Goal: Task Accomplishment & Management: Manage account settings

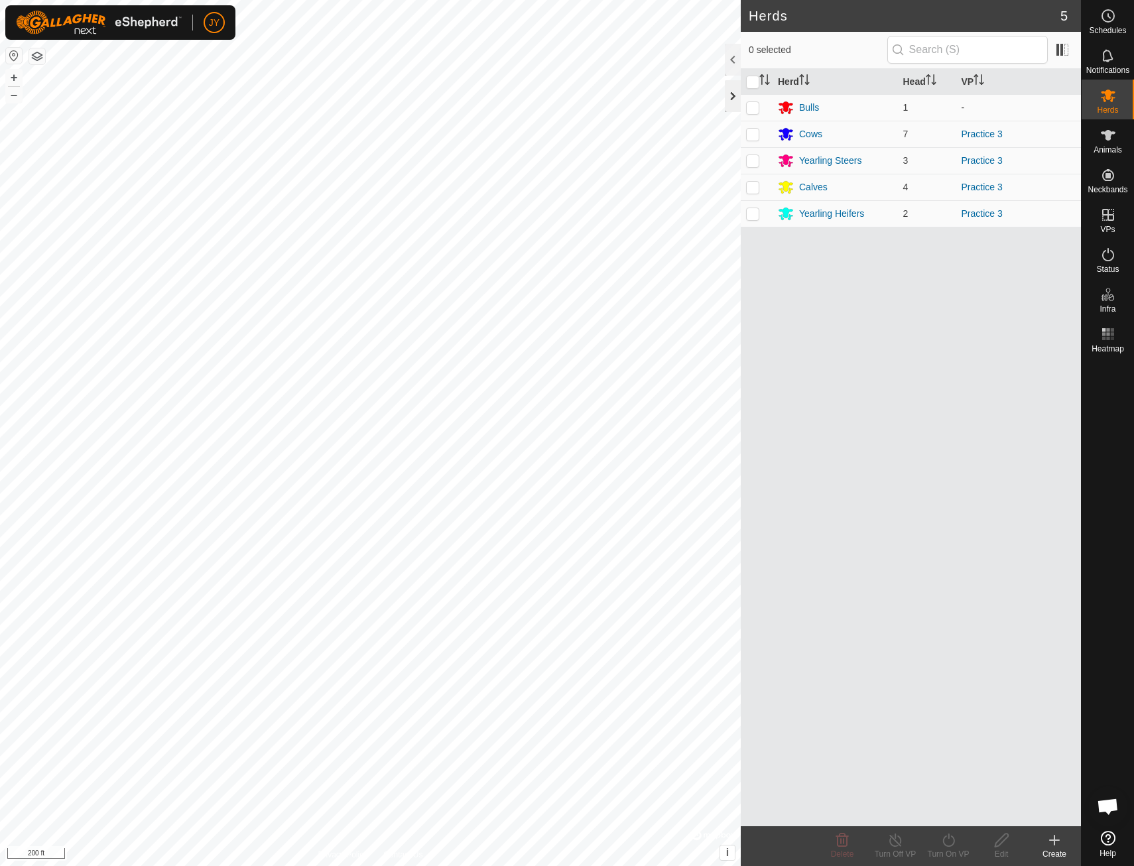
click at [727, 103] on div at bounding box center [733, 96] width 16 height 32
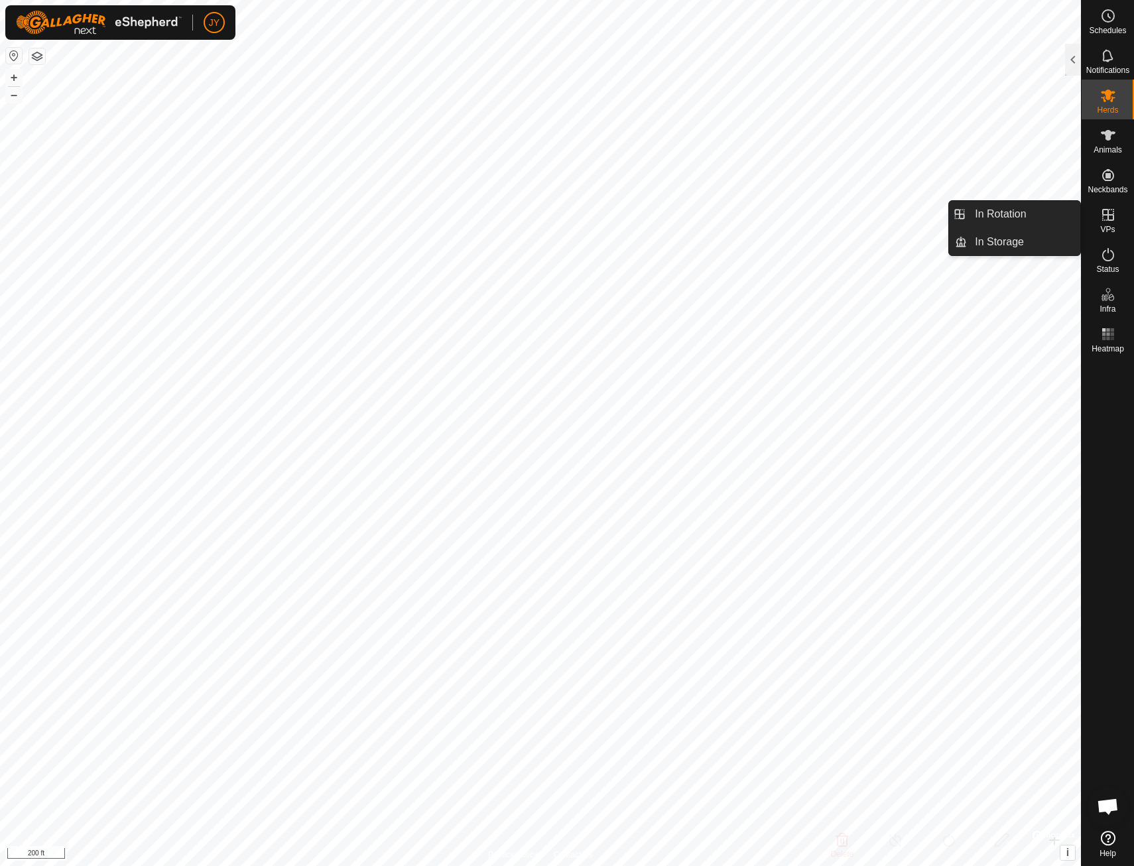
click at [1109, 220] on icon at bounding box center [1108, 215] width 12 height 12
click at [1107, 213] on icon at bounding box center [1108, 215] width 16 height 16
click at [1103, 220] on icon at bounding box center [1108, 215] width 16 height 16
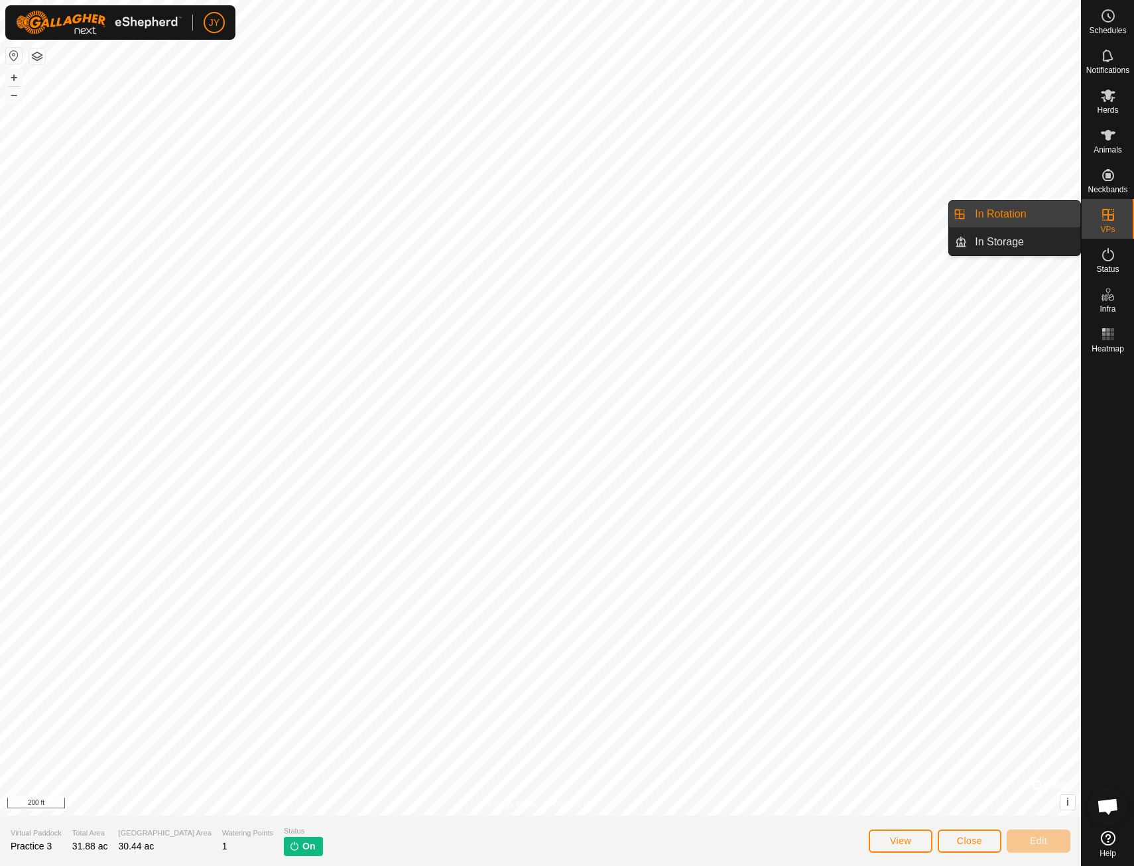
click at [1103, 213] on icon at bounding box center [1108, 215] width 12 height 12
click at [910, 836] on span "View" at bounding box center [900, 840] width 21 height 11
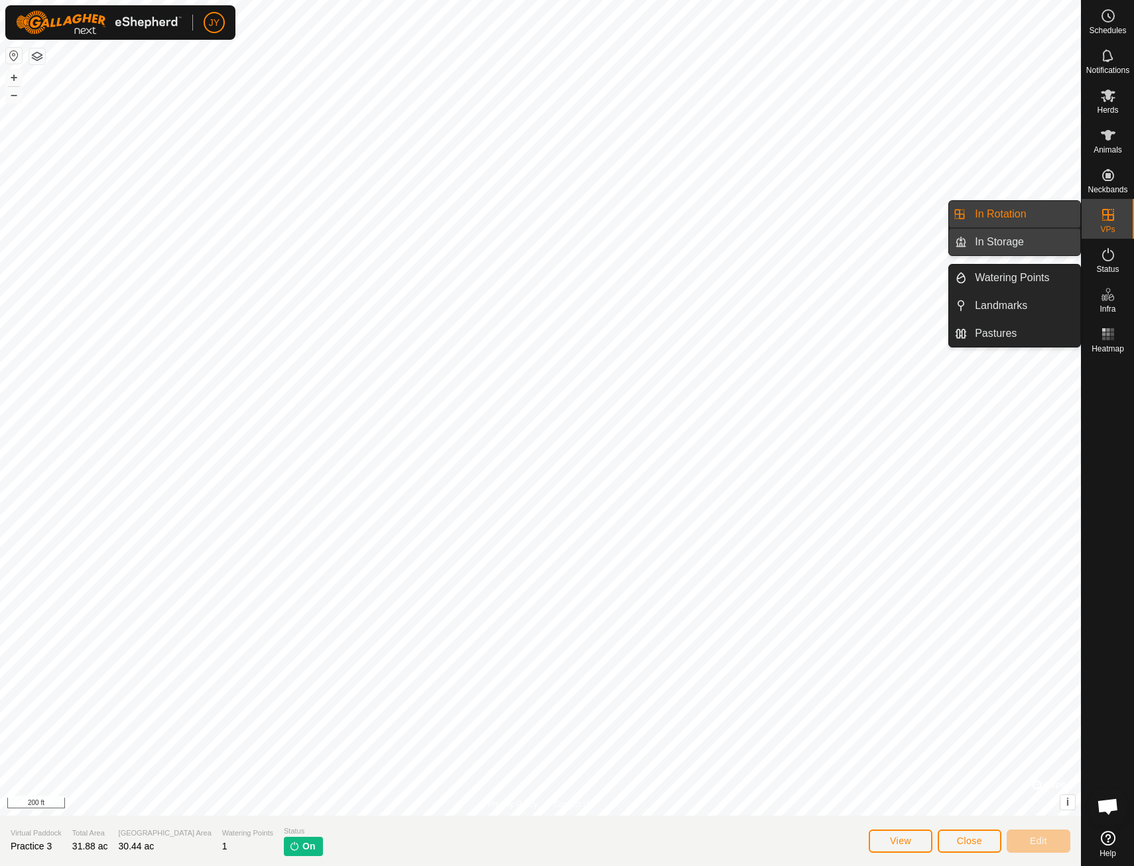
click at [1048, 233] on link "In Storage" at bounding box center [1023, 242] width 113 height 27
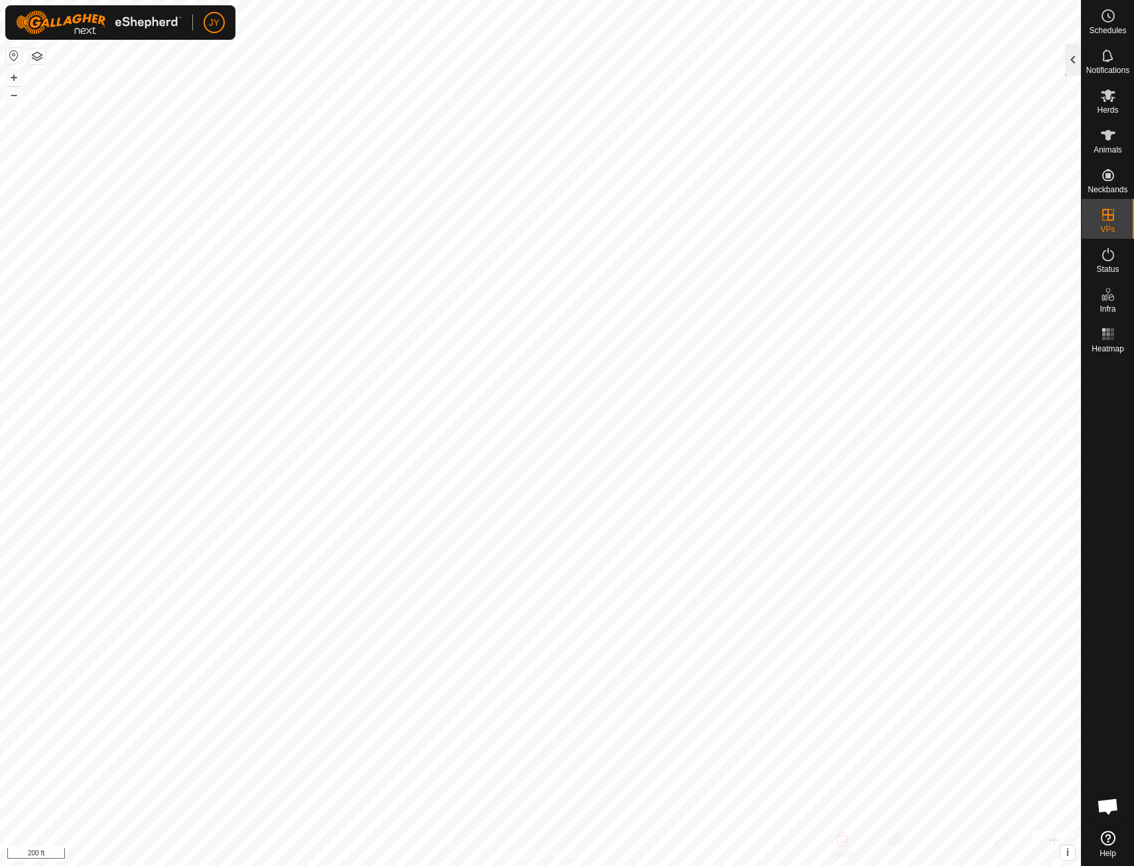
click at [1075, 64] on div at bounding box center [1073, 60] width 16 height 32
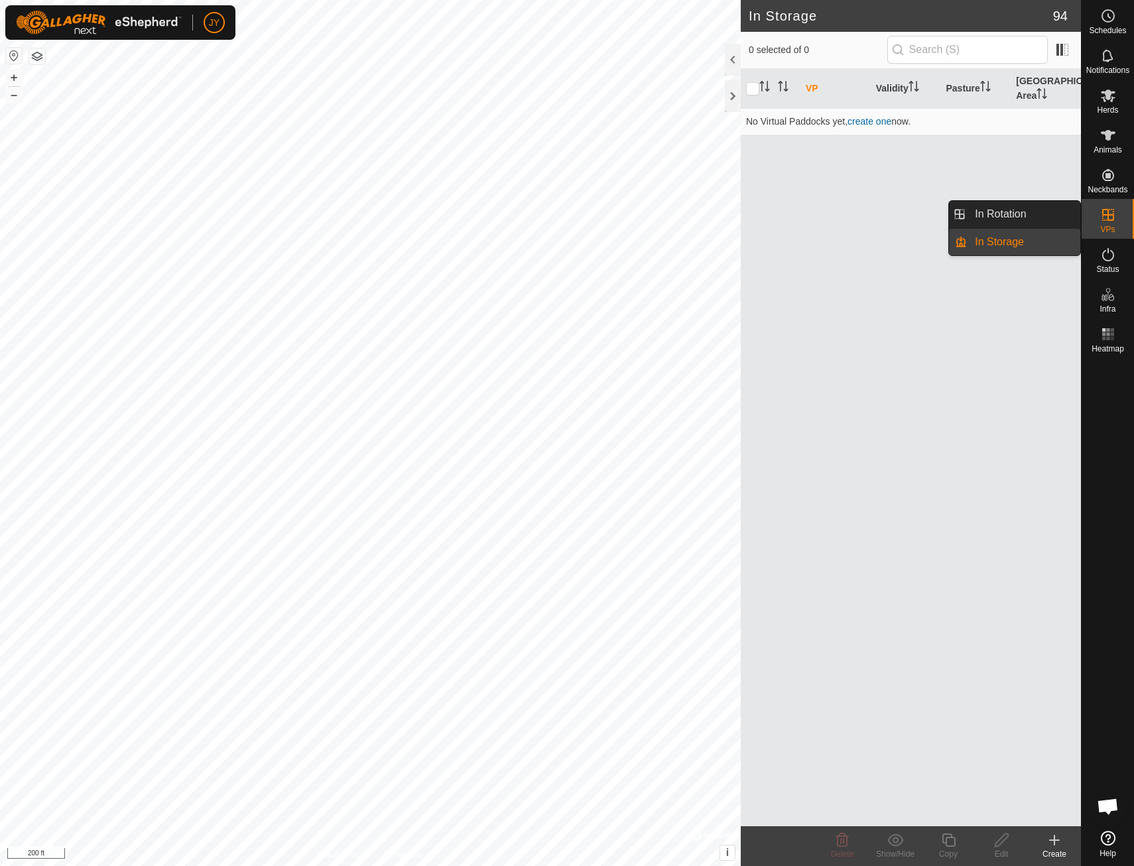
click at [1109, 213] on icon at bounding box center [1108, 215] width 16 height 16
click at [1060, 210] on link "In Rotation" at bounding box center [1023, 214] width 113 height 27
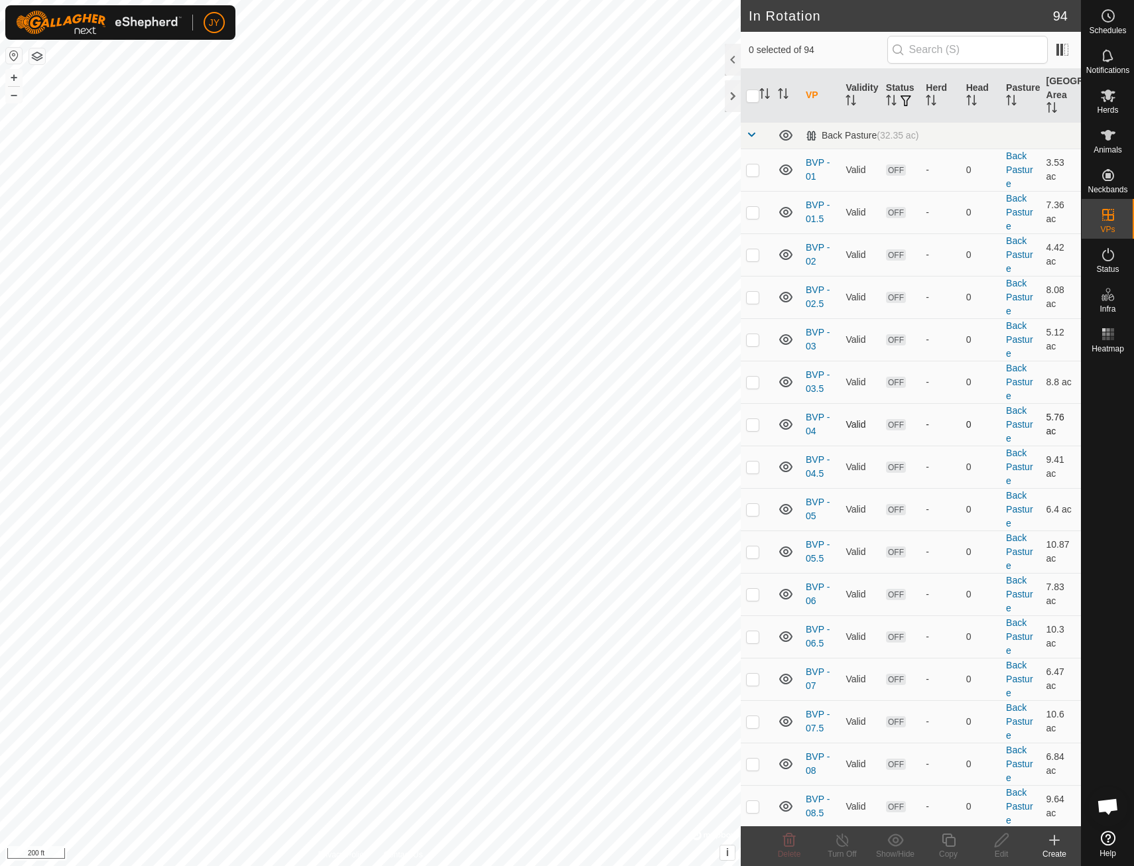
checkbox input "true"
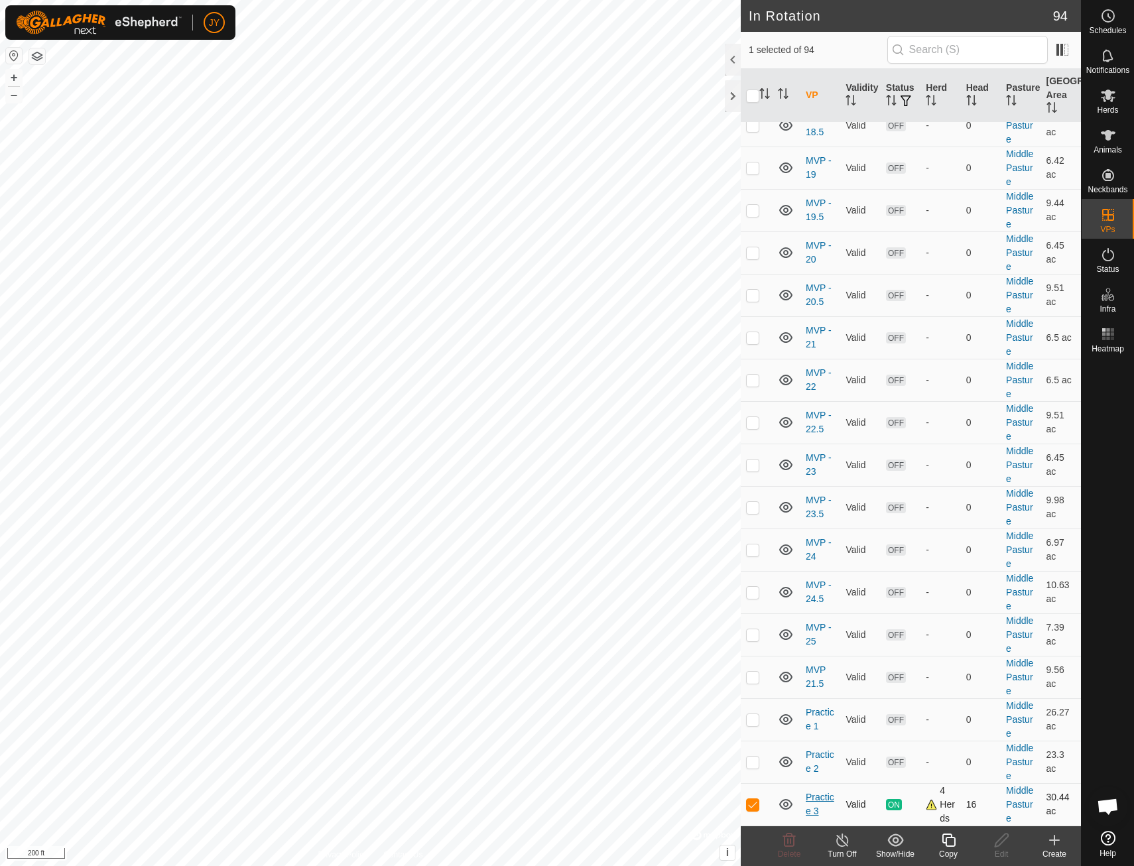
click at [821, 796] on link "Practice 3" at bounding box center [820, 804] width 29 height 25
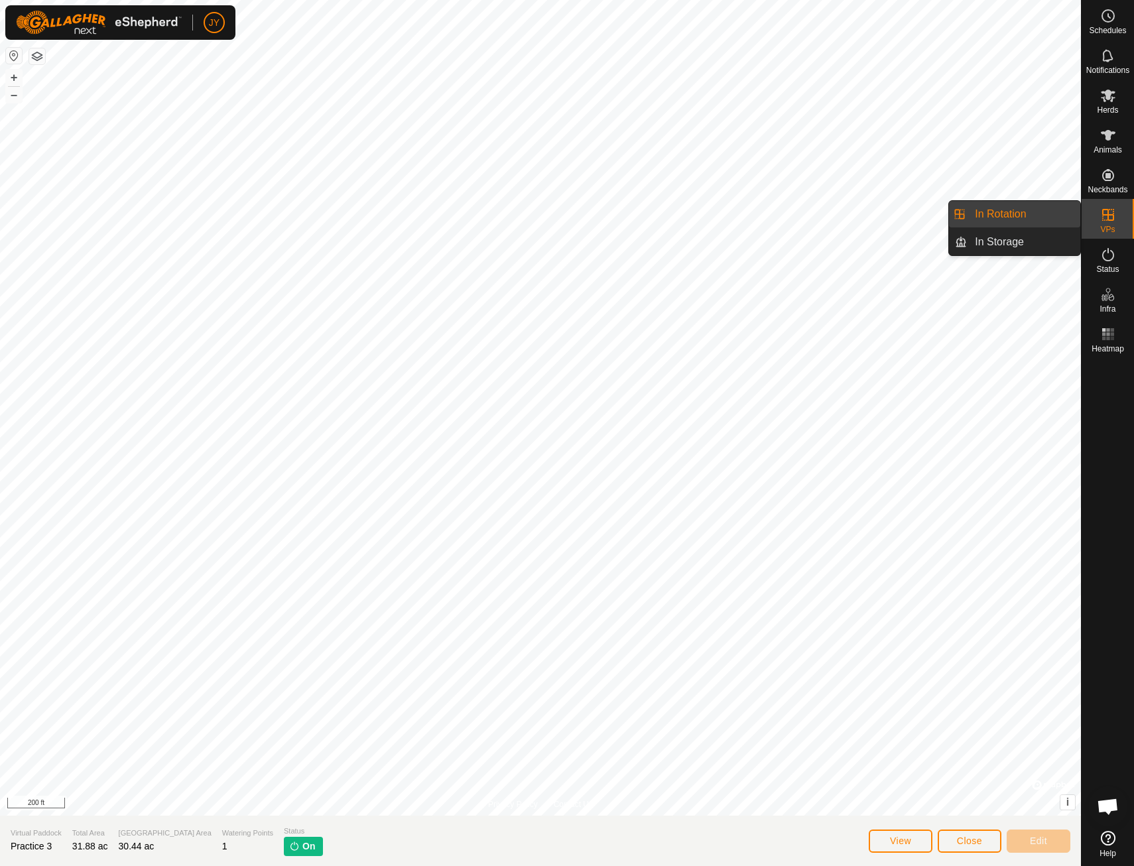
click at [1012, 215] on link "In Rotation" at bounding box center [1023, 214] width 113 height 27
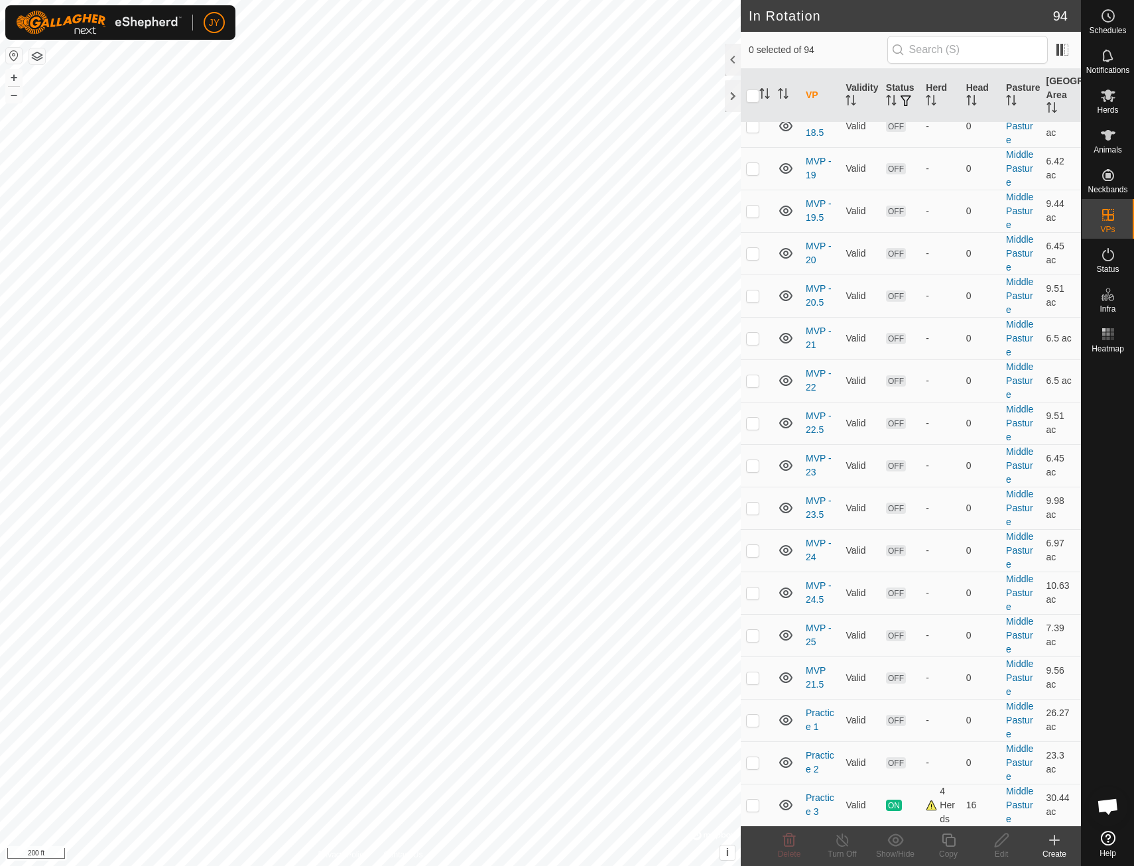
scroll to position [3392, 0]
click at [819, 799] on link "Practice 3" at bounding box center [820, 804] width 29 height 25
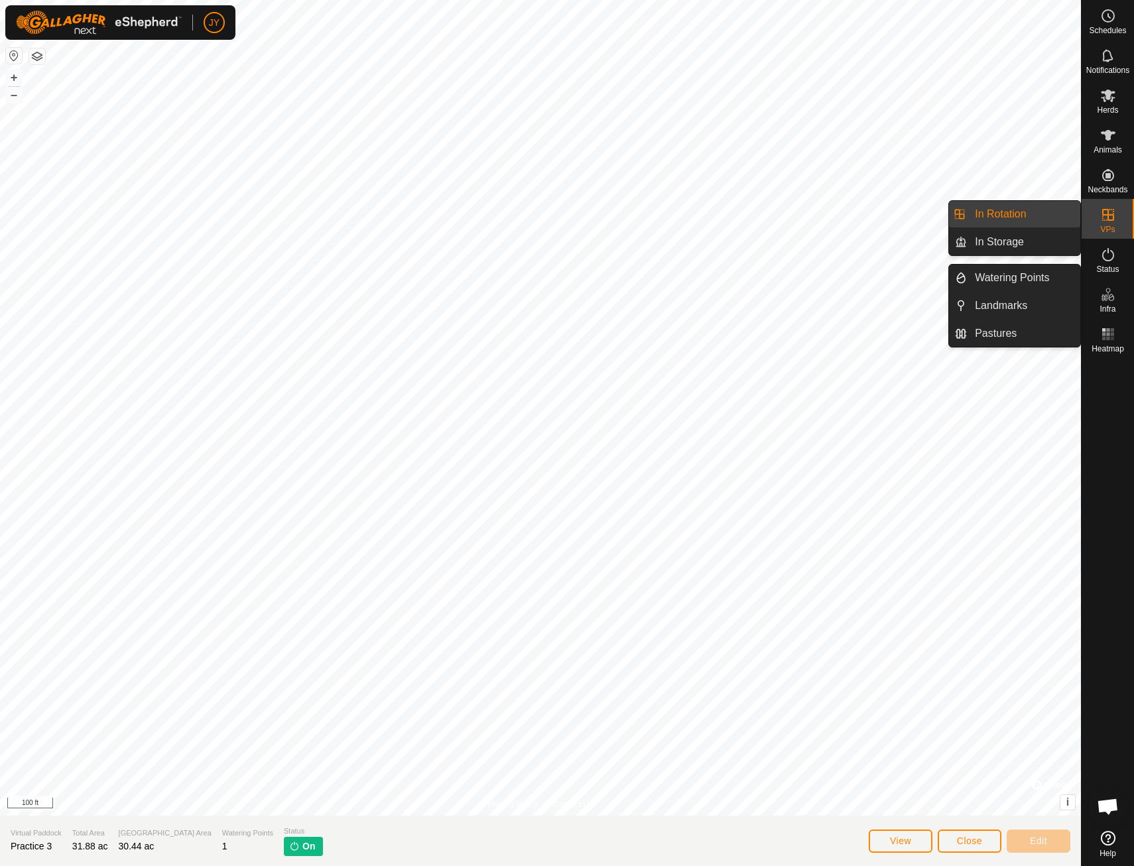
click at [1105, 216] on icon at bounding box center [1108, 215] width 16 height 16
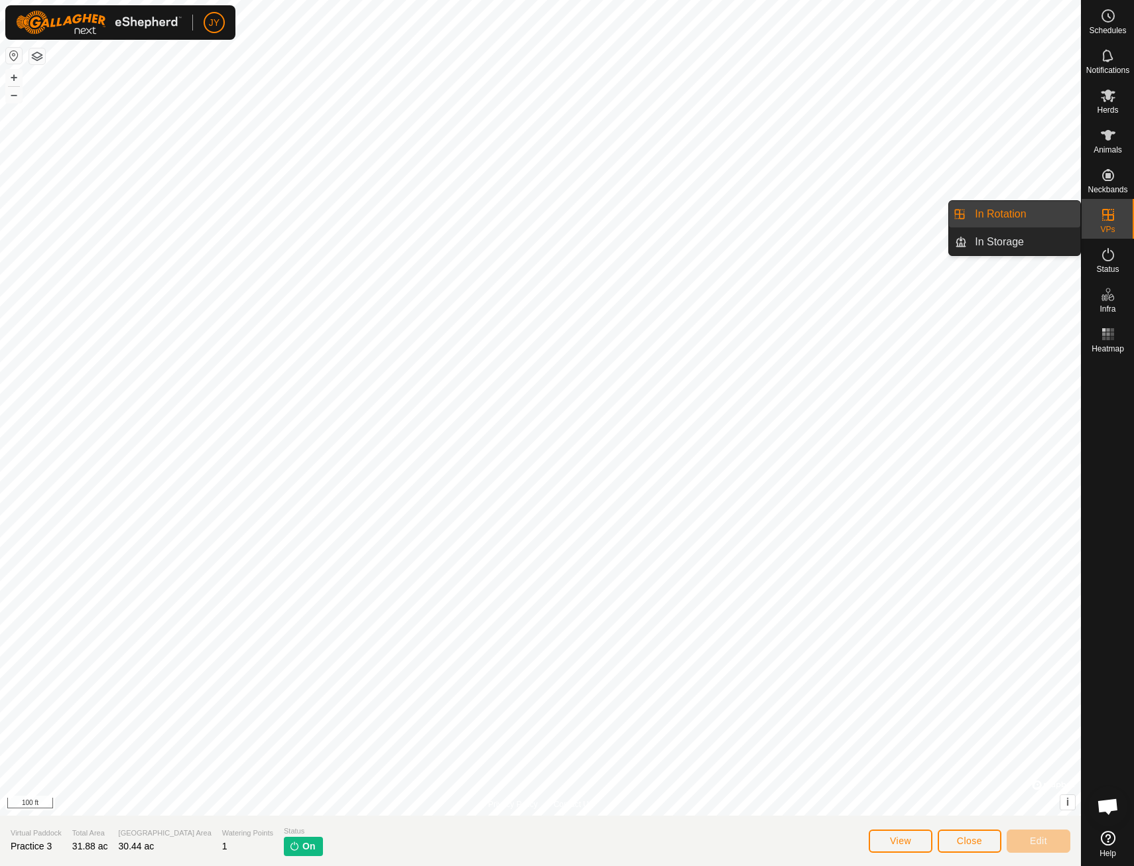
click at [1031, 211] on link "In Rotation" at bounding box center [1023, 214] width 113 height 27
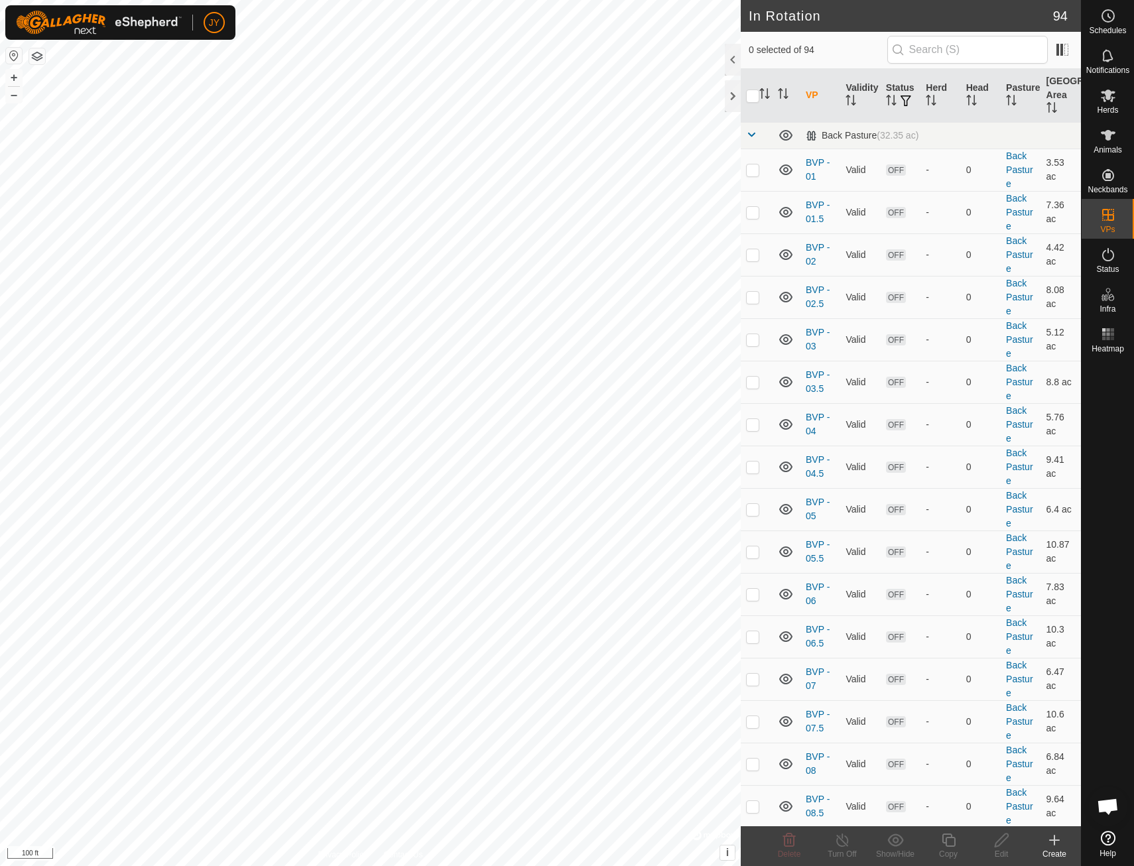
click at [1058, 845] on icon at bounding box center [1054, 840] width 16 height 16
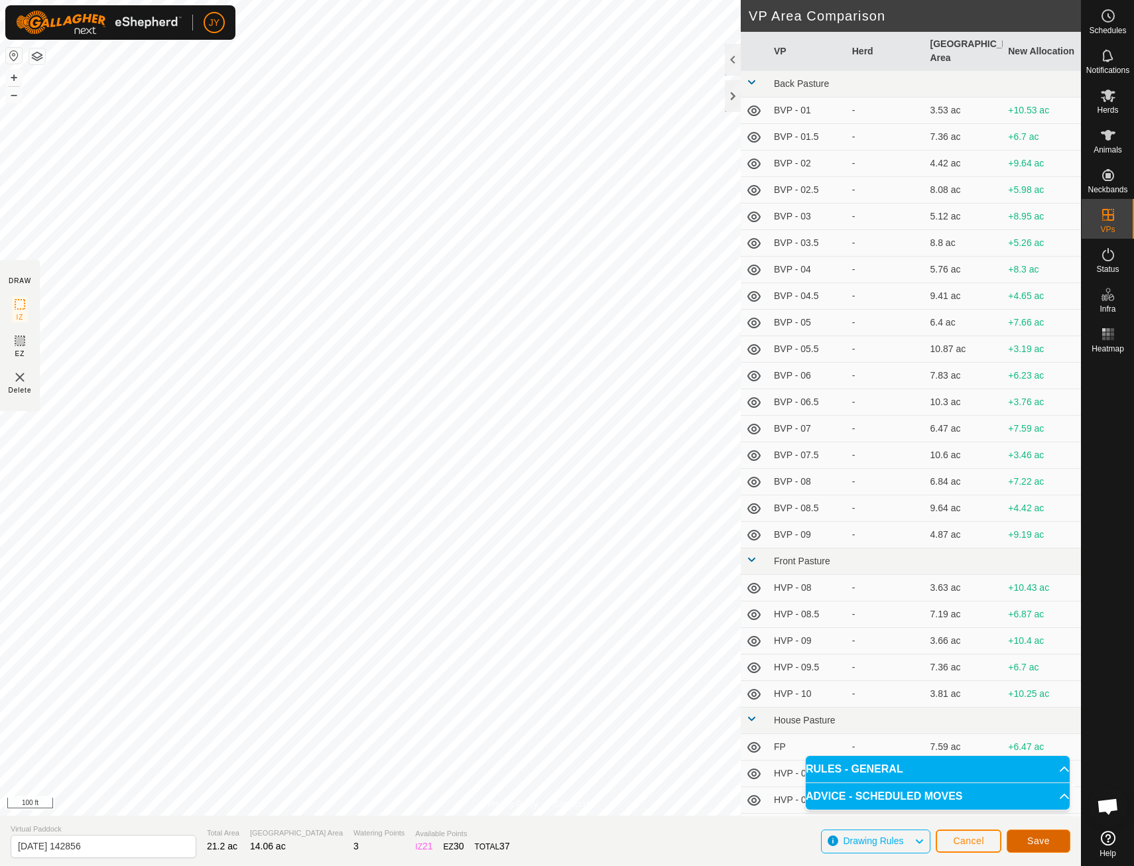
click at [1046, 840] on span "Save" at bounding box center [1038, 840] width 23 height 11
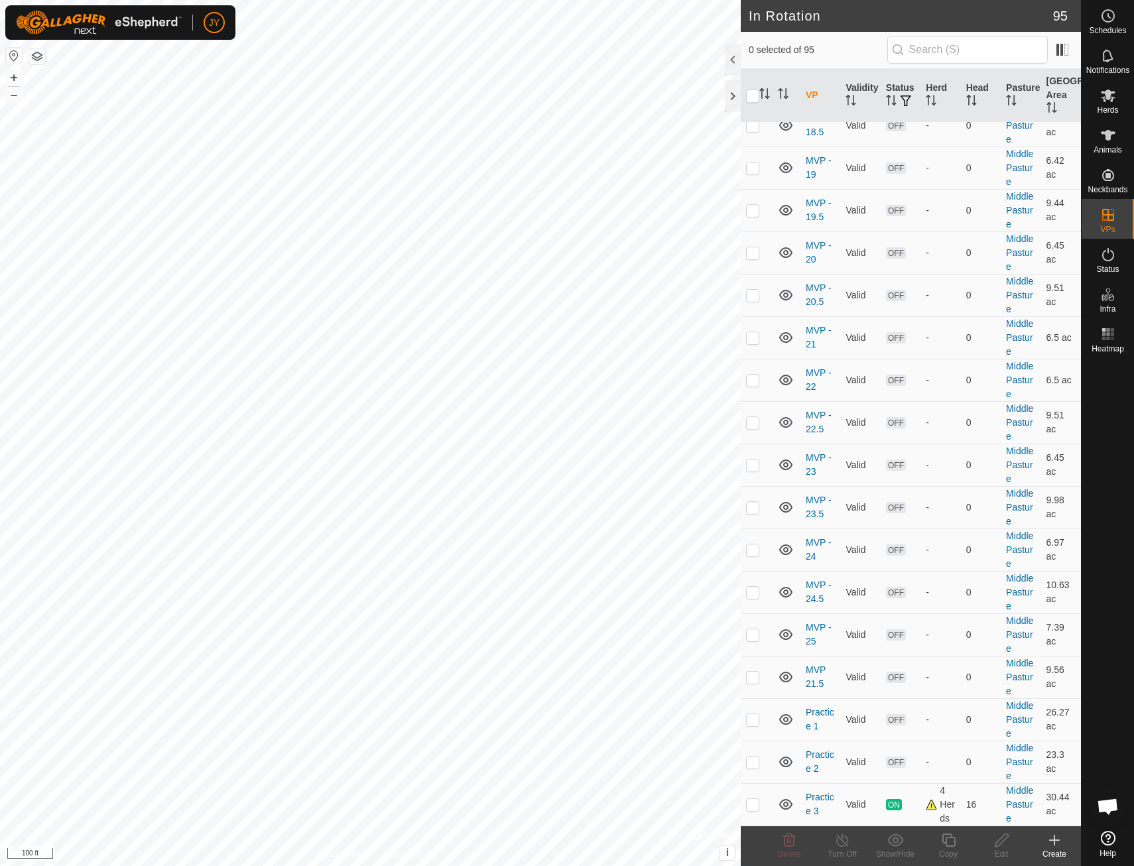
scroll to position [3448, 0]
checkbox input "true"
checkbox input "false"
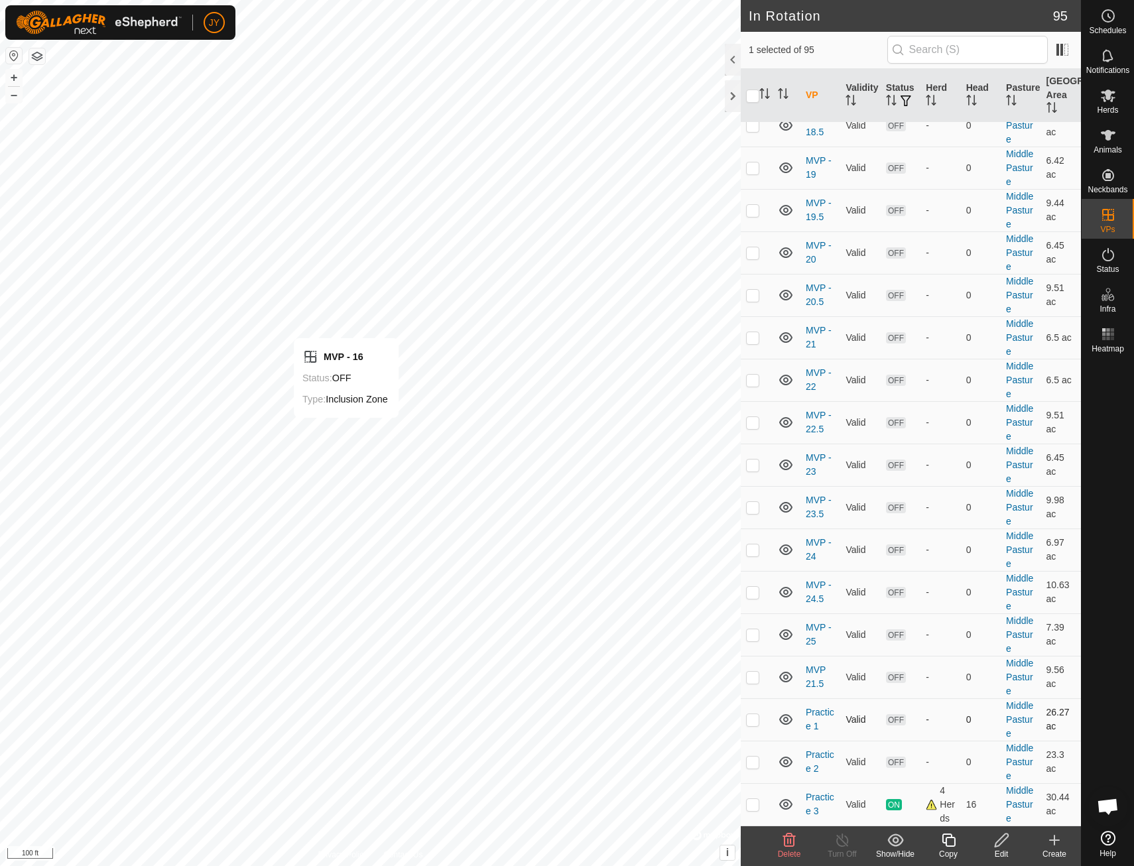
checkbox input "true"
checkbox input "false"
checkbox input "true"
checkbox input "false"
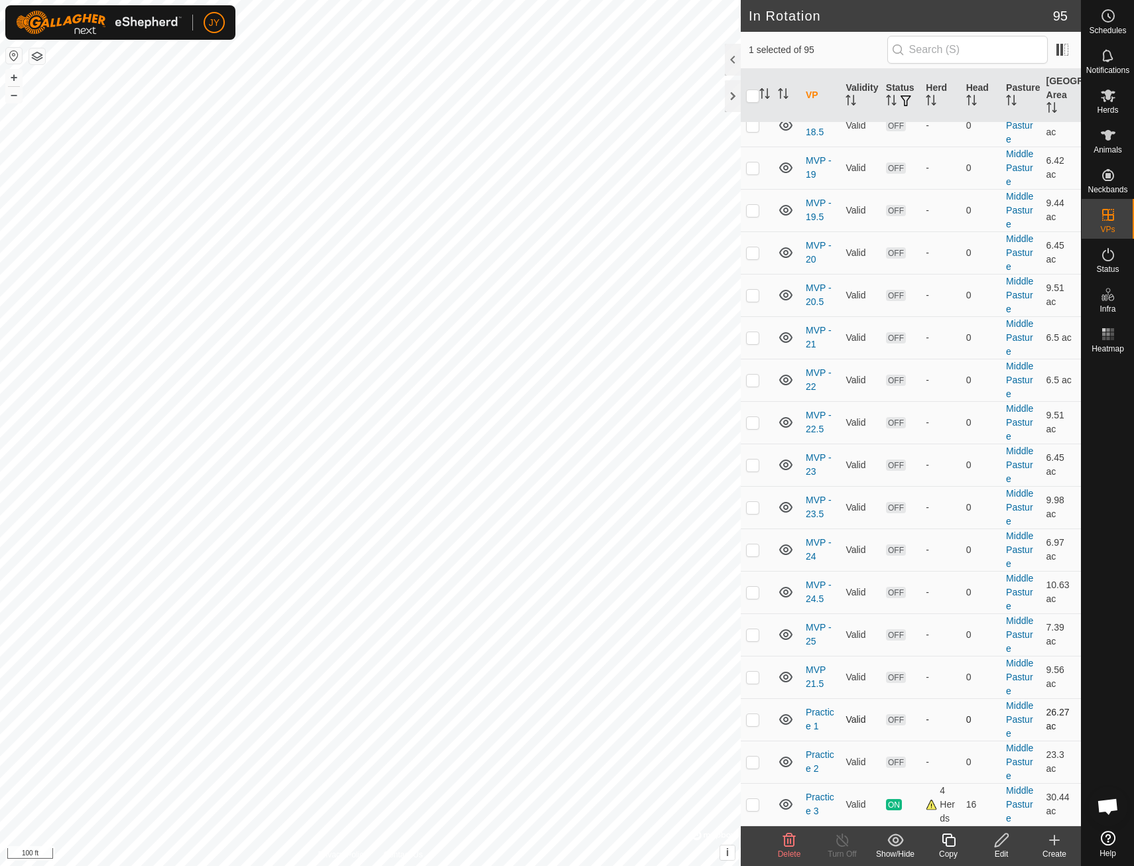
checkbox input "false"
checkbox input "true"
checkbox input "false"
checkbox input "true"
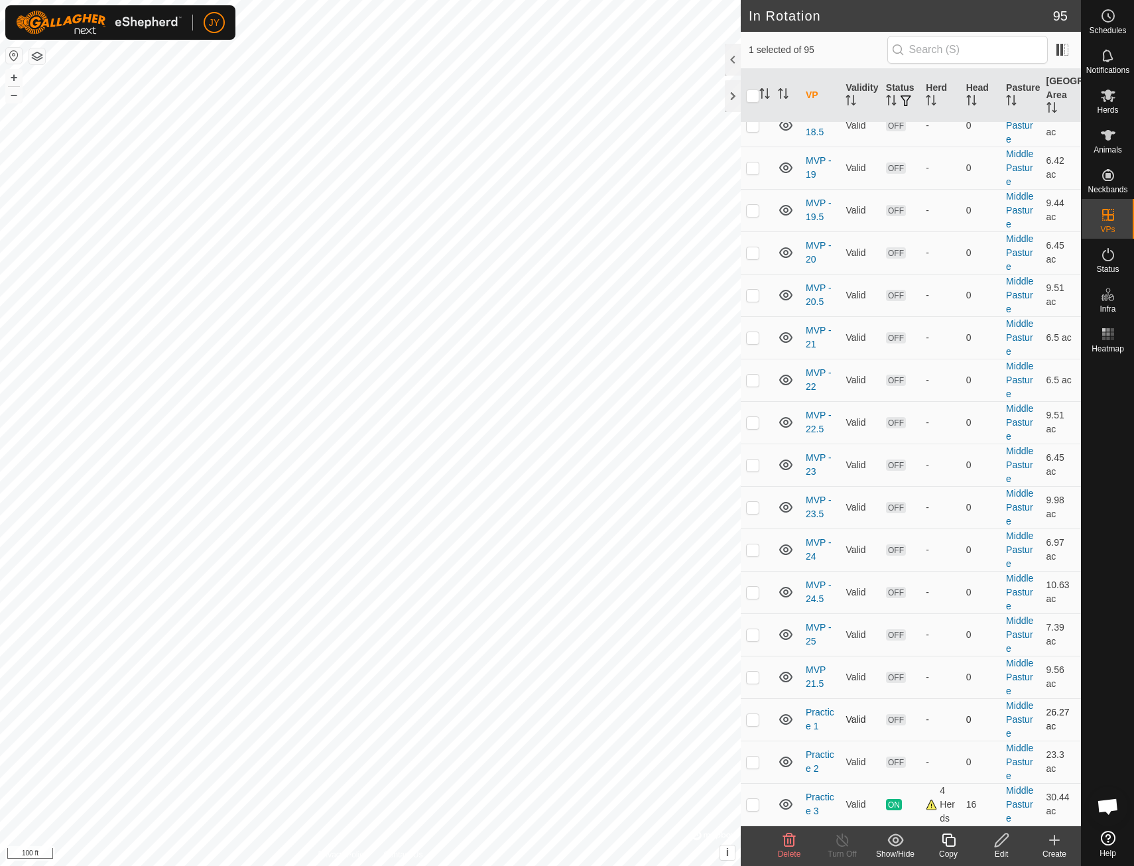
checkbox input "false"
checkbox input "true"
checkbox input "false"
checkbox input "true"
checkbox input "false"
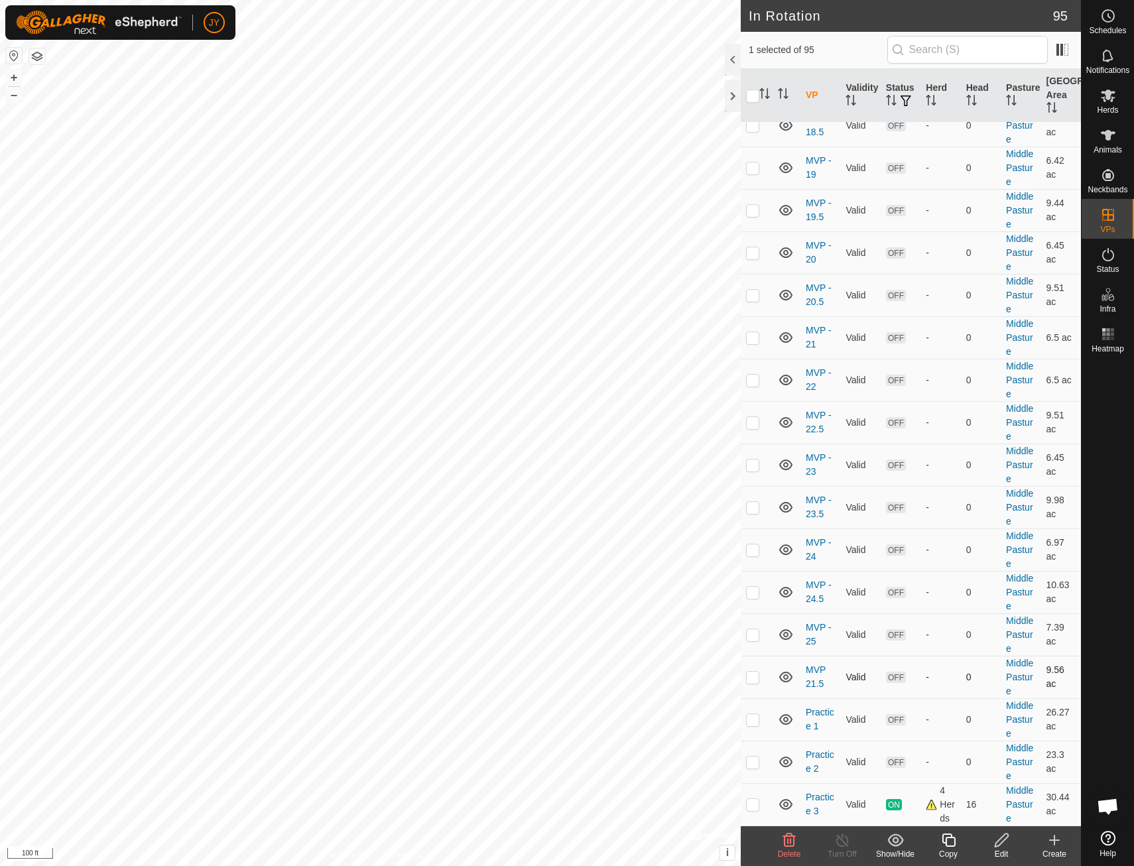
checkbox input "false"
click at [757, 806] on p-checkbox at bounding box center [752, 804] width 13 height 11
checkbox input "false"
click at [897, 803] on span "ON" at bounding box center [894, 804] width 16 height 11
click at [896, 803] on span "ON" at bounding box center [894, 804] width 16 height 11
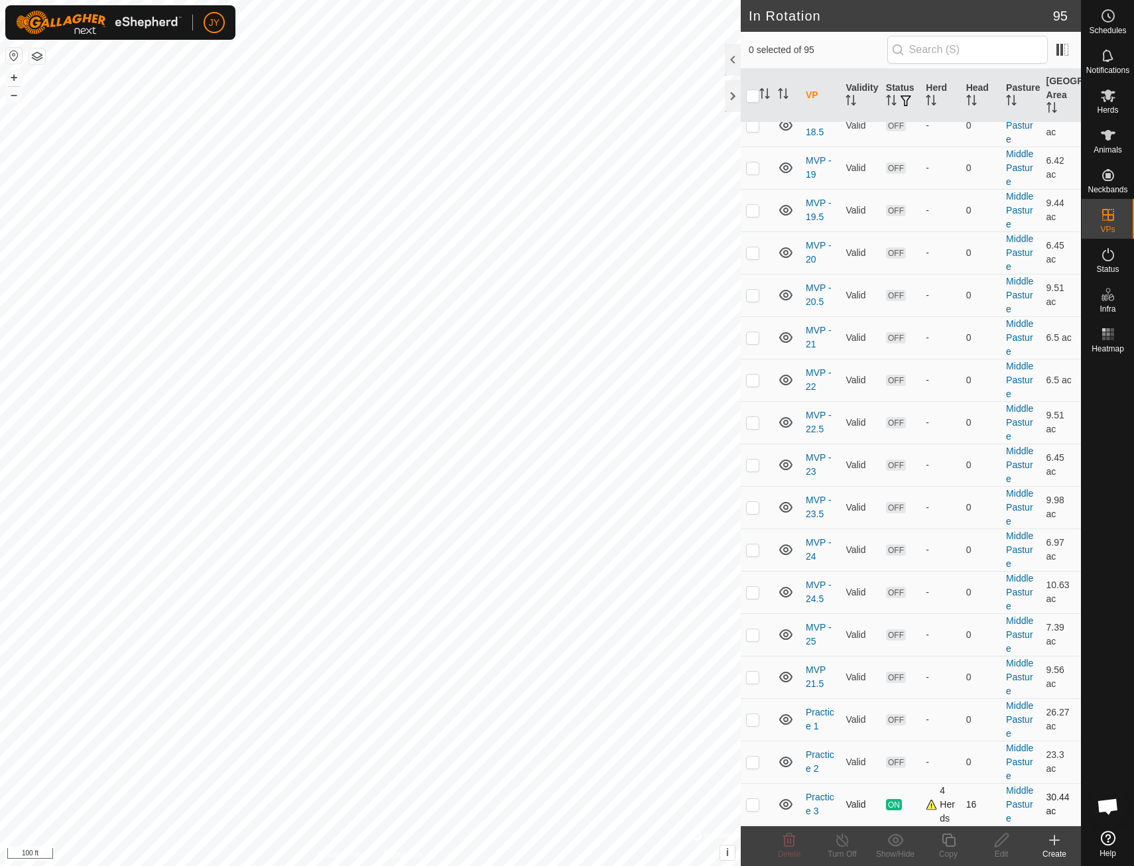
click at [896, 803] on span "ON" at bounding box center [894, 804] width 16 height 11
click at [815, 804] on td "Practice 3" at bounding box center [820, 804] width 40 height 42
click at [815, 796] on link "Practice 3" at bounding box center [820, 804] width 29 height 25
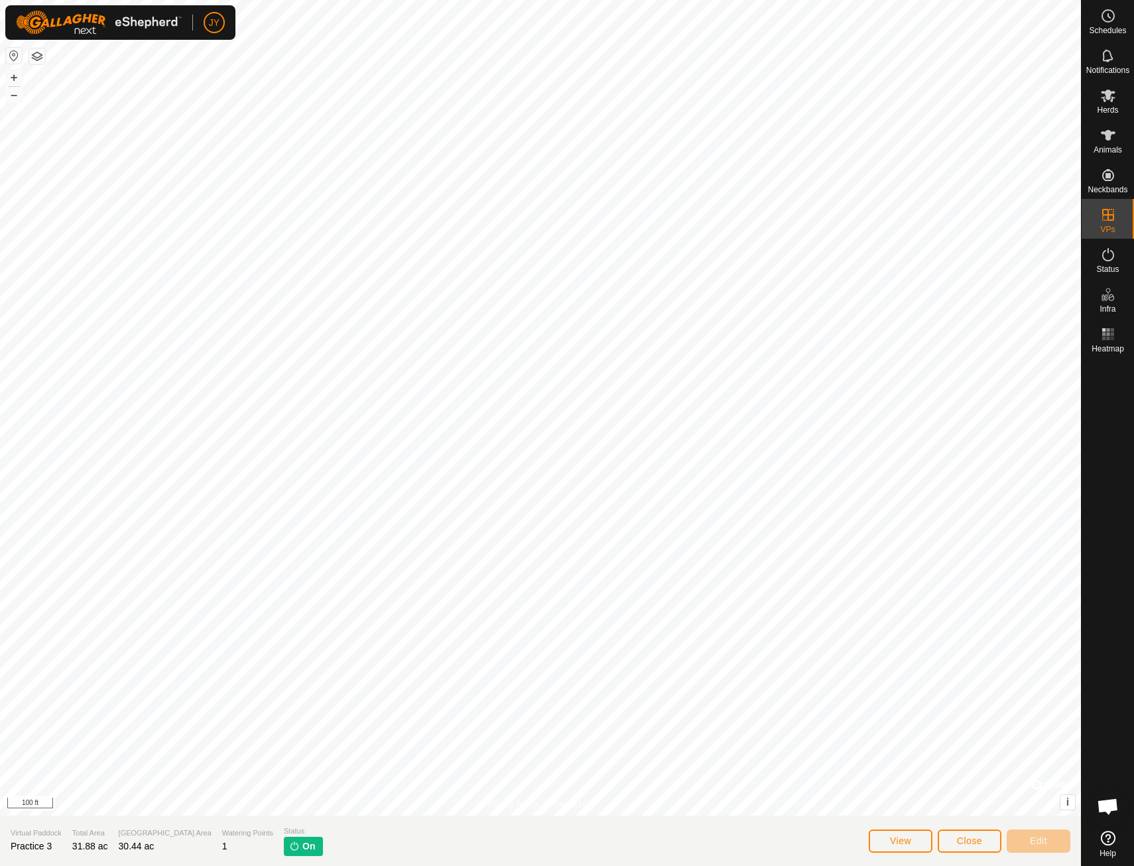
click at [272, 845] on section "Virtual Paddock Practice 3 Total Area 31.88 ac Grazing Area 30.44 ac Watering P…" at bounding box center [540, 841] width 1081 height 50
click at [302, 843] on span "On" at bounding box center [308, 846] width 13 height 14
click at [916, 843] on button "View" at bounding box center [901, 840] width 64 height 23
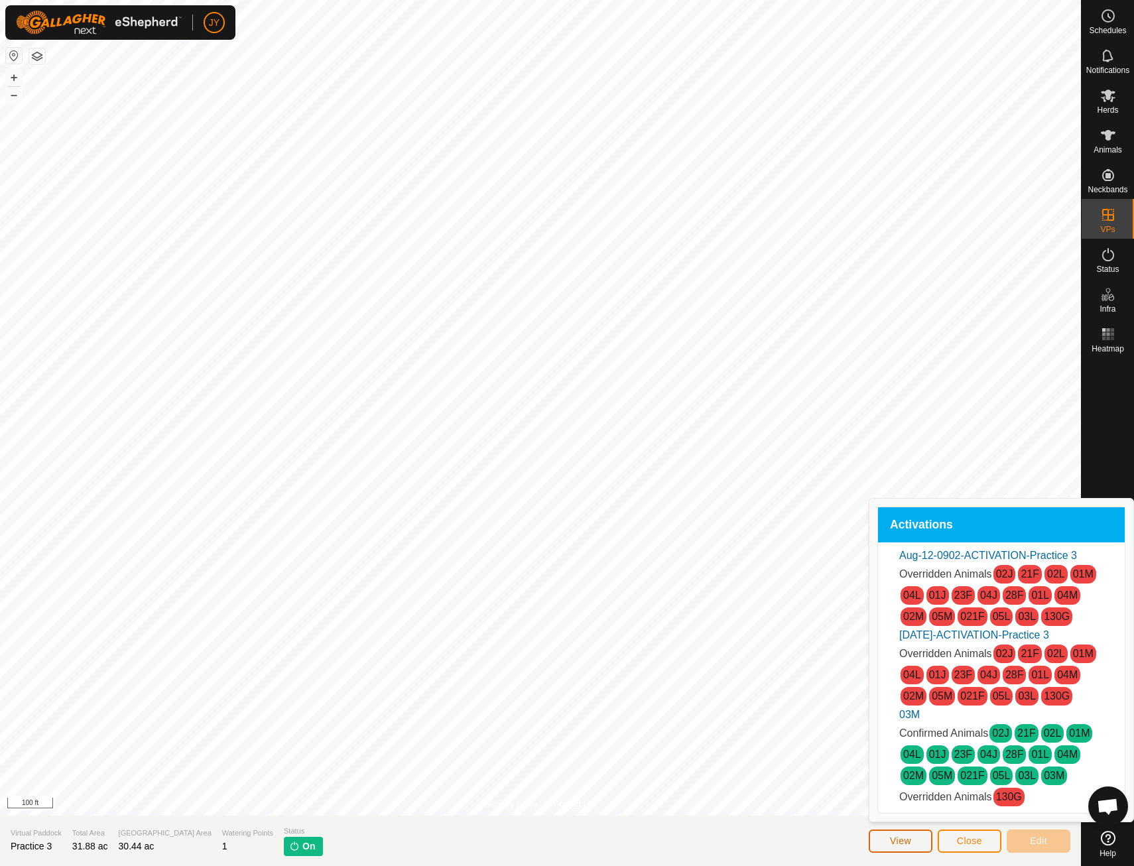
click at [916, 843] on button "View" at bounding box center [901, 840] width 64 height 23
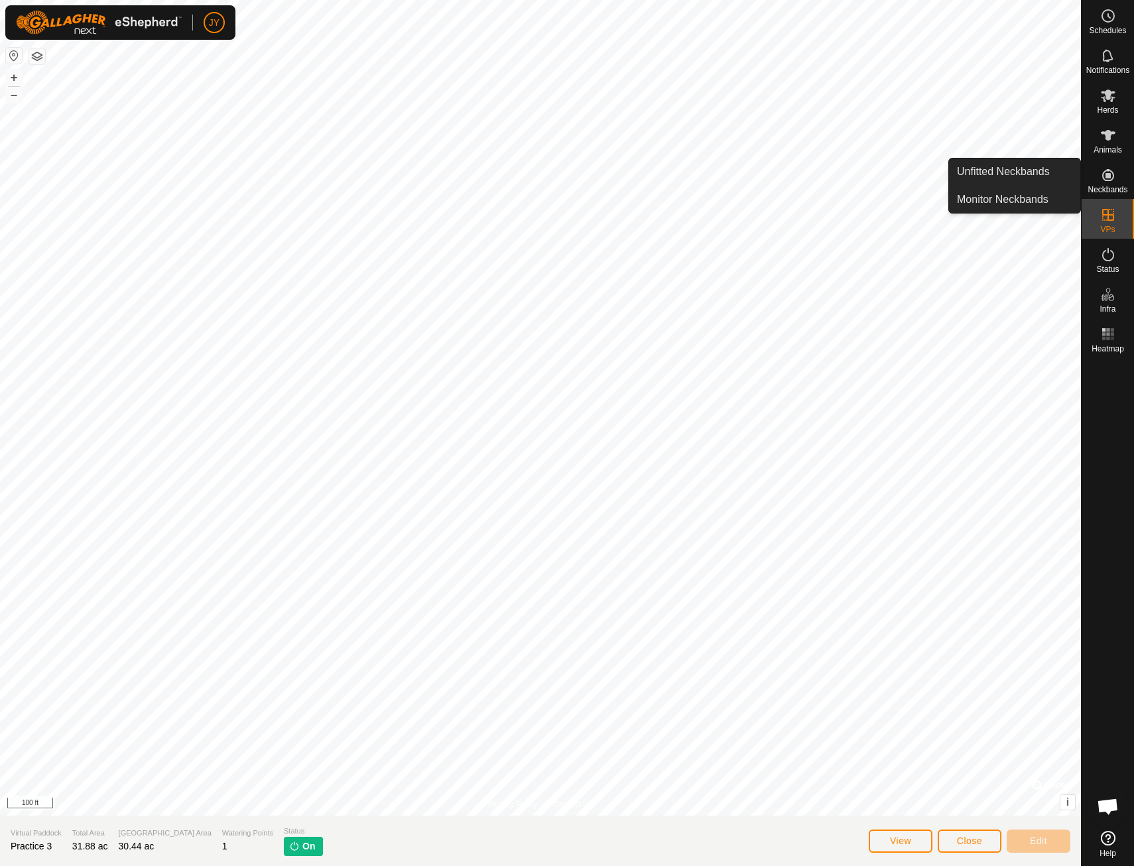
click at [1108, 175] on icon at bounding box center [1108, 175] width 12 height 12
click at [1046, 202] on link "Monitor Neckbands" at bounding box center [1014, 199] width 131 height 27
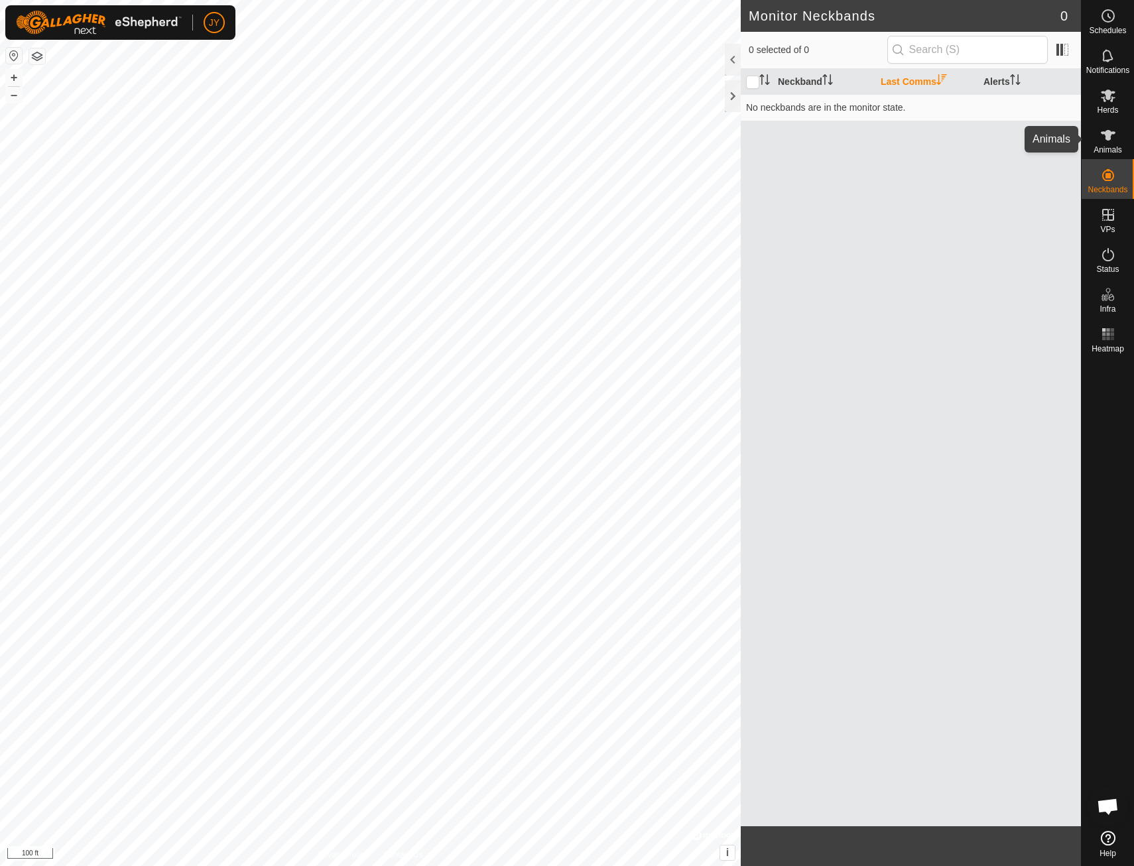
click at [1113, 137] on icon at bounding box center [1108, 135] width 16 height 16
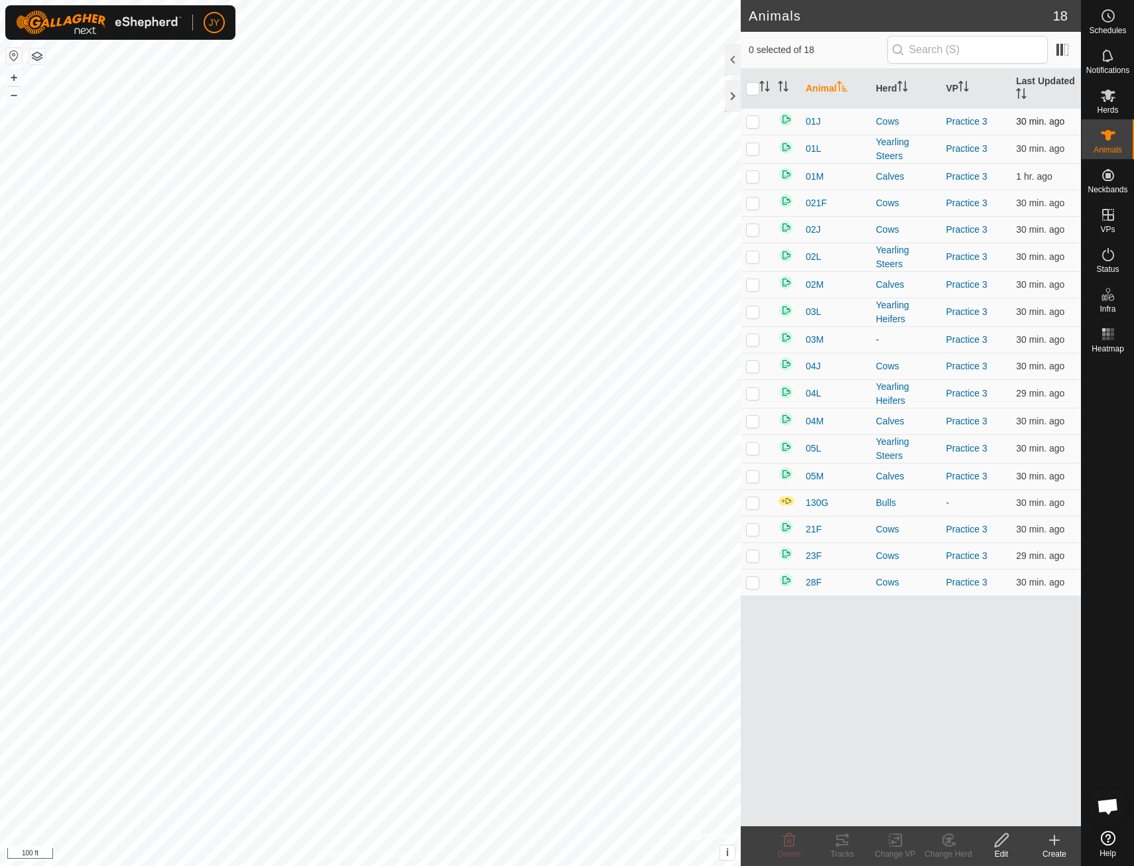
click at [749, 124] on p-checkbox at bounding box center [752, 121] width 13 height 11
checkbox input "true"
click at [755, 149] on p-checkbox at bounding box center [752, 148] width 13 height 11
checkbox input "true"
click at [748, 178] on p-checkbox at bounding box center [752, 176] width 13 height 11
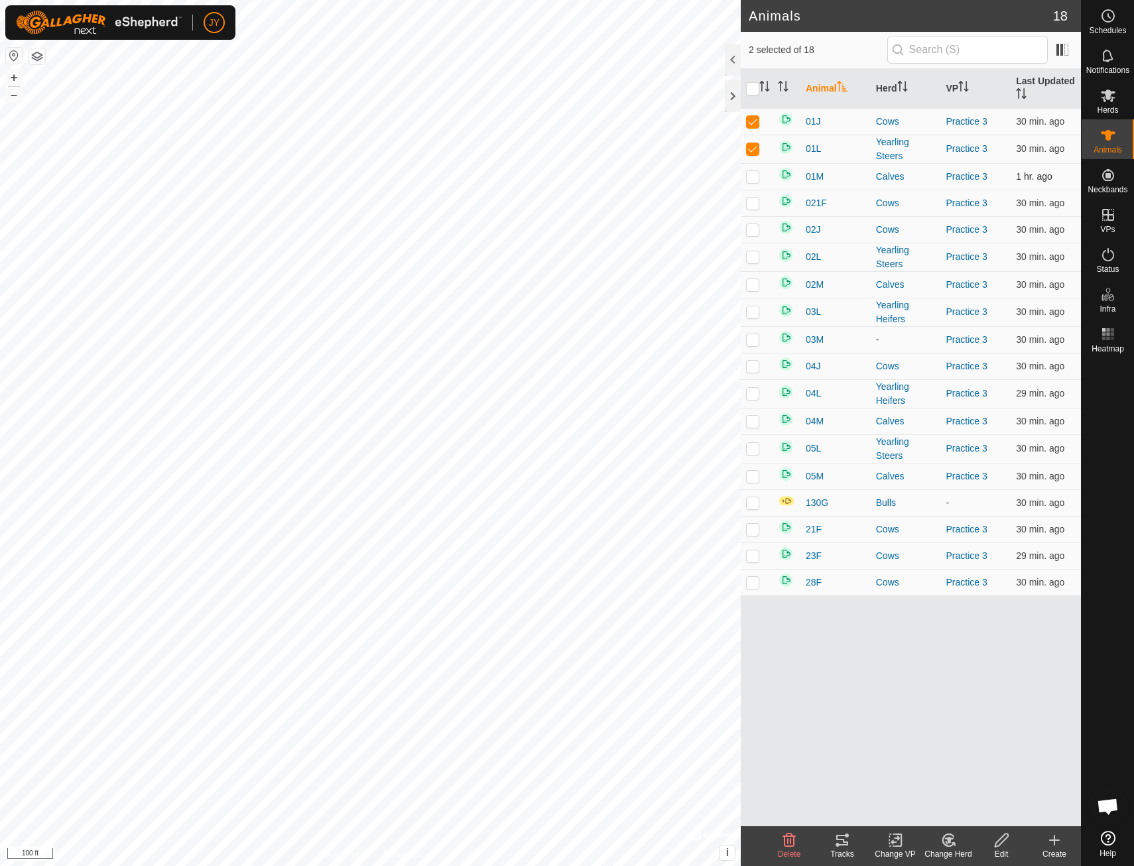
checkbox input "true"
click at [755, 202] on p-checkbox at bounding box center [752, 203] width 13 height 11
checkbox input "true"
click at [751, 230] on p-checkbox at bounding box center [752, 229] width 13 height 11
checkbox input "true"
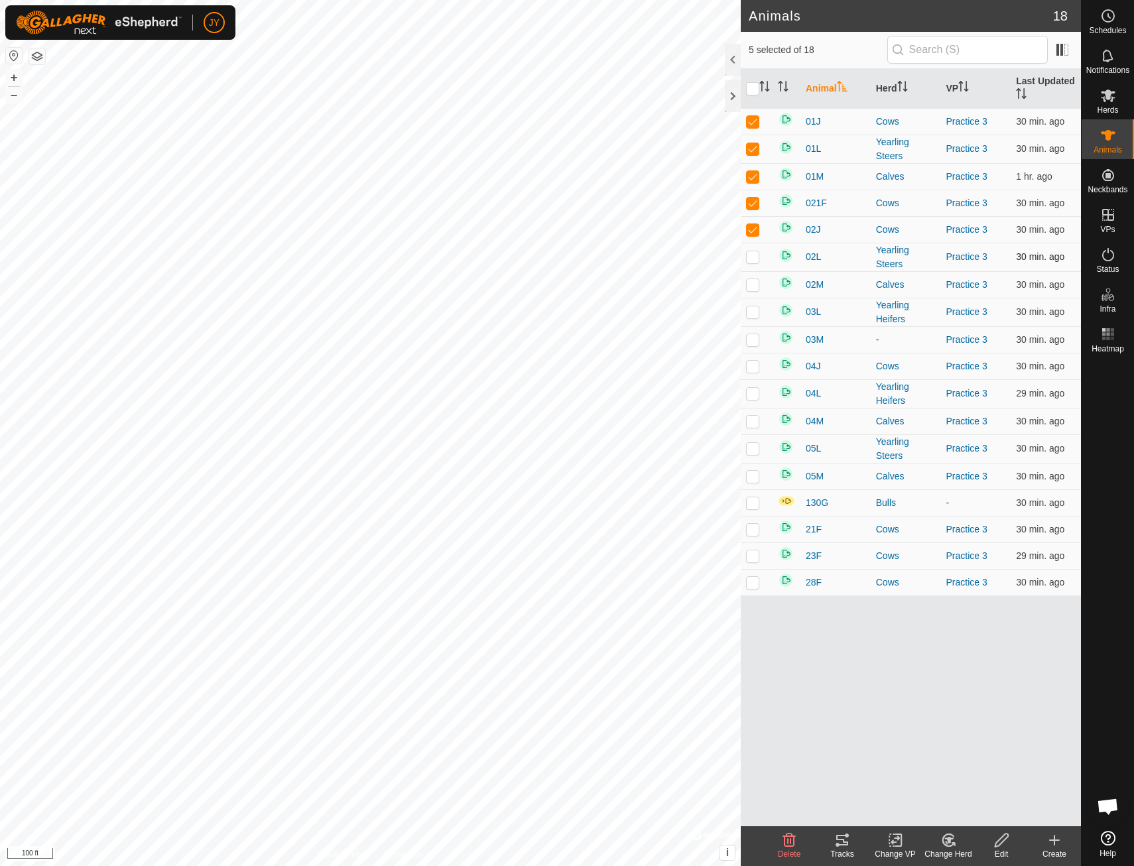
click at [753, 265] on td at bounding box center [757, 257] width 32 height 29
checkbox input "true"
click at [756, 284] on p-checkbox at bounding box center [752, 284] width 13 height 11
checkbox input "true"
click at [755, 310] on p-checkbox at bounding box center [752, 311] width 13 height 11
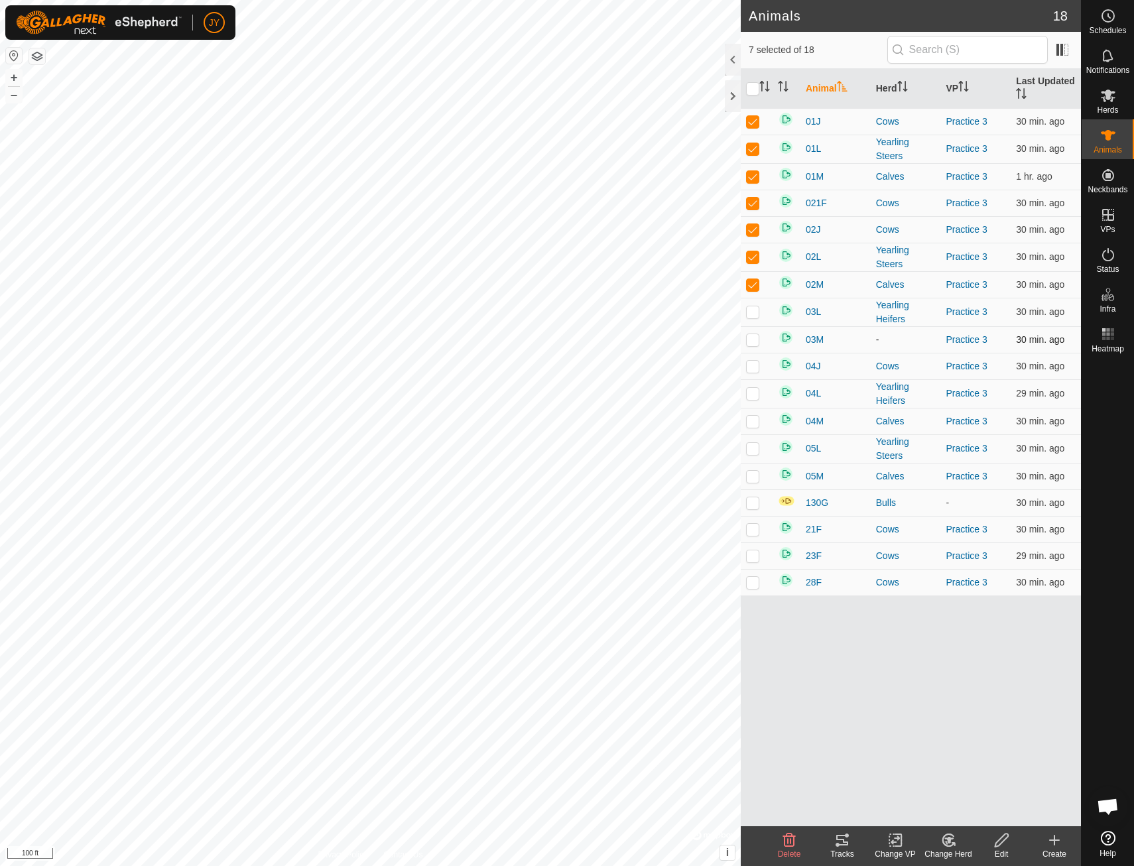
checkbox input "true"
click at [755, 343] on p-checkbox at bounding box center [752, 339] width 13 height 11
checkbox input "true"
click at [752, 371] on p-checkbox at bounding box center [752, 366] width 13 height 11
checkbox input "true"
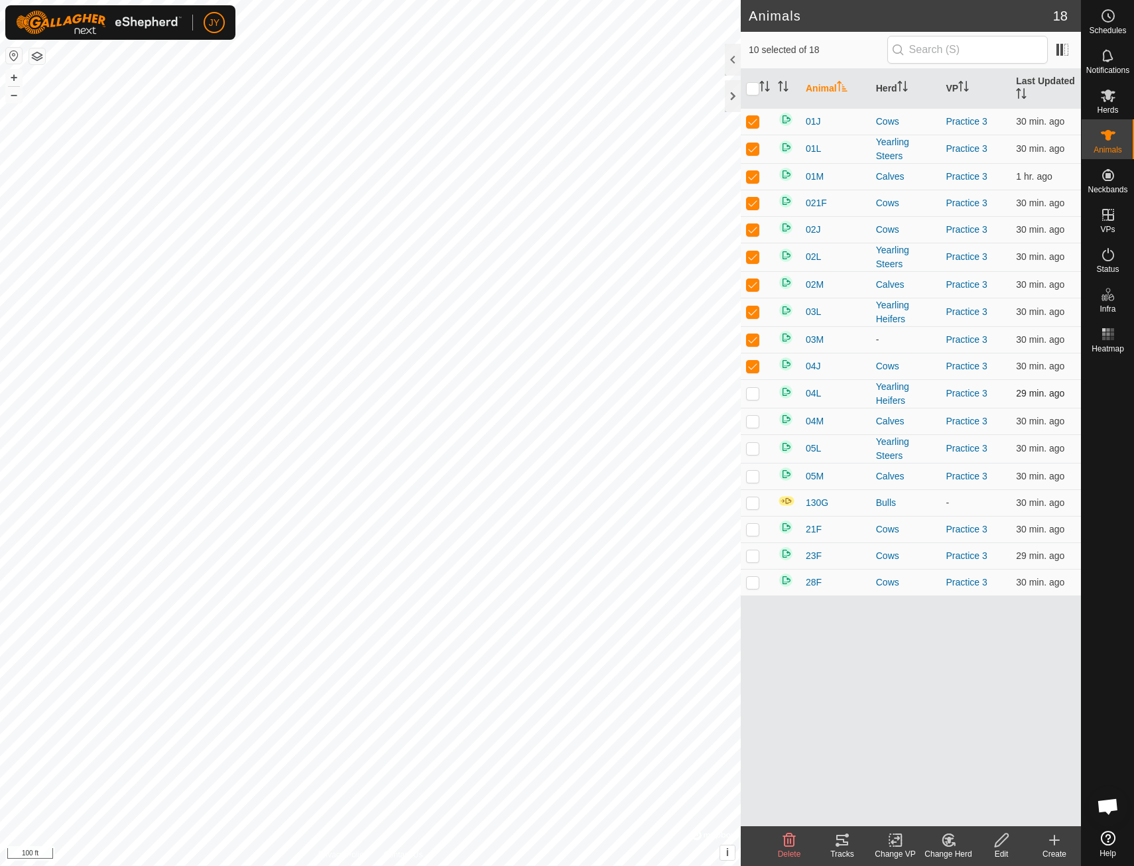
click at [751, 398] on p-checkbox at bounding box center [752, 393] width 13 height 11
checkbox input "true"
click at [751, 422] on p-checkbox at bounding box center [752, 421] width 13 height 11
checkbox input "true"
click at [753, 452] on p-checkbox at bounding box center [752, 448] width 13 height 11
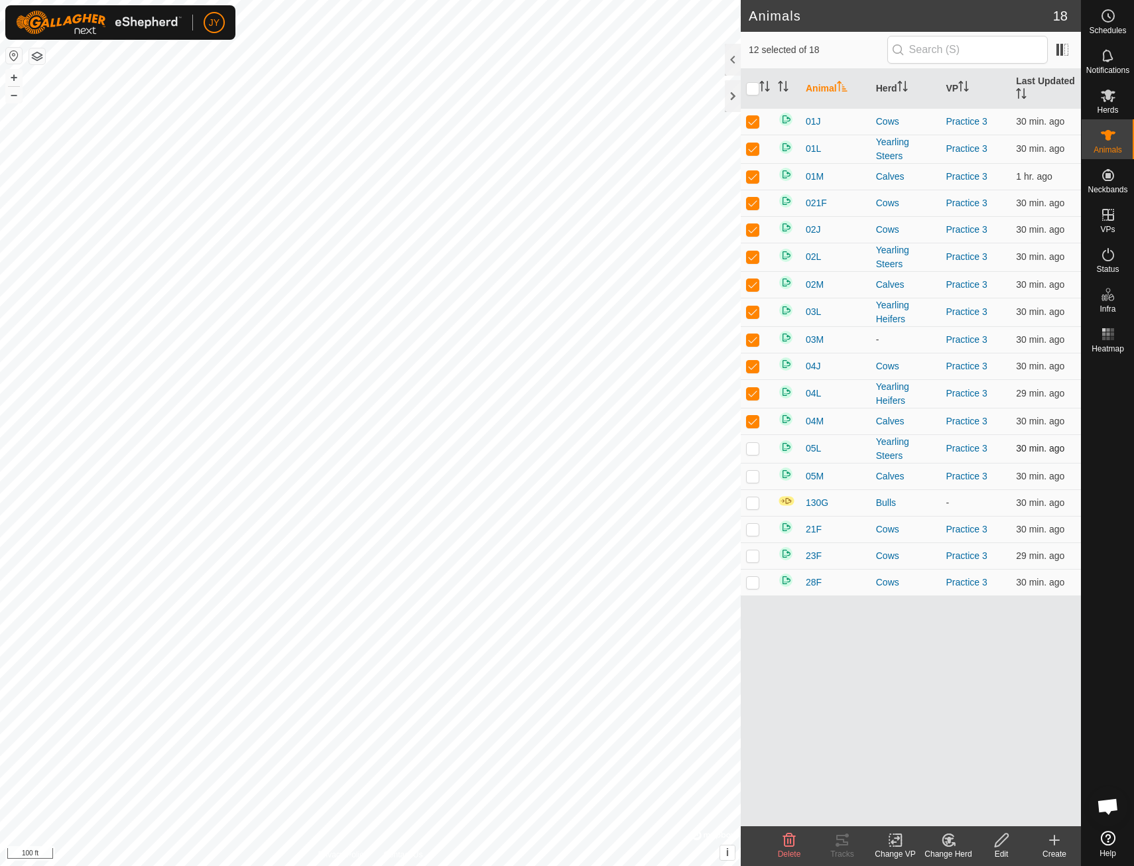
checkbox input "true"
click at [756, 475] on p-checkbox at bounding box center [752, 476] width 13 height 11
checkbox input "true"
click at [756, 503] on p-checkbox at bounding box center [752, 502] width 13 height 11
checkbox input "true"
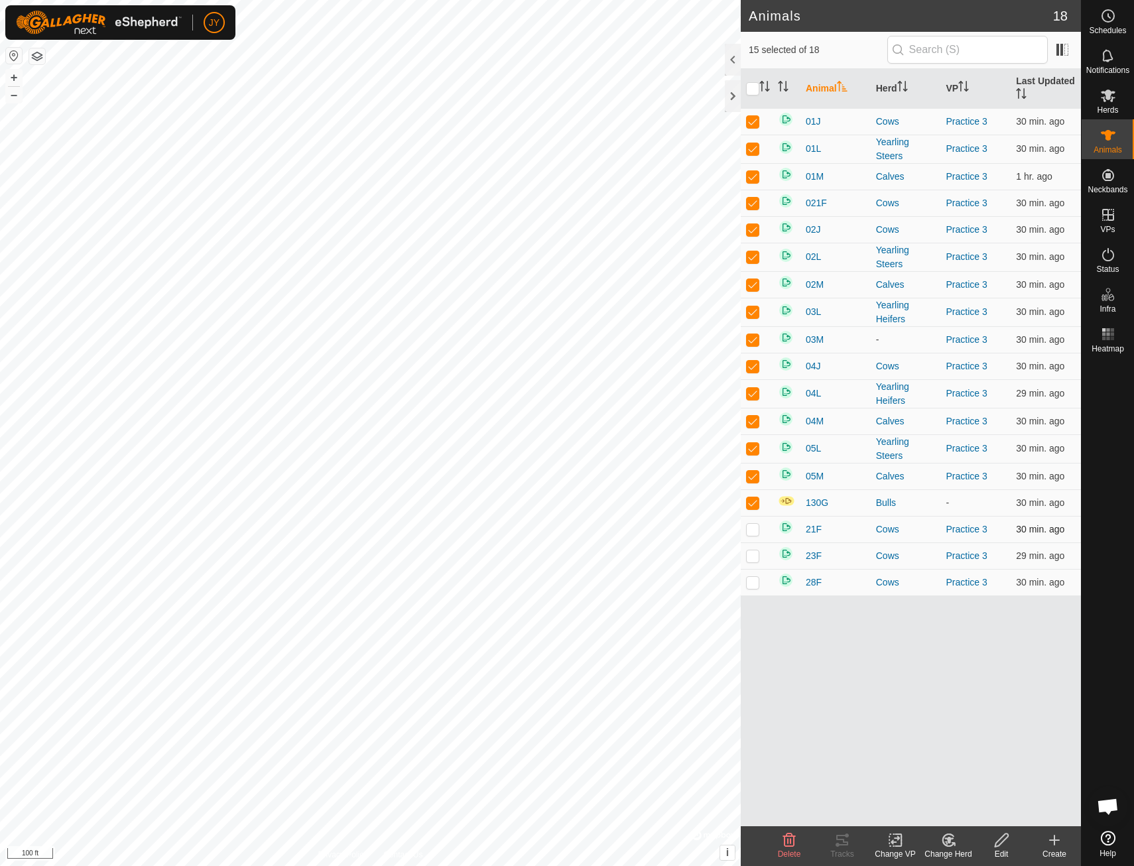
click at [755, 528] on p-checkbox at bounding box center [752, 529] width 13 height 11
checkbox input "true"
click at [754, 554] on p-checkbox at bounding box center [752, 555] width 13 height 11
checkbox input "true"
click at [753, 587] on p-checkbox at bounding box center [752, 582] width 13 height 11
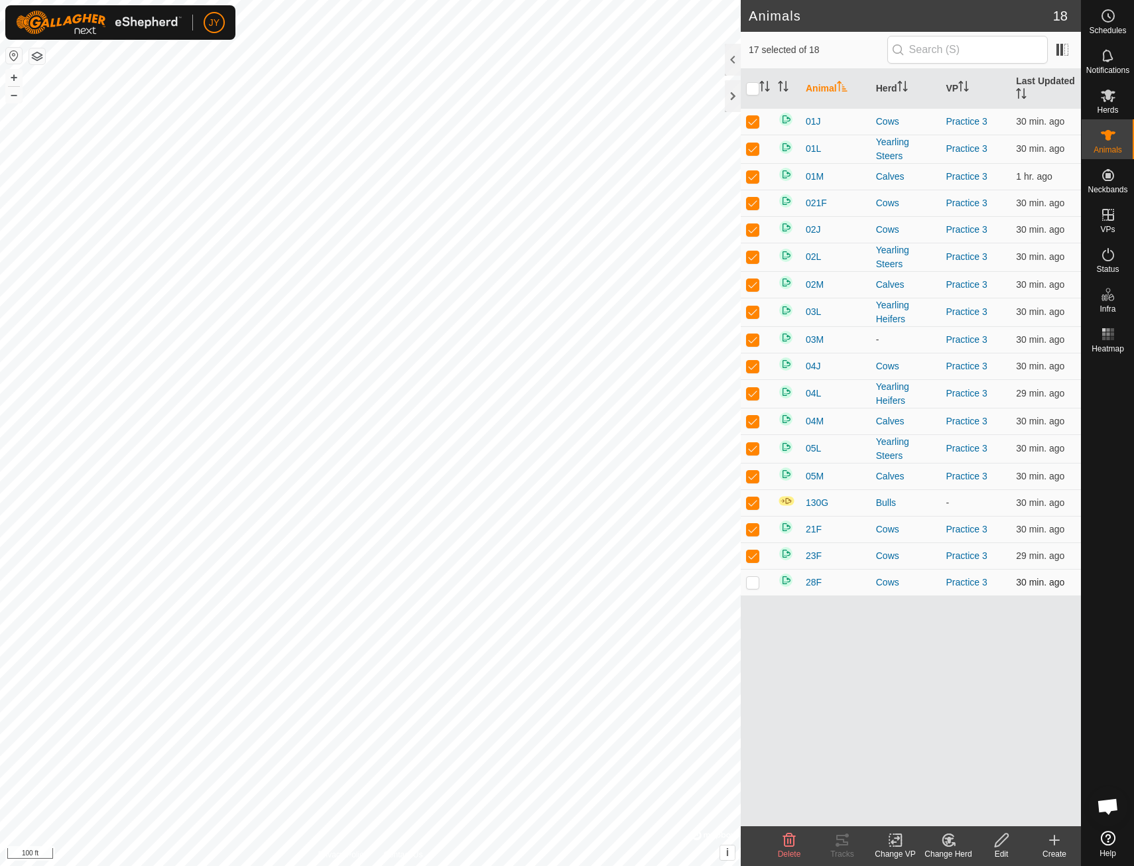
checkbox input "true"
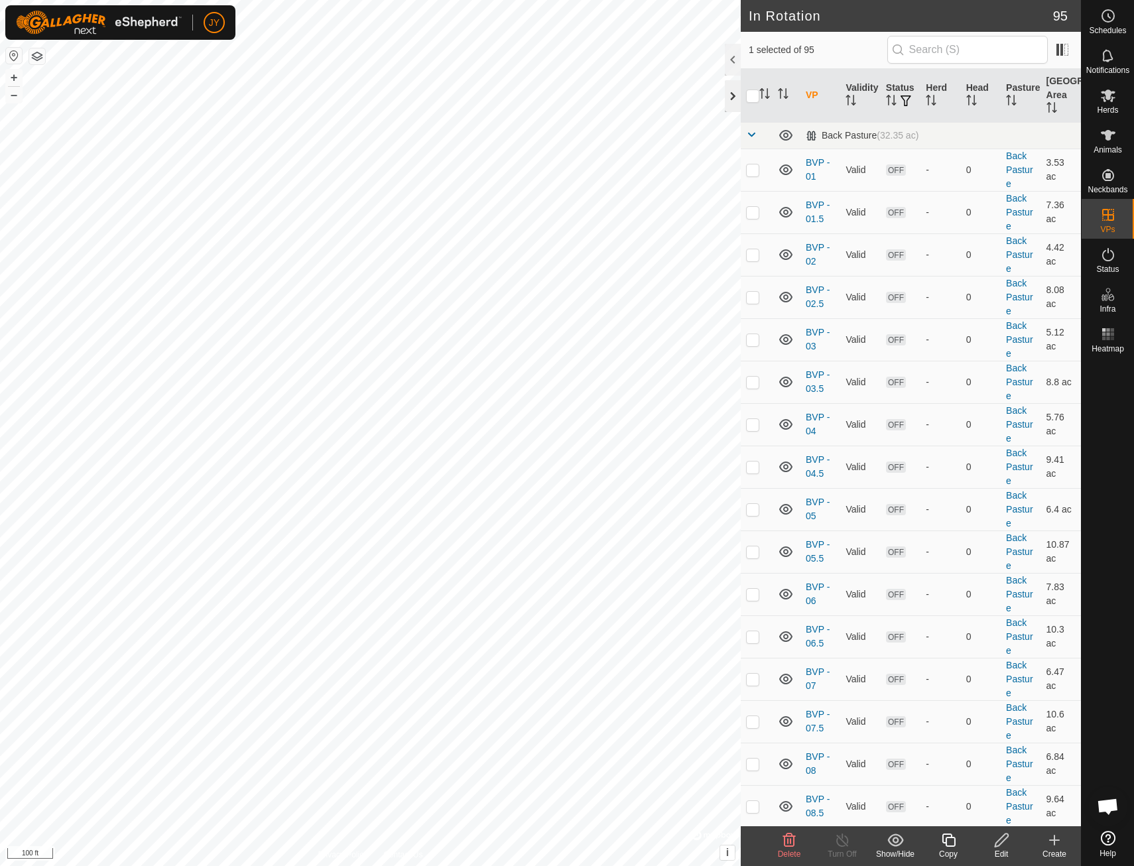
click at [734, 95] on div at bounding box center [733, 96] width 16 height 32
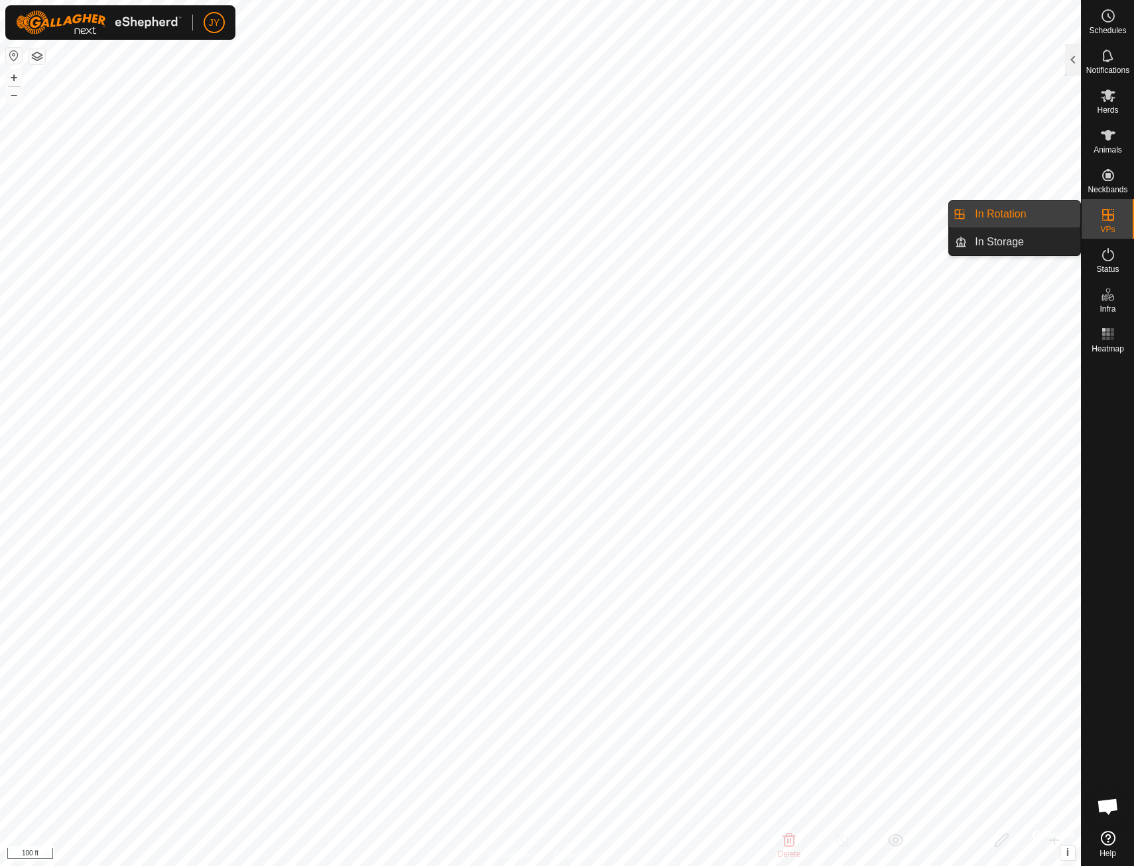
drag, startPoint x: 1056, startPoint y: 219, endPoint x: 1007, endPoint y: 215, distance: 49.2
click at [1007, 215] on link "In Rotation" at bounding box center [1023, 214] width 113 height 27
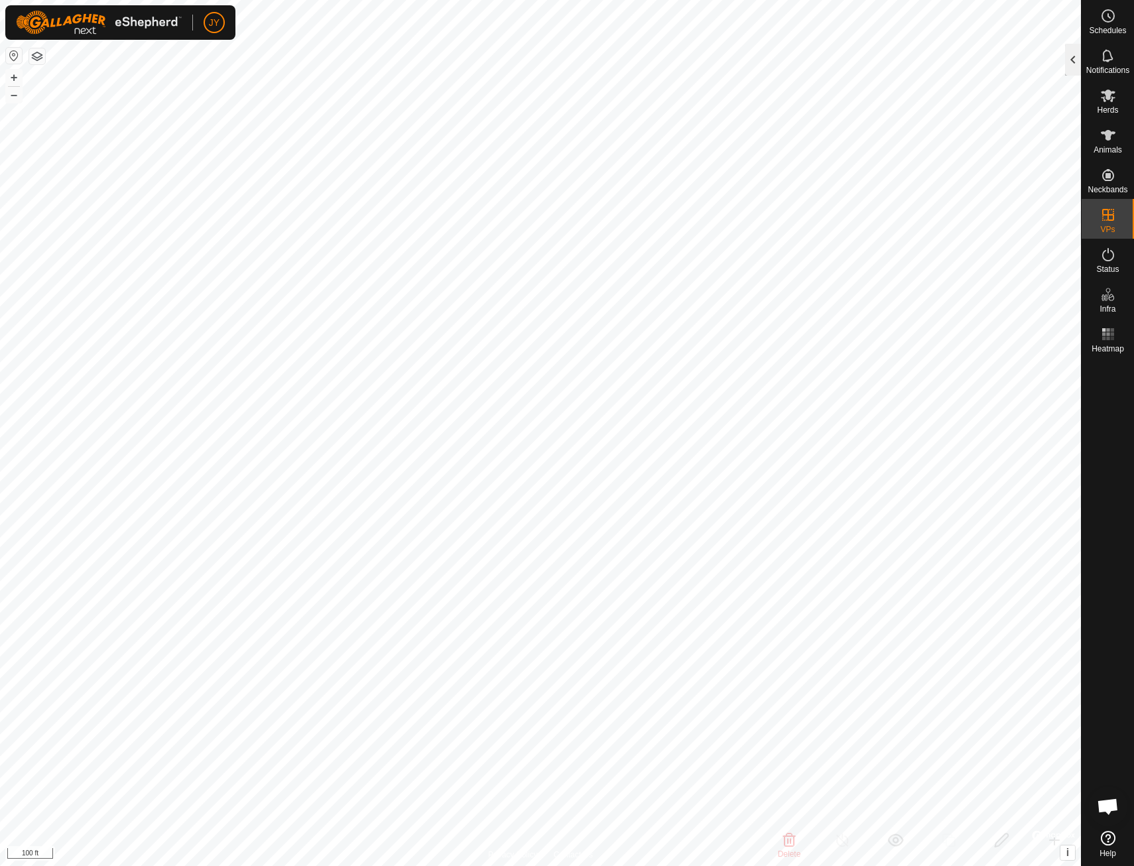
click at [1074, 64] on div at bounding box center [1073, 60] width 16 height 32
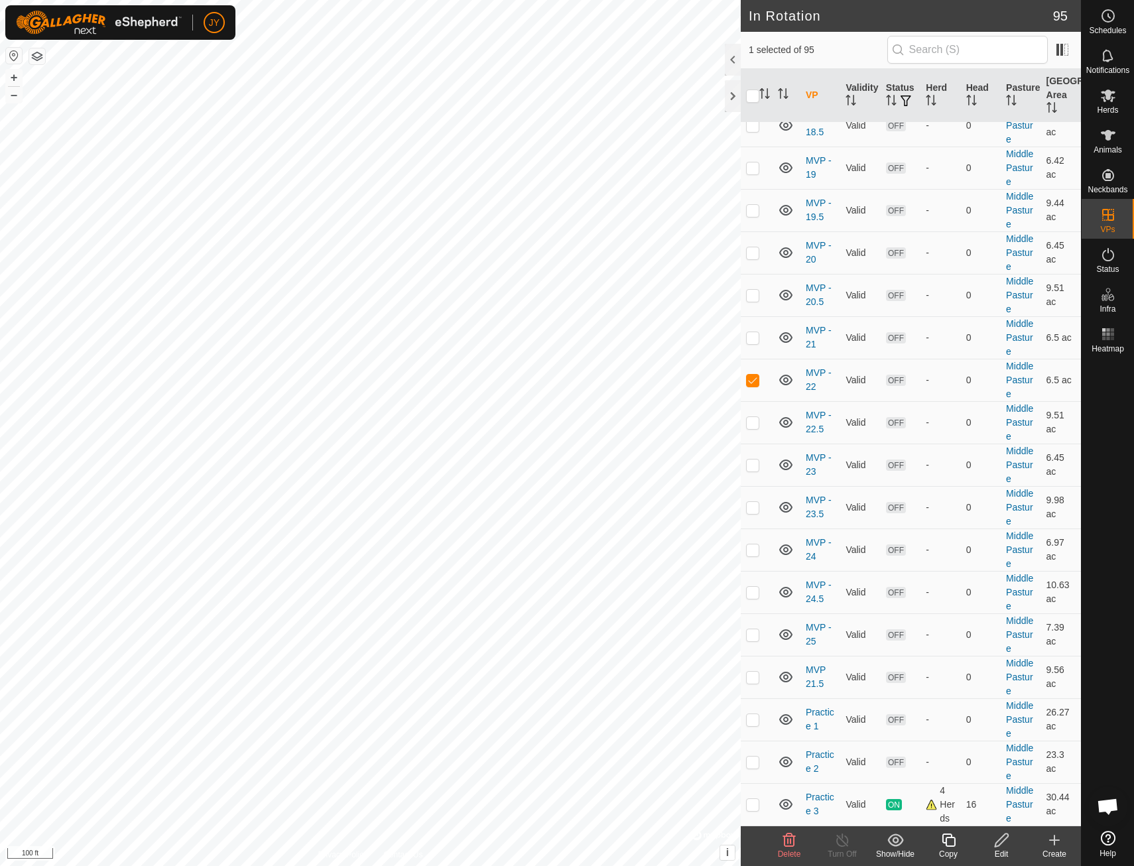
scroll to position [3448, 0]
click at [755, 384] on p-checkbox at bounding box center [752, 380] width 13 height 11
checkbox input "false"
click at [755, 429] on td at bounding box center [757, 422] width 32 height 42
checkbox input "true"
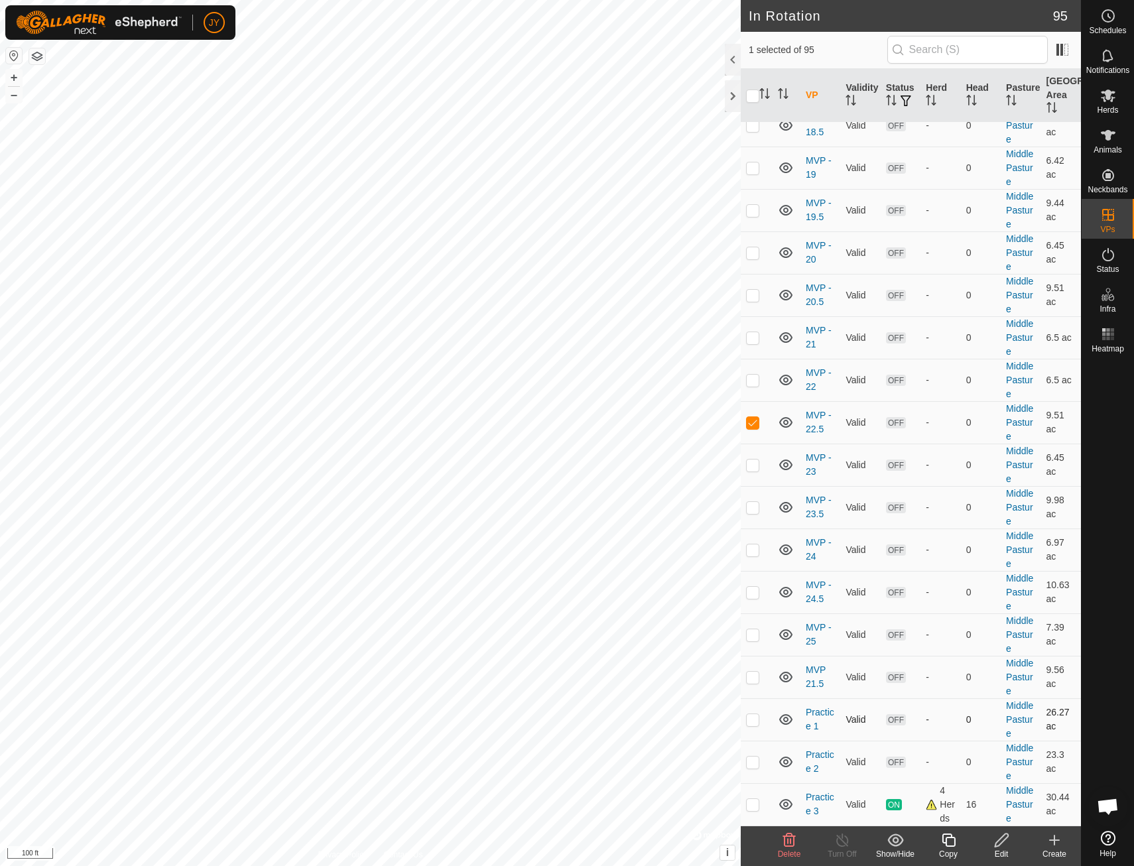
click at [755, 715] on p-checkbox at bounding box center [752, 719] width 13 height 11
checkbox input "true"
checkbox input "false"
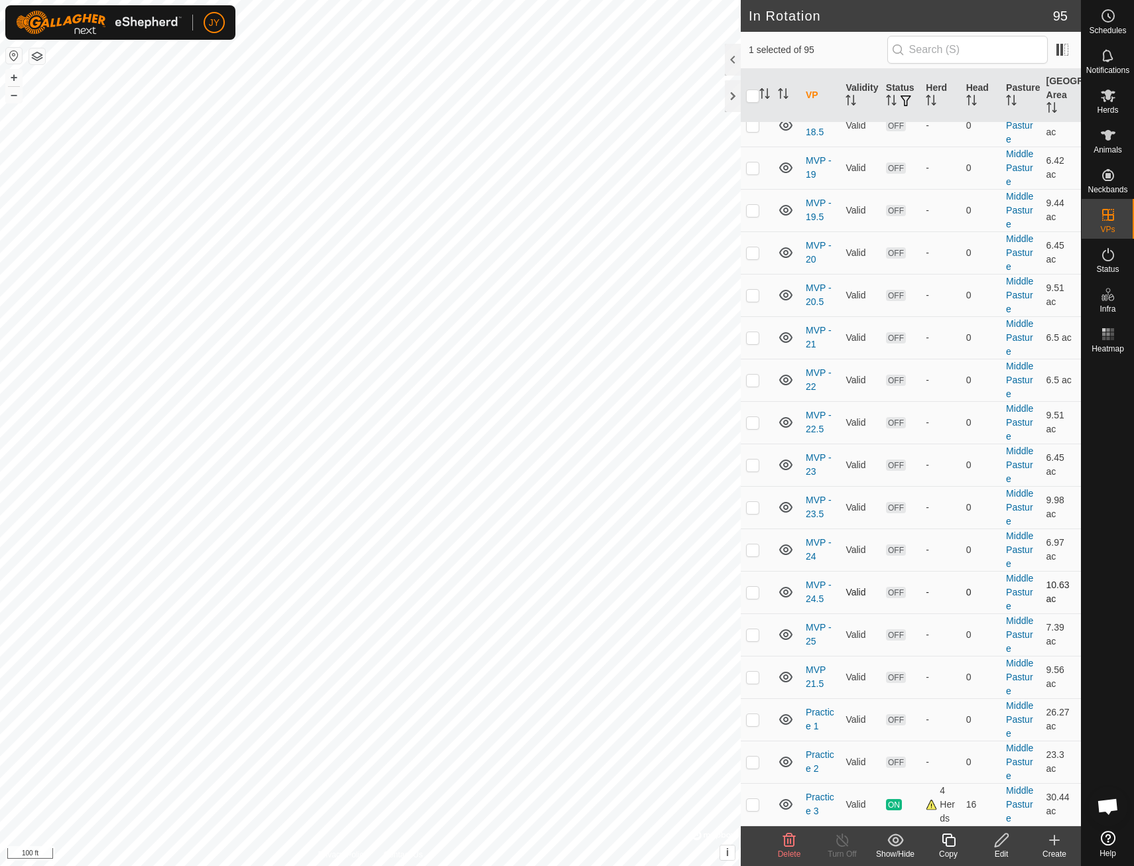
checkbox input "true"
checkbox input "false"
checkbox input "true"
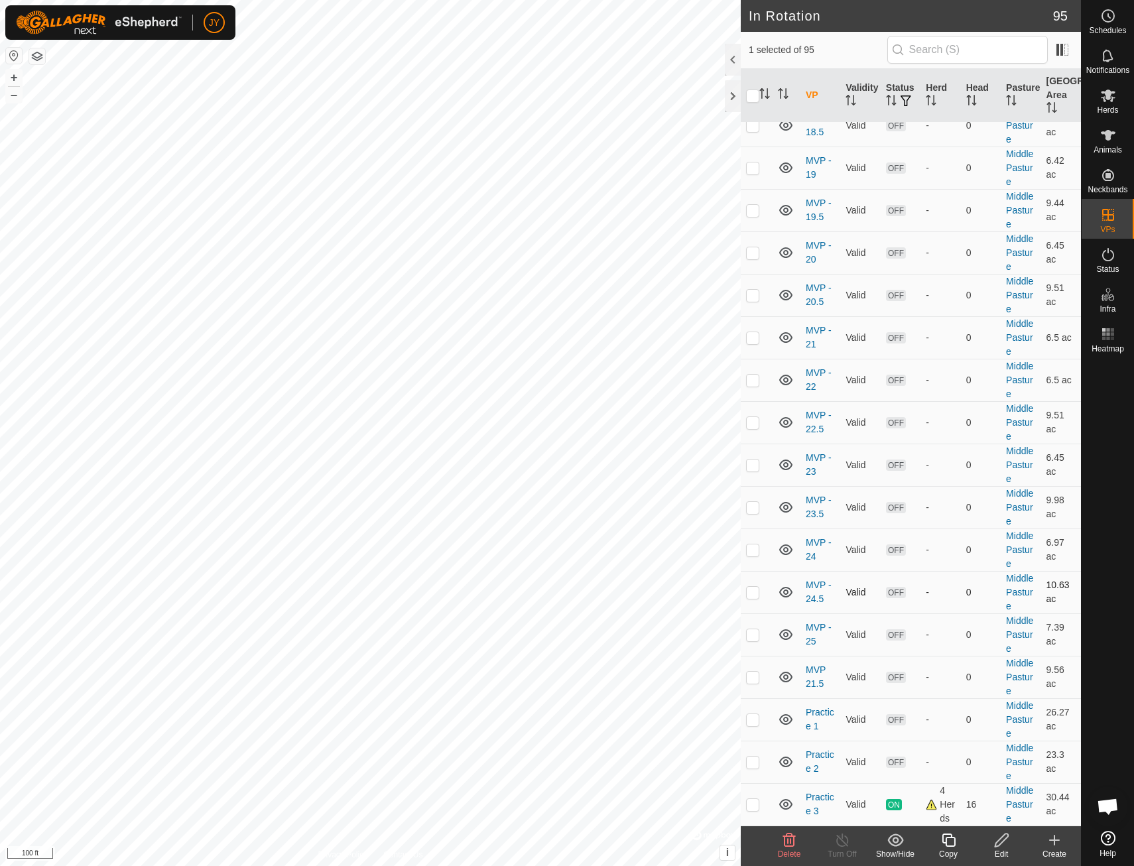
checkbox input "false"
checkbox input "true"
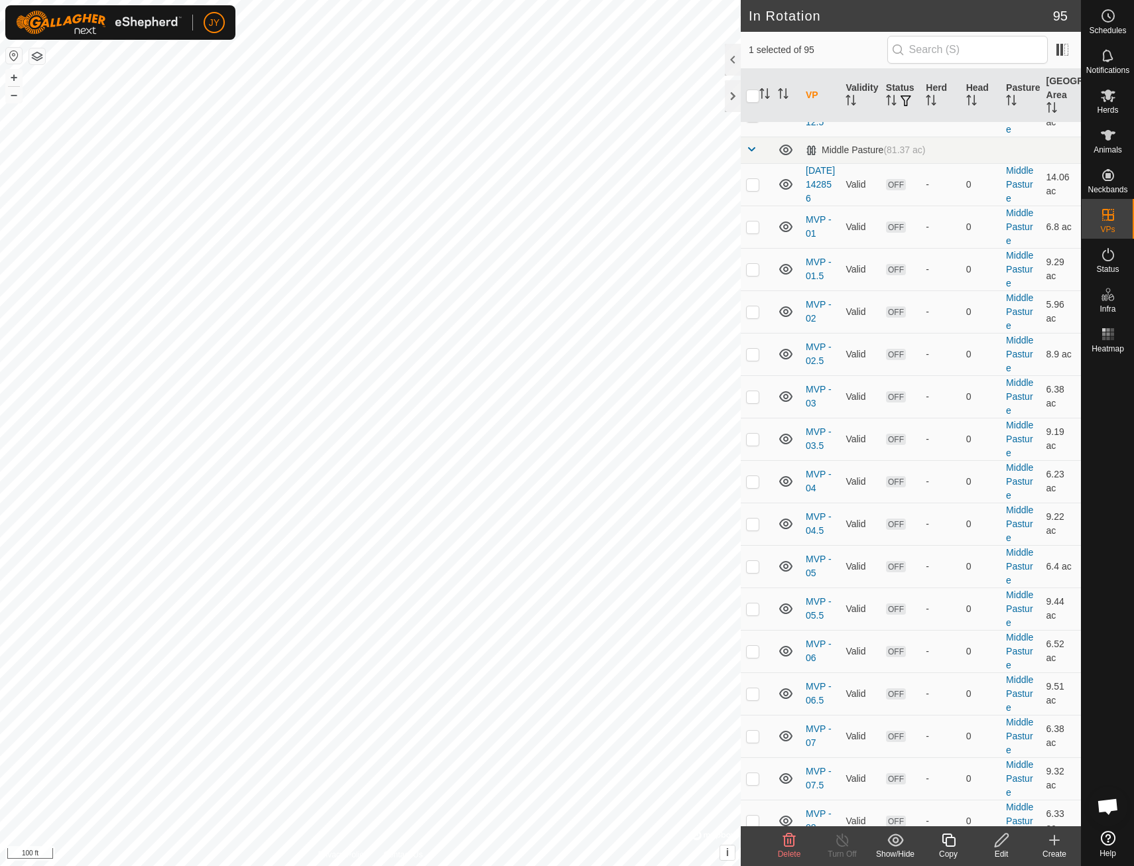
scroll to position [1923, 0]
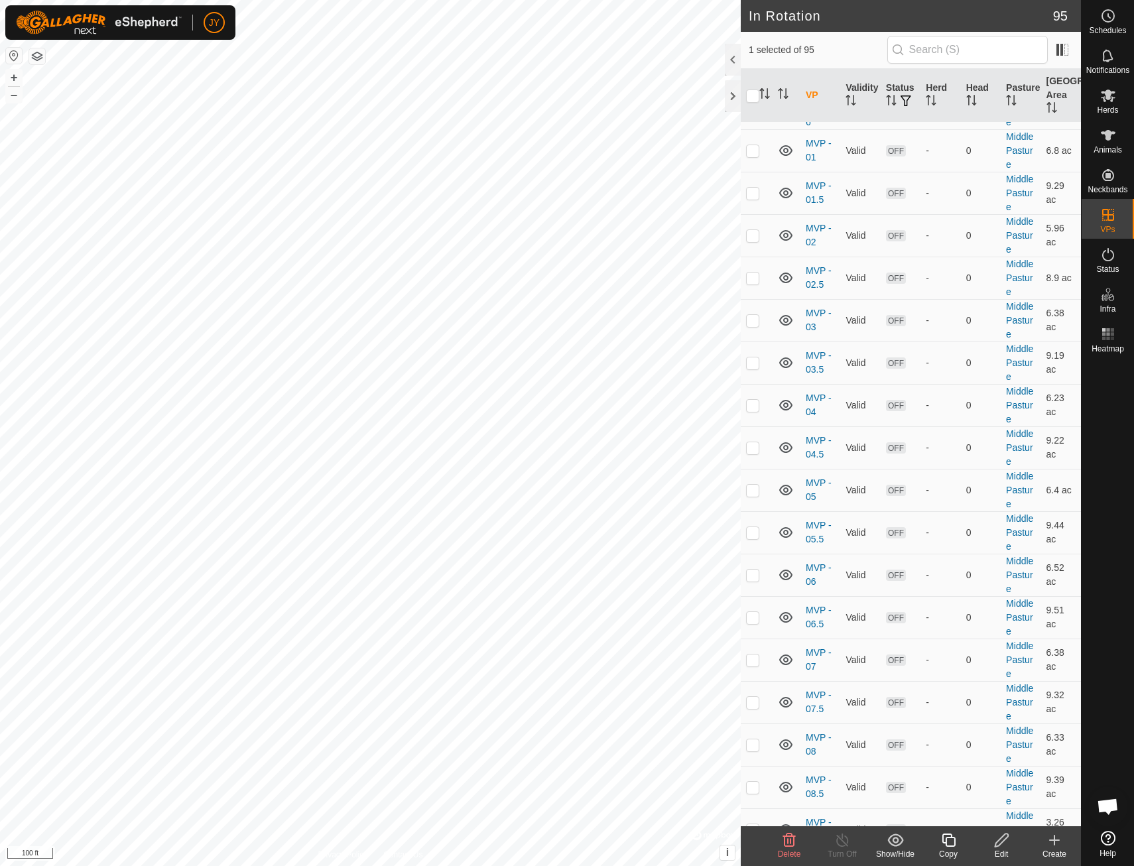
click at [1052, 843] on icon at bounding box center [1054, 840] width 16 height 16
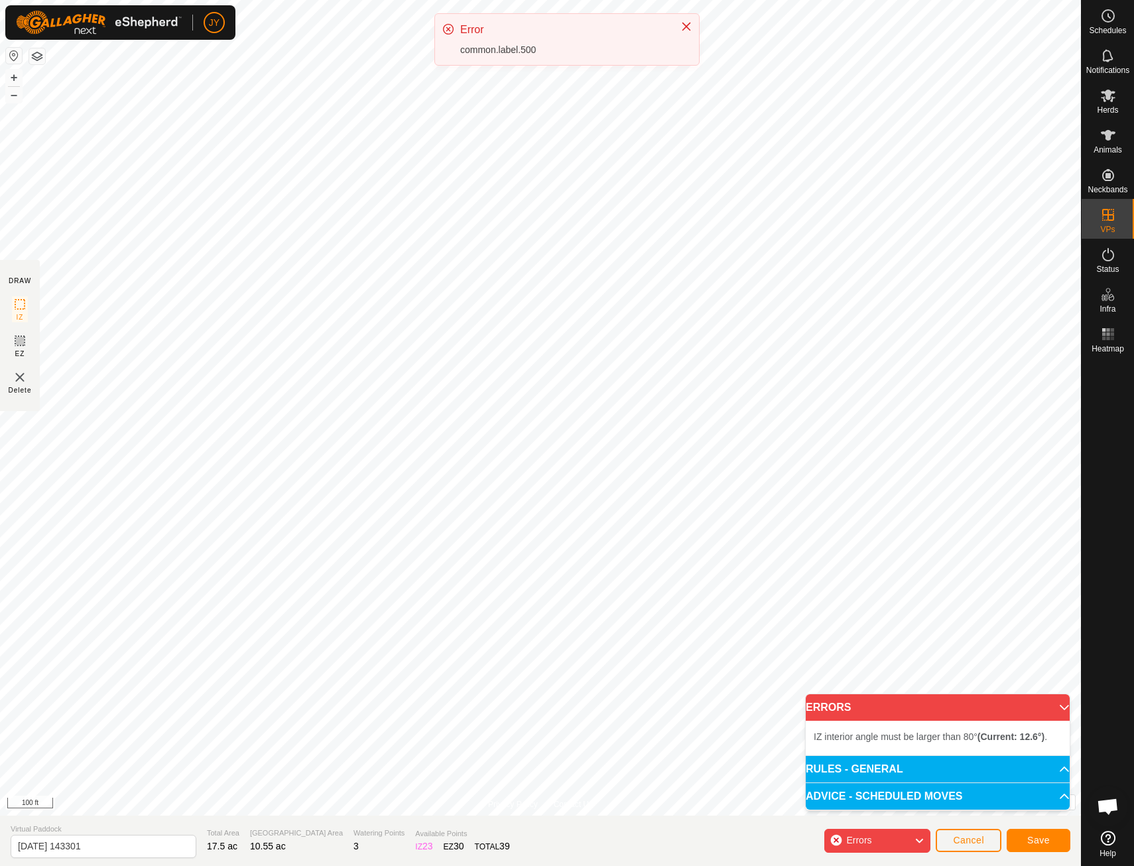
click at [845, 732] on span "IZ interior angle must be larger than 80° (Current: 12.6°) ." at bounding box center [930, 736] width 233 height 11
click at [1032, 838] on span "Save" at bounding box center [1038, 840] width 23 height 11
click at [926, 762] on p-accordion-header "RULES - GENERAL" at bounding box center [938, 769] width 264 height 27
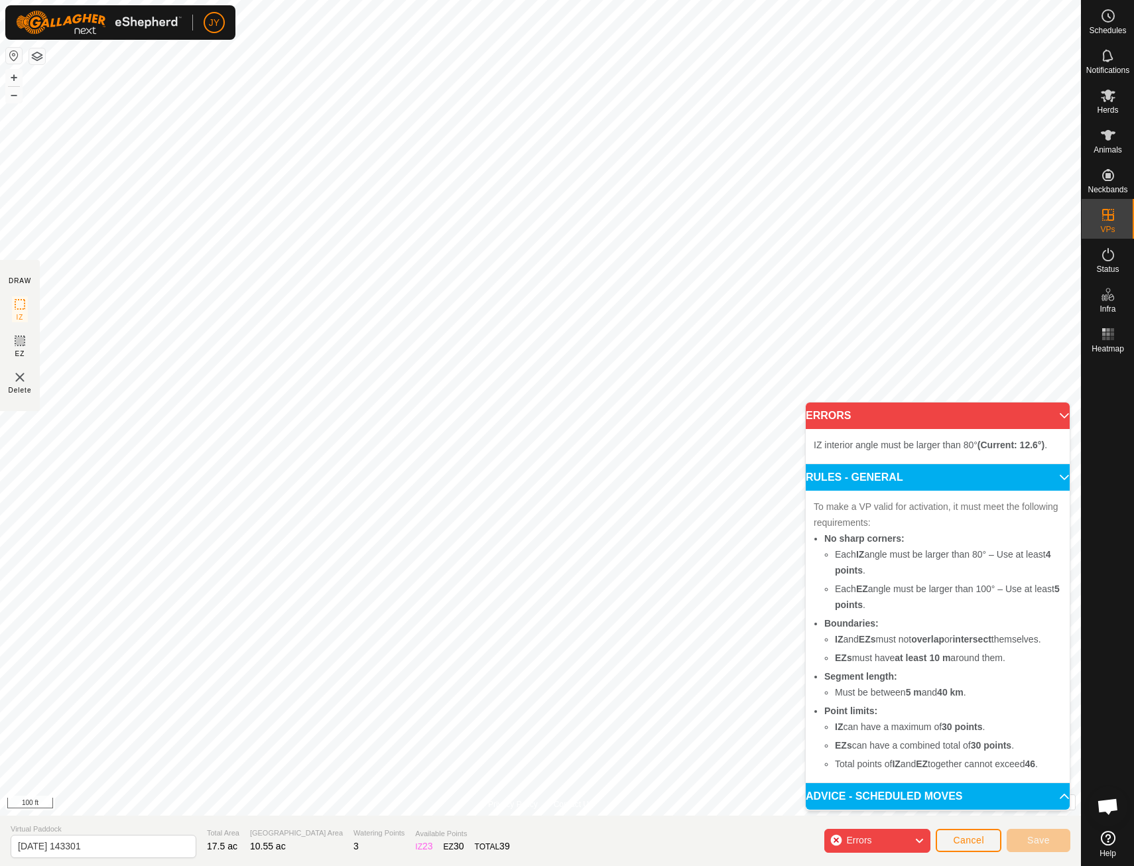
click at [917, 435] on div "IZ interior angle must be larger than 80° (Current: 12.6°) ." at bounding box center [938, 446] width 264 height 34
click at [913, 446] on span "IZ interior angle must be larger than 80° (Current: 12.6°) ." at bounding box center [930, 445] width 233 height 11
click at [883, 842] on div "Errors" at bounding box center [877, 841] width 106 height 24
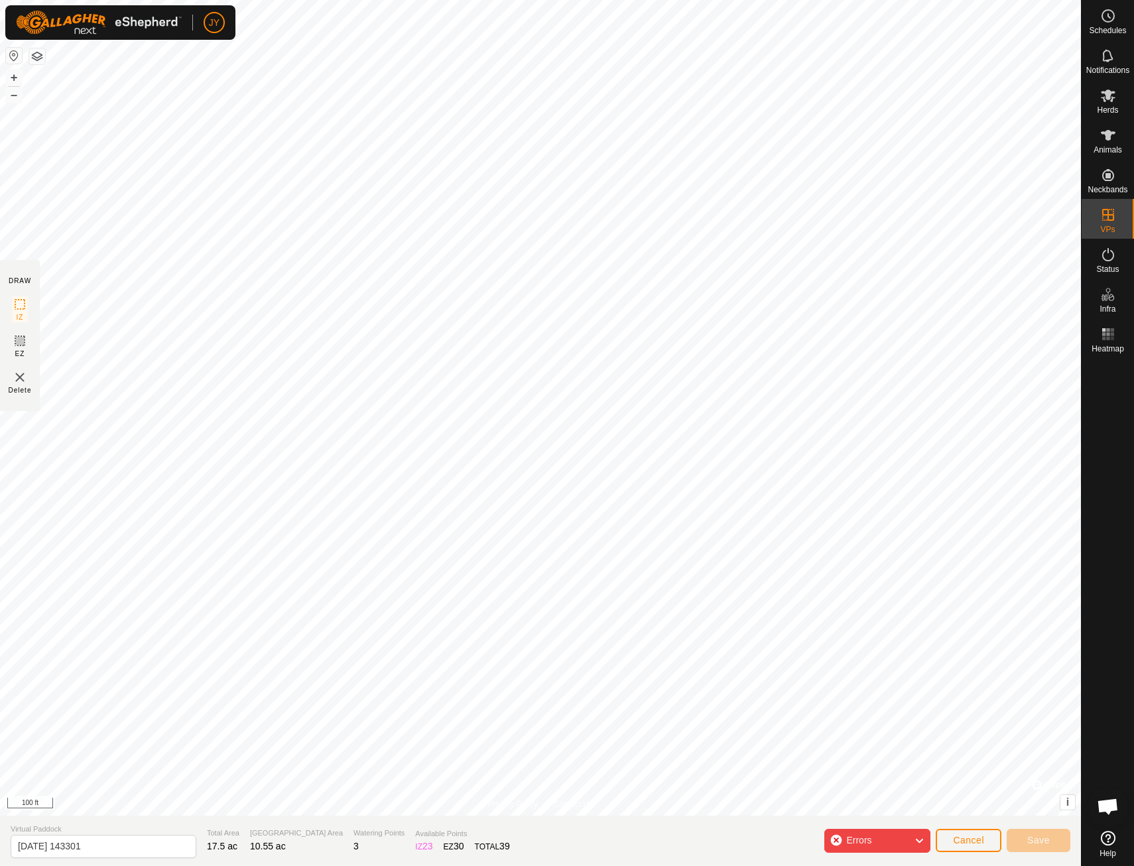
click at [883, 842] on div "Errors" at bounding box center [877, 841] width 106 height 24
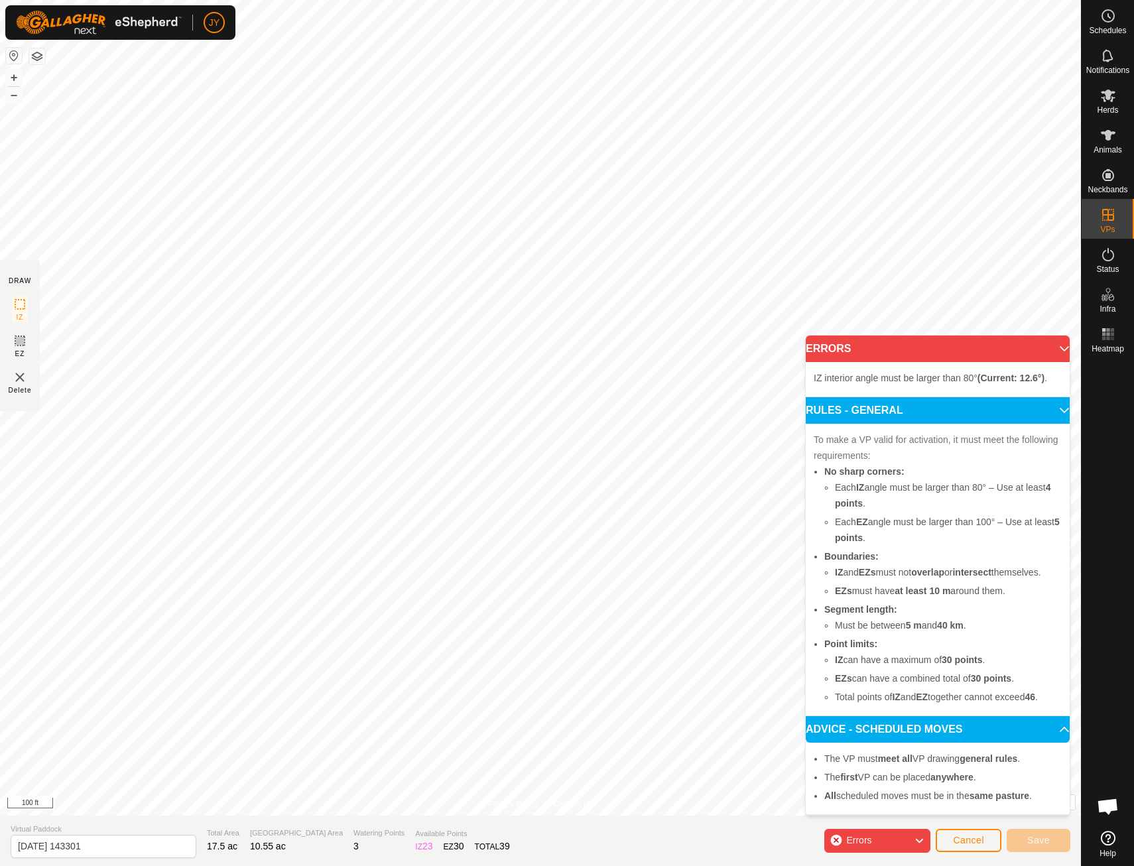
click at [865, 381] on span "IZ interior angle must be larger than 80° (Current: 12.6°) ." at bounding box center [930, 378] width 233 height 11
click at [1054, 347] on p-accordion-header "ERRORS" at bounding box center [938, 348] width 264 height 27
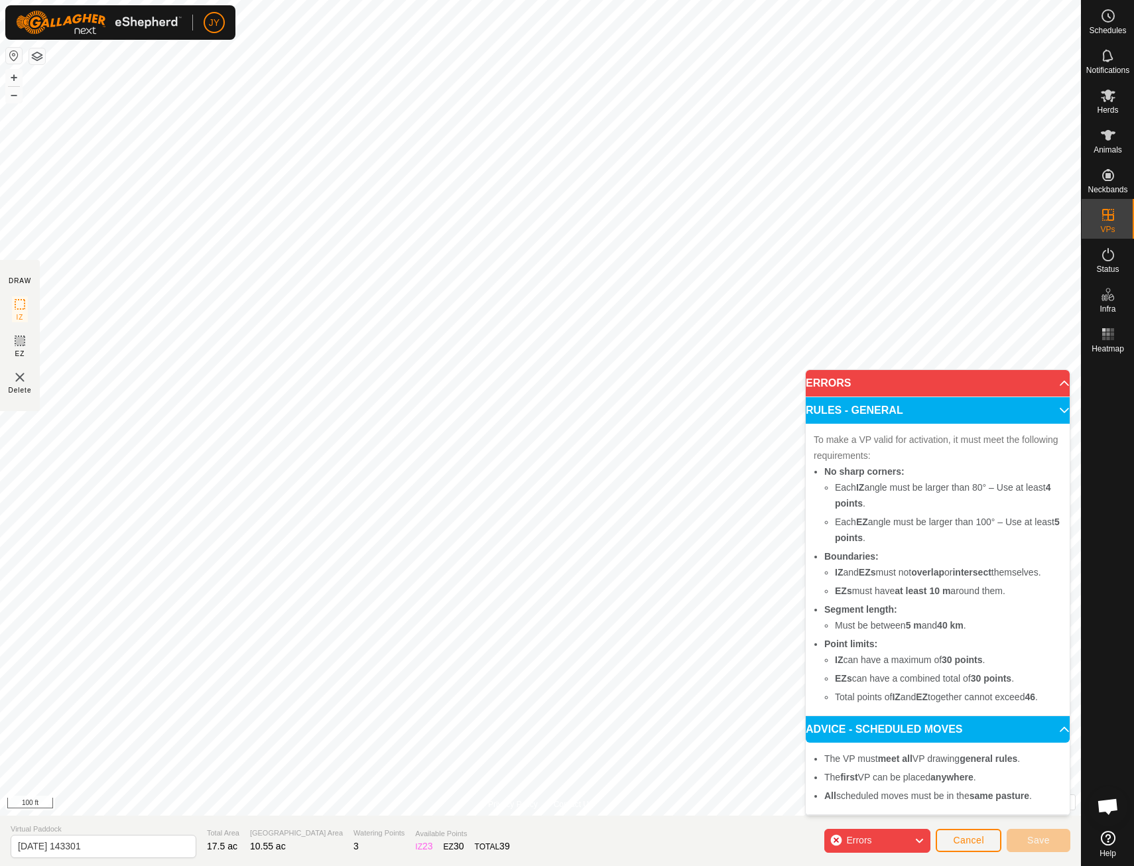
click at [920, 842] on icon at bounding box center [919, 840] width 11 height 17
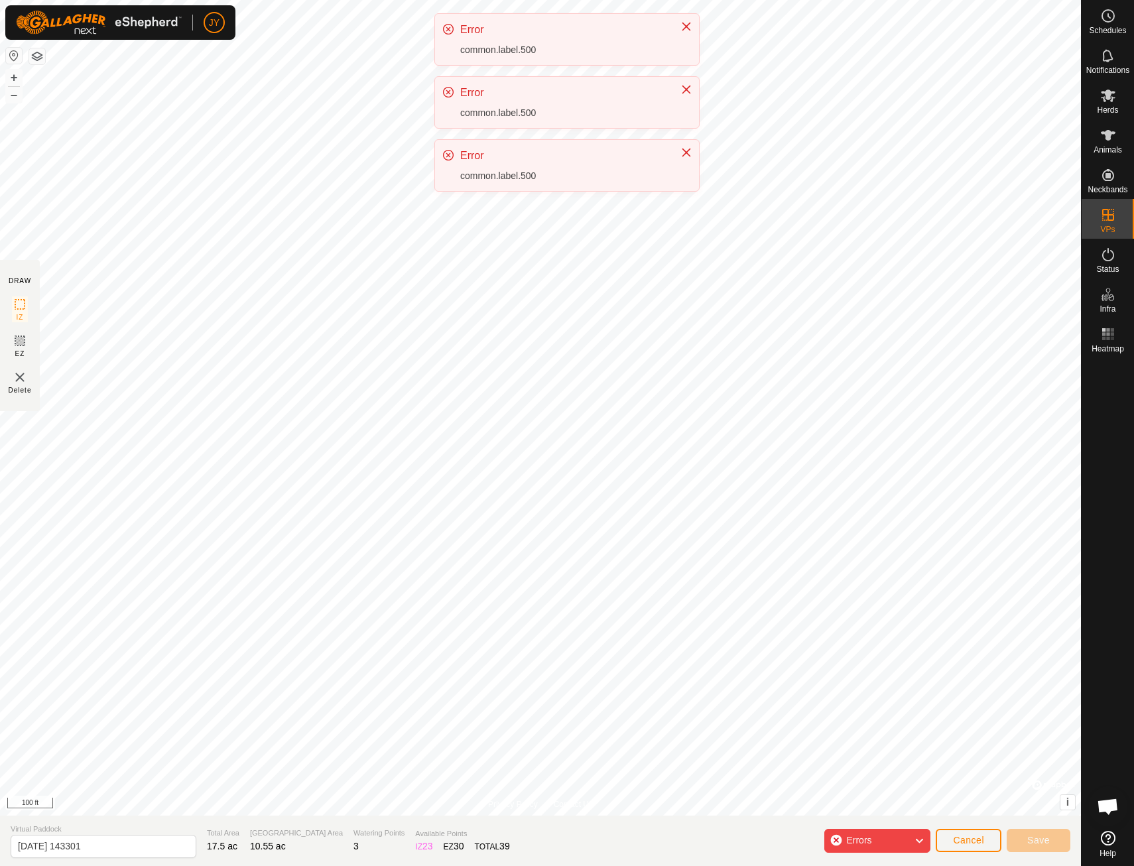
click at [634, 50] on div "common.label.500" at bounding box center [563, 50] width 207 height 14
click at [518, 53] on div "common.label.500" at bounding box center [563, 50] width 207 height 14
click at [520, 44] on div "common.label.500" at bounding box center [563, 50] width 207 height 14
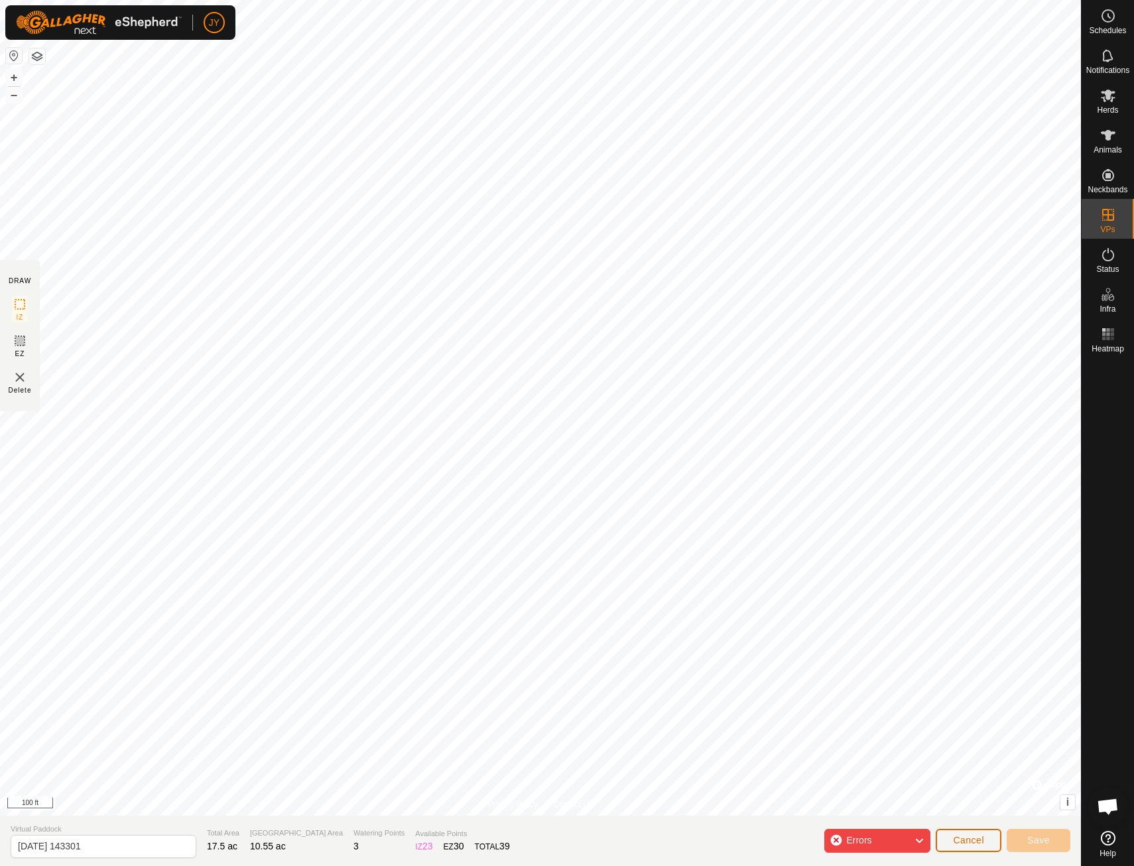
click at [970, 841] on span "Cancel" at bounding box center [968, 840] width 31 height 11
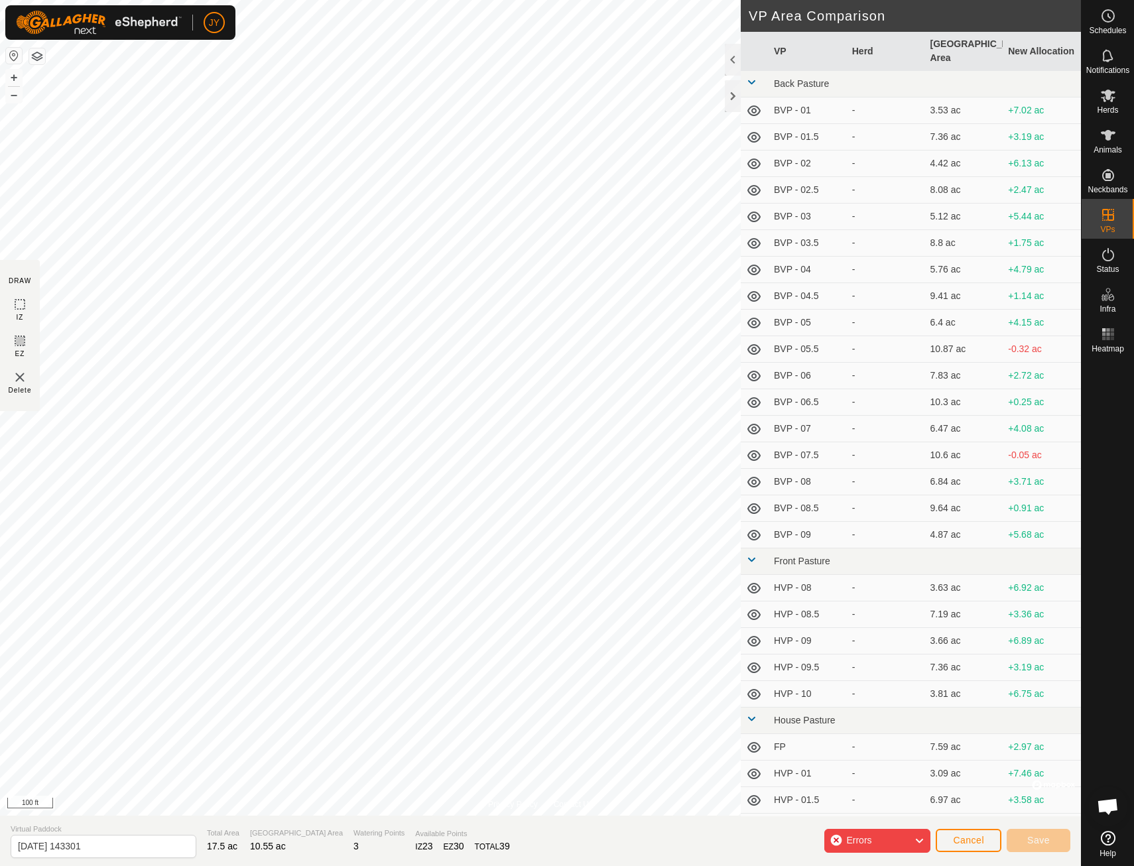
click at [839, 841] on div "Errors" at bounding box center [877, 841] width 106 height 24
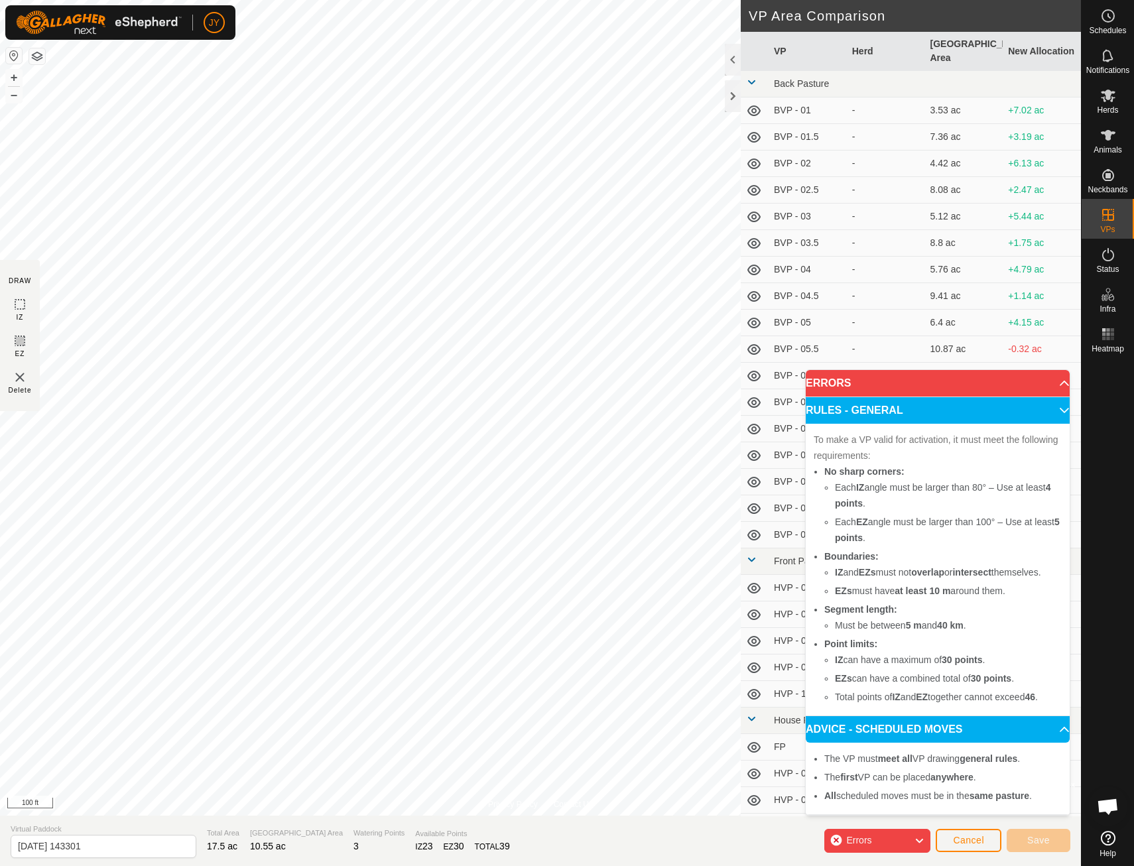
click at [839, 841] on div "Errors" at bounding box center [877, 841] width 106 height 24
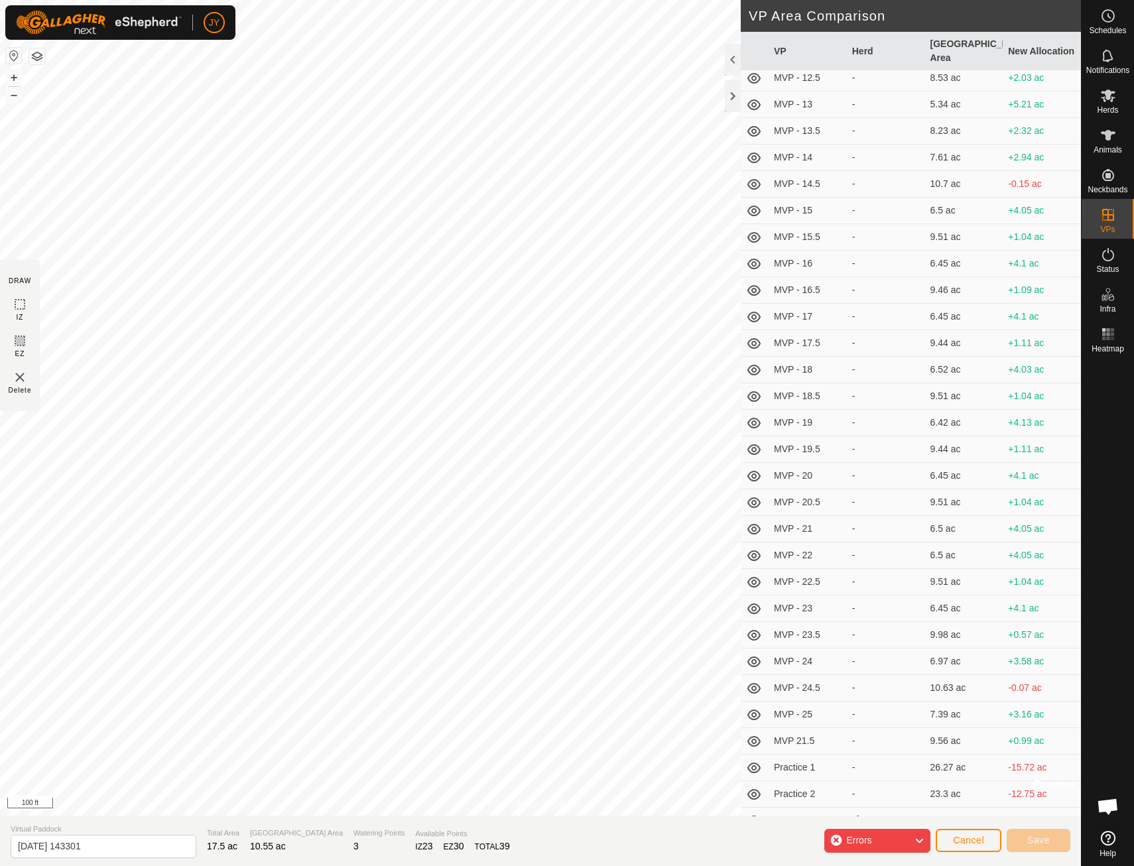
scroll to position [1868, 0]
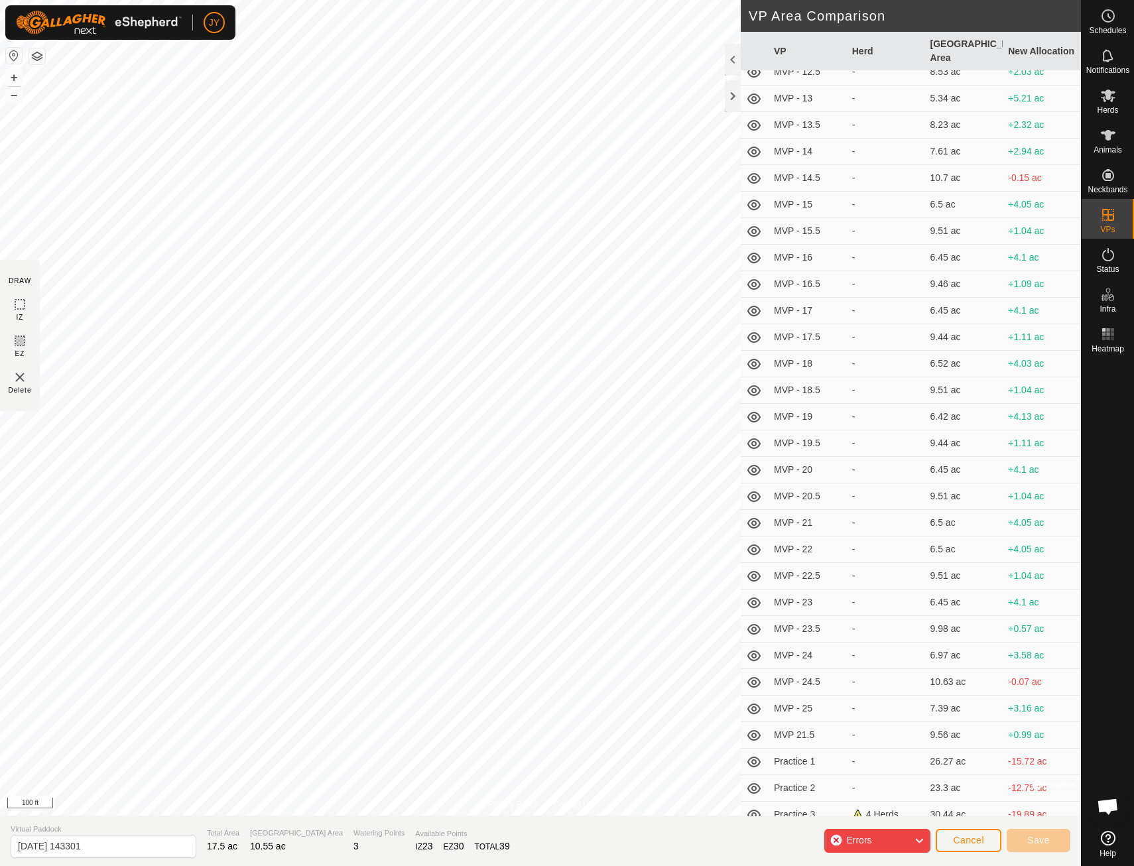
click at [847, 802] on td "4 Herds" at bounding box center [886, 815] width 78 height 27
click at [779, 810] on td "Practice 3" at bounding box center [807, 815] width 78 height 27
click at [815, 850] on section "Virtual Paddock [DATE] 143301 Total Area 17.5 ac Grazing Area 10.55 ac Watering…" at bounding box center [540, 841] width 1081 height 50
click at [733, 91] on div at bounding box center [733, 96] width 16 height 32
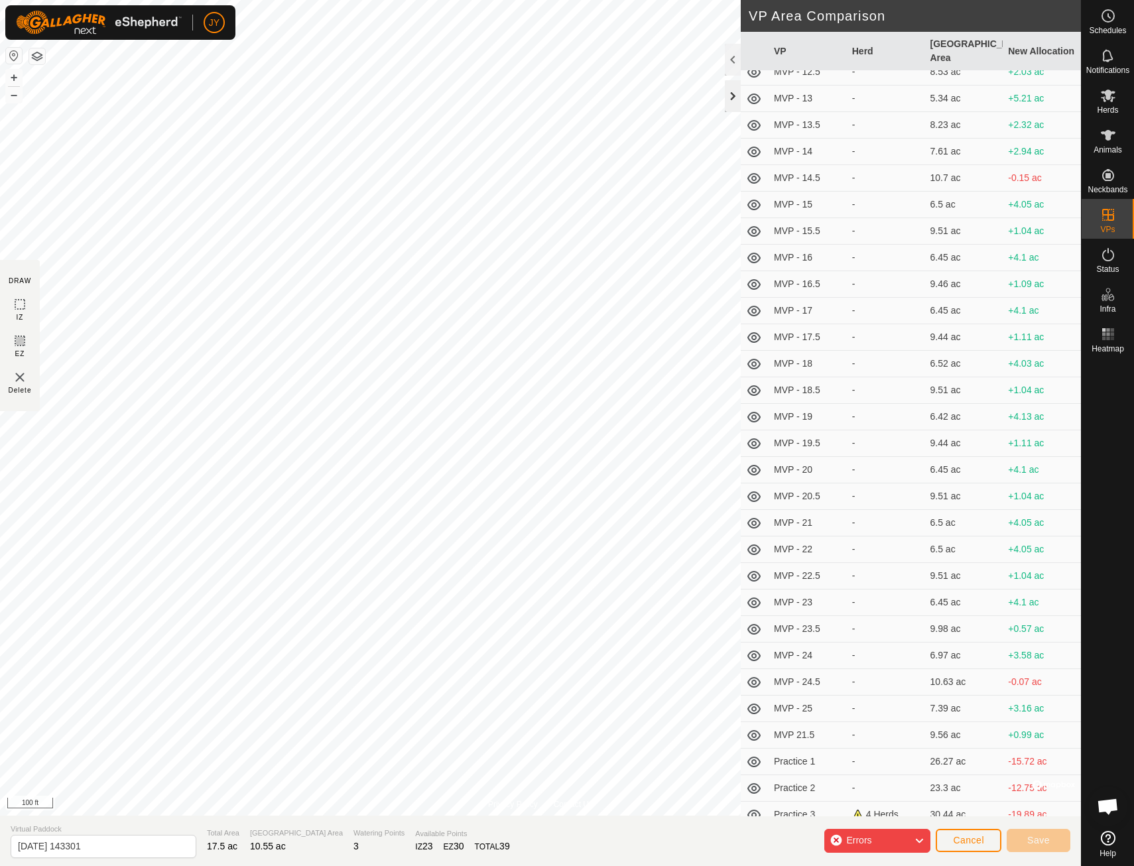
scroll to position [7671, 0]
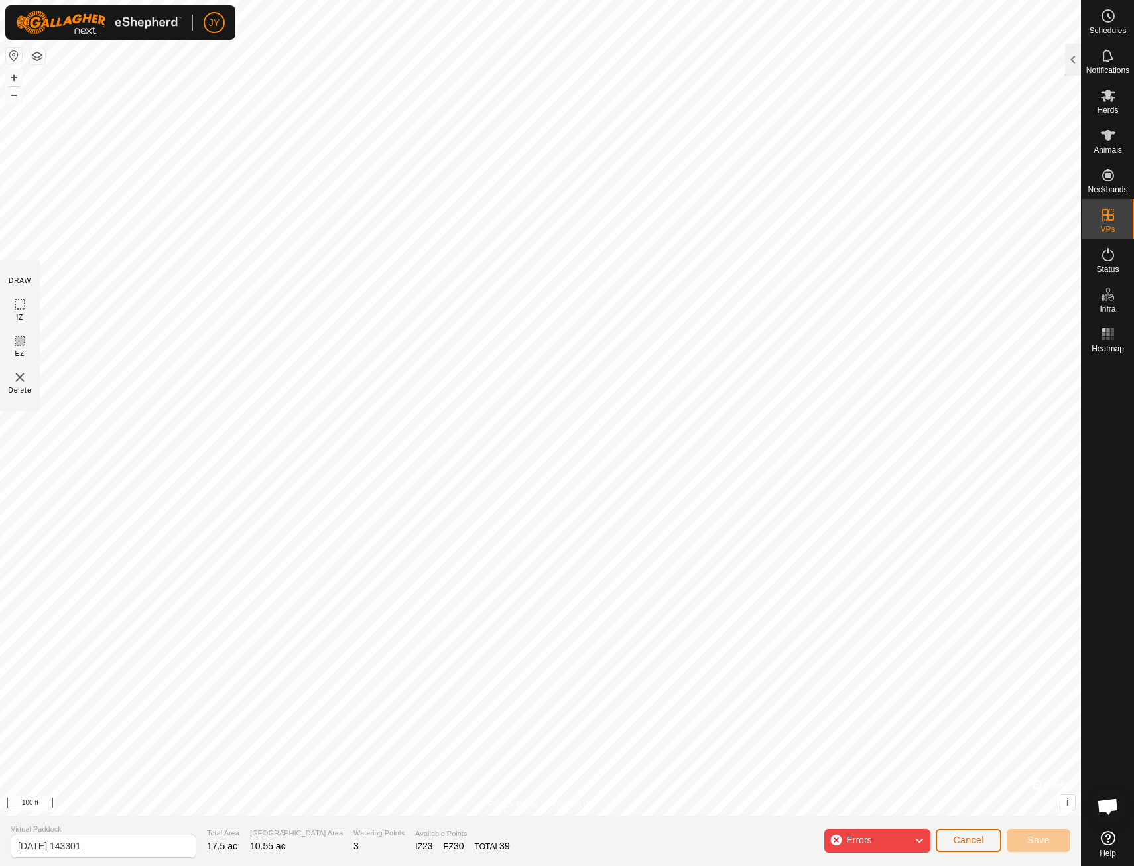
click at [972, 844] on span "Cancel" at bounding box center [968, 840] width 31 height 11
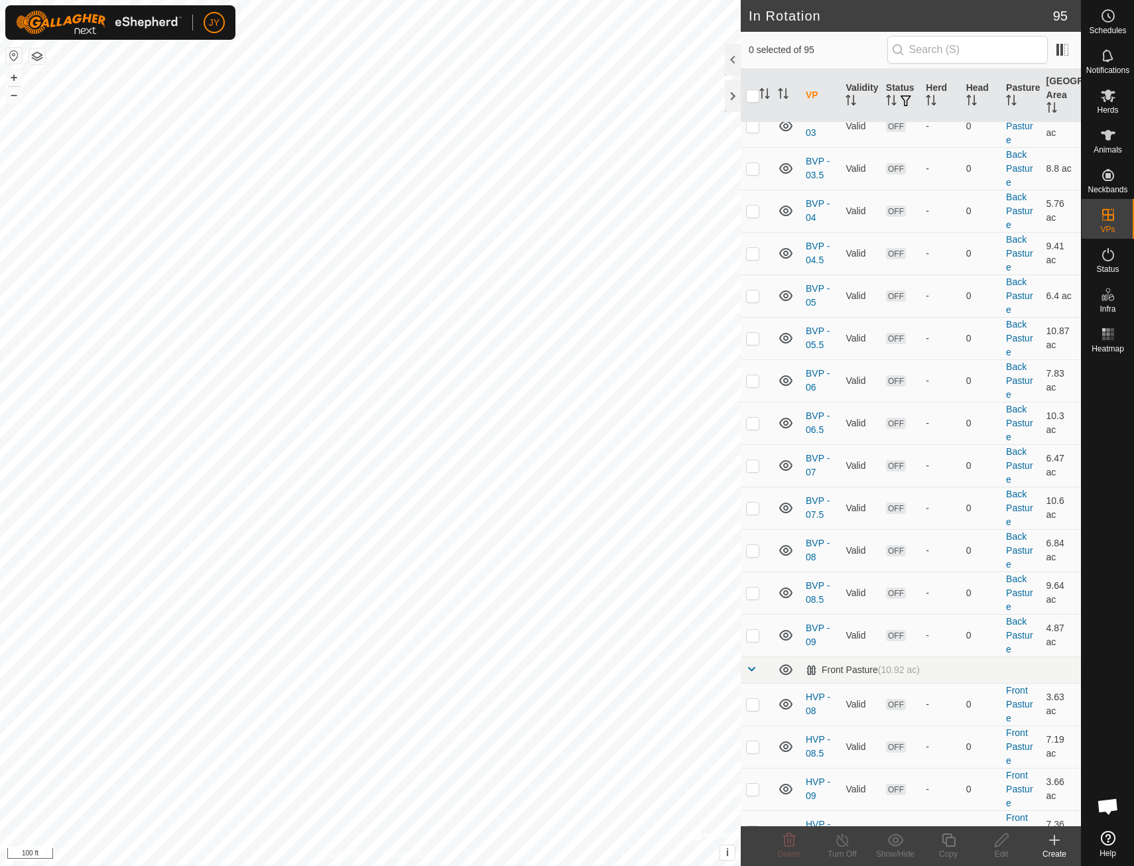
scroll to position [332, 0]
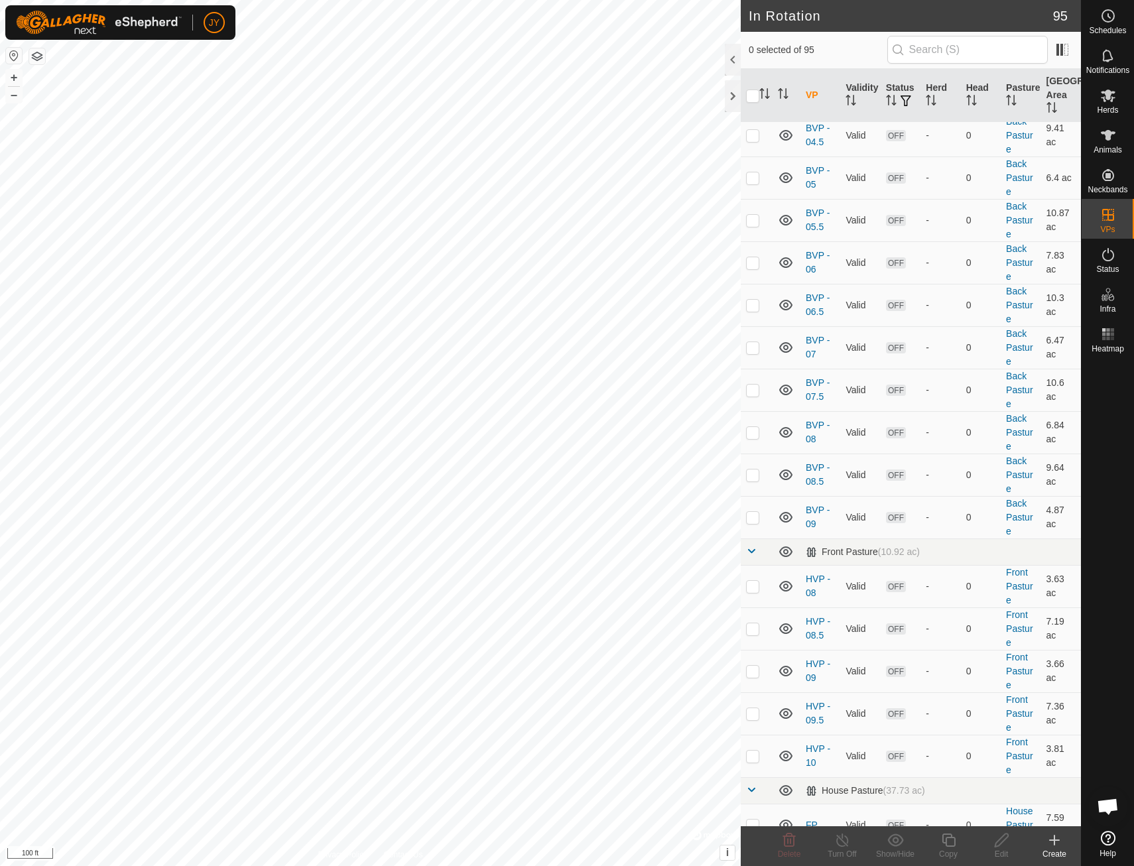
click at [1051, 840] on icon at bounding box center [1054, 840] width 9 height 0
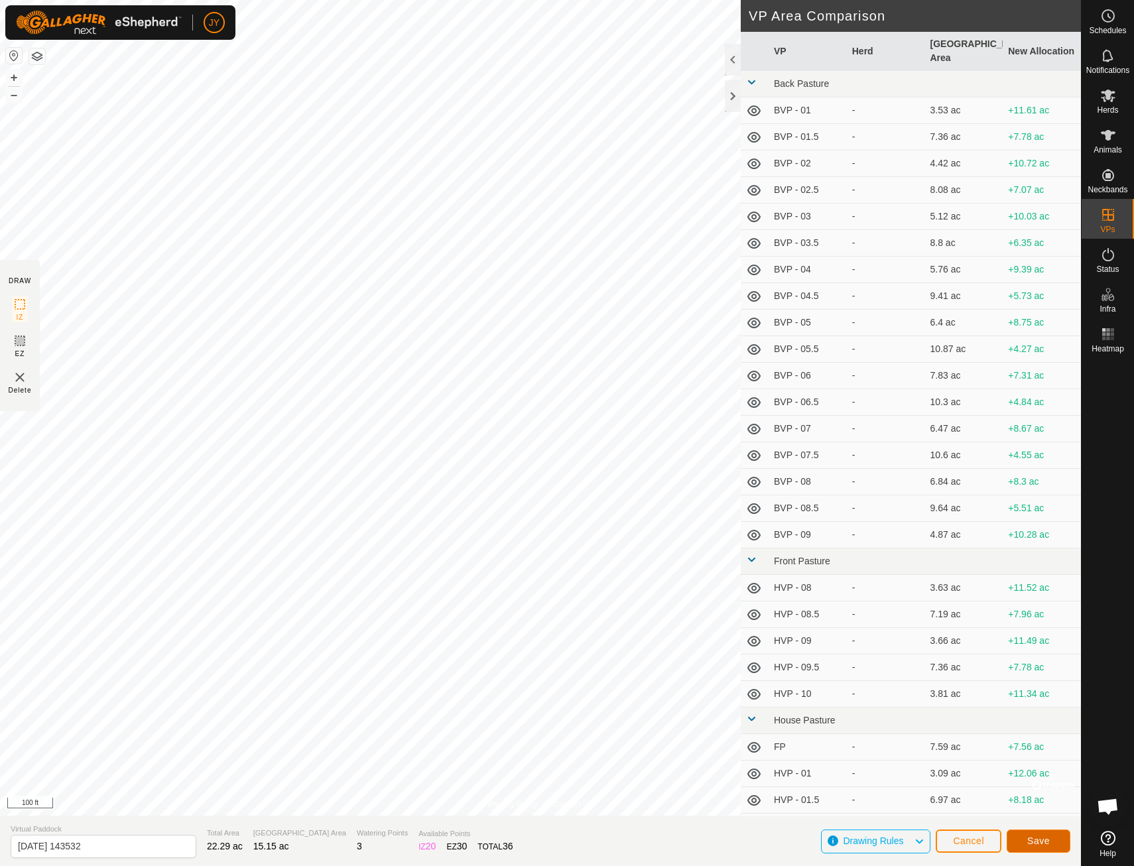
click at [1044, 837] on span "Save" at bounding box center [1038, 840] width 23 height 11
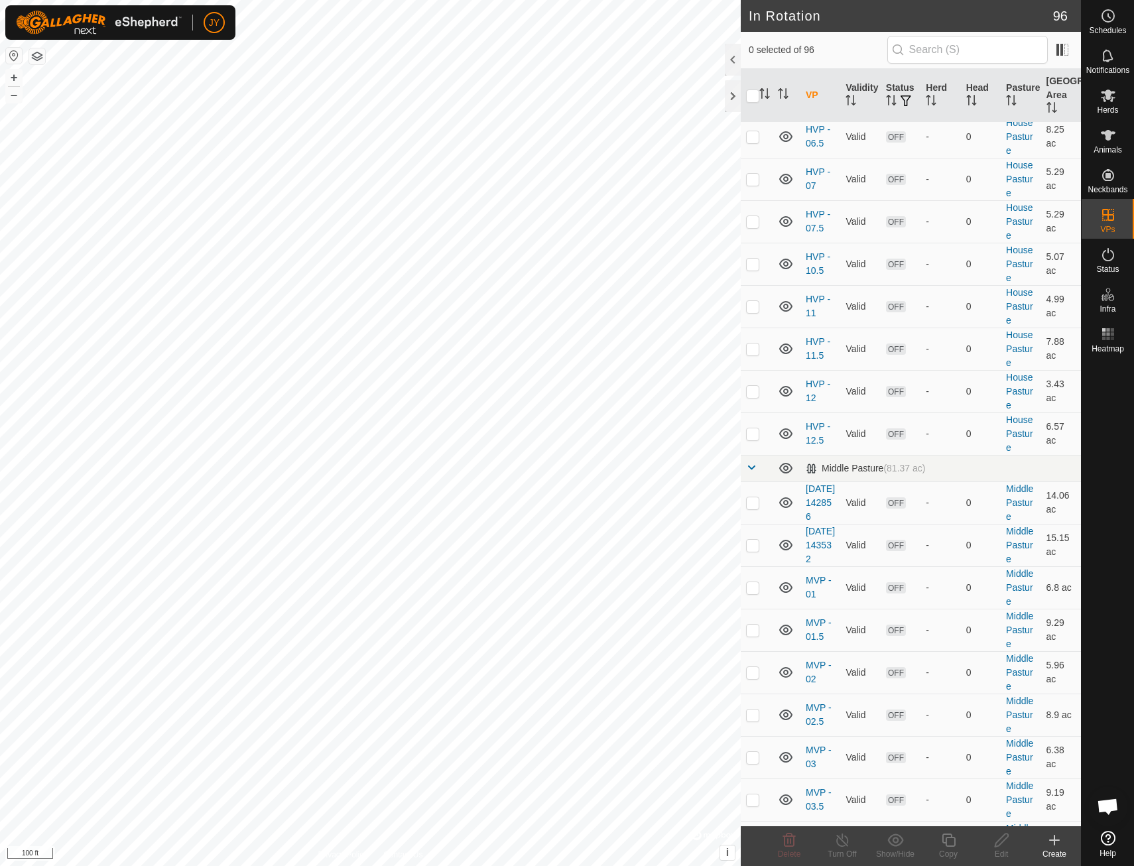
scroll to position [1533, 0]
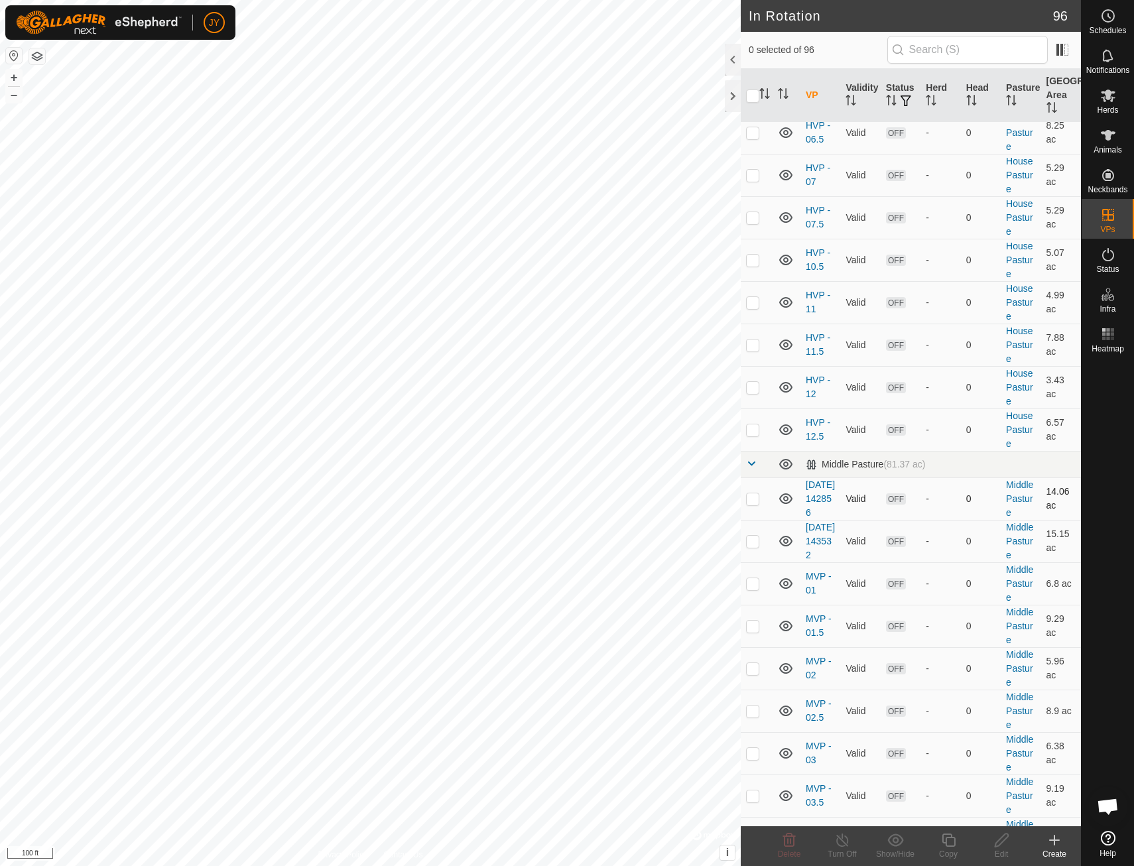
click at [921, 514] on td "-" at bounding box center [940, 498] width 40 height 42
click at [754, 504] on p-checkbox at bounding box center [752, 498] width 13 height 11
checkbox input "true"
click at [823, 498] on link "[DATE] 142856" at bounding box center [820, 498] width 29 height 38
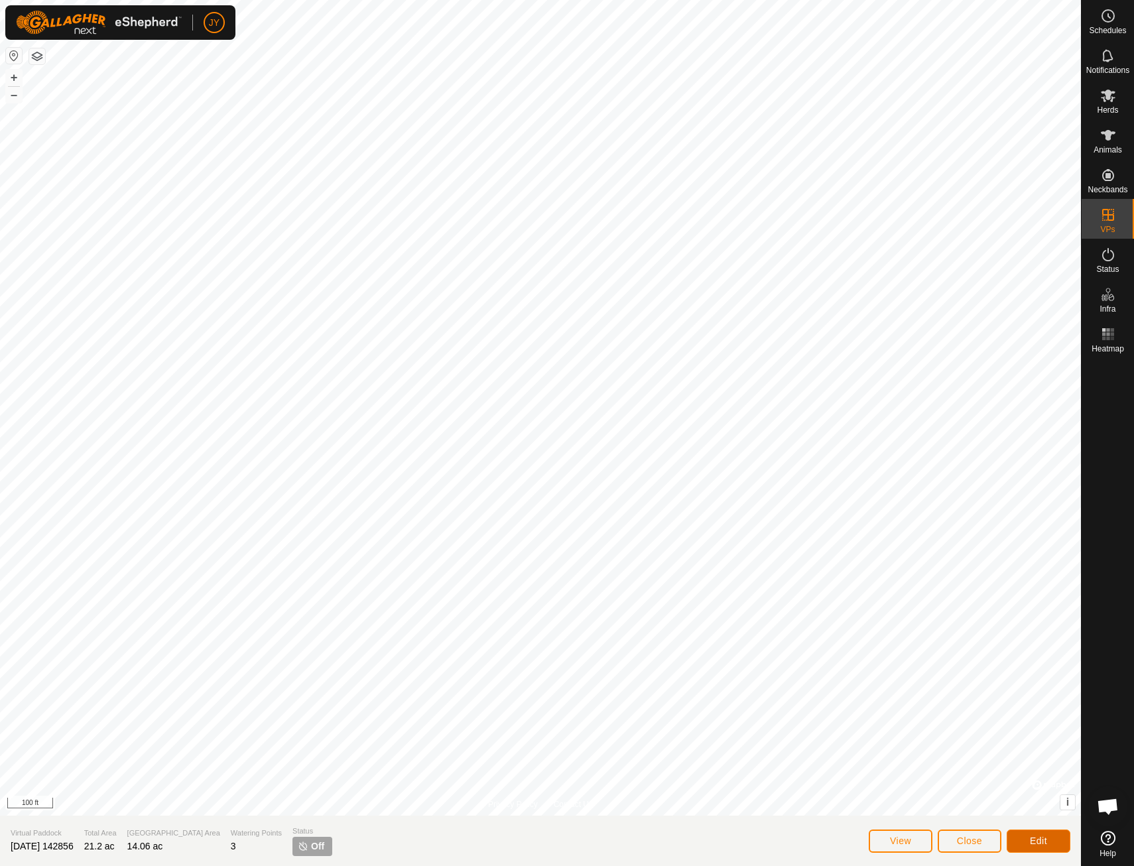
click at [1028, 841] on button "Edit" at bounding box center [1038, 840] width 64 height 23
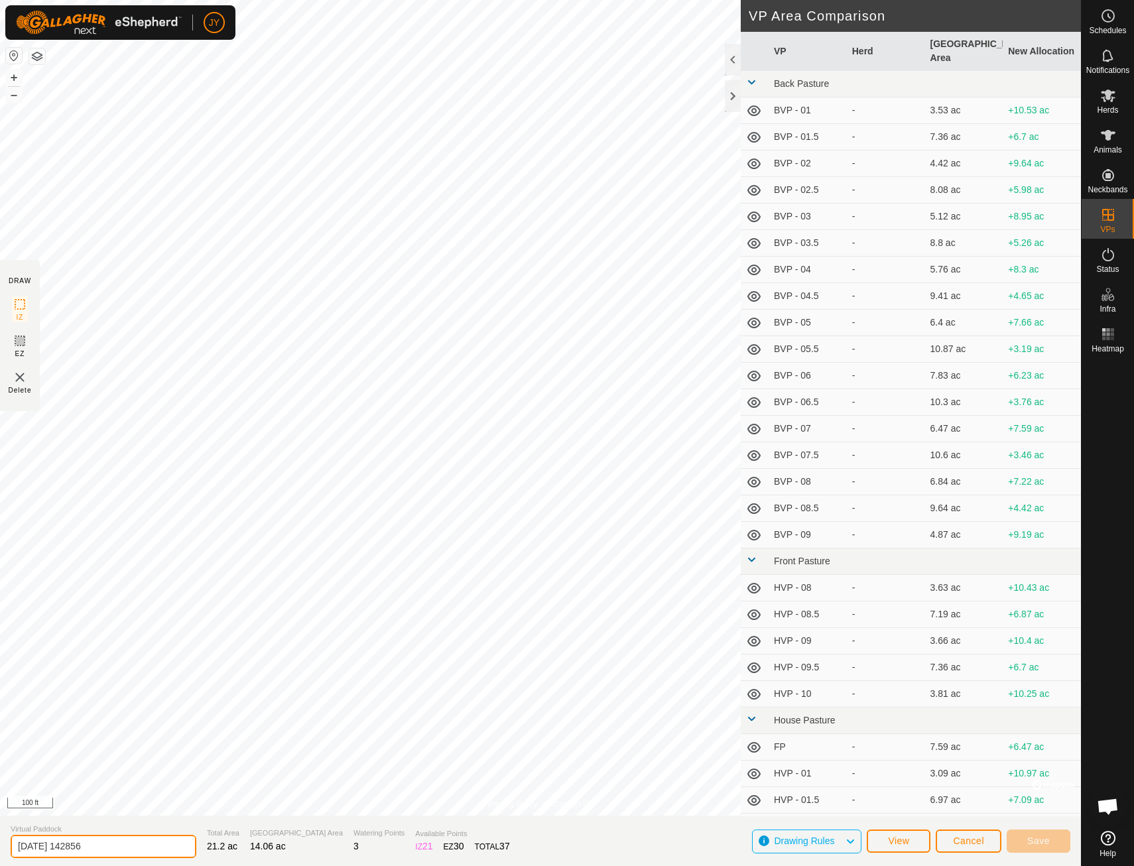
click at [110, 845] on input "[DATE] 142856" at bounding box center [104, 846] width 186 height 23
drag, startPoint x: 109, startPoint y: 844, endPoint x: 13, endPoint y: 844, distance: 96.1
click at [13, 844] on input "[DATE] 142856" at bounding box center [104, 846] width 186 height 23
type input "new pasture 1"
click at [1047, 839] on span "Save" at bounding box center [1038, 840] width 23 height 11
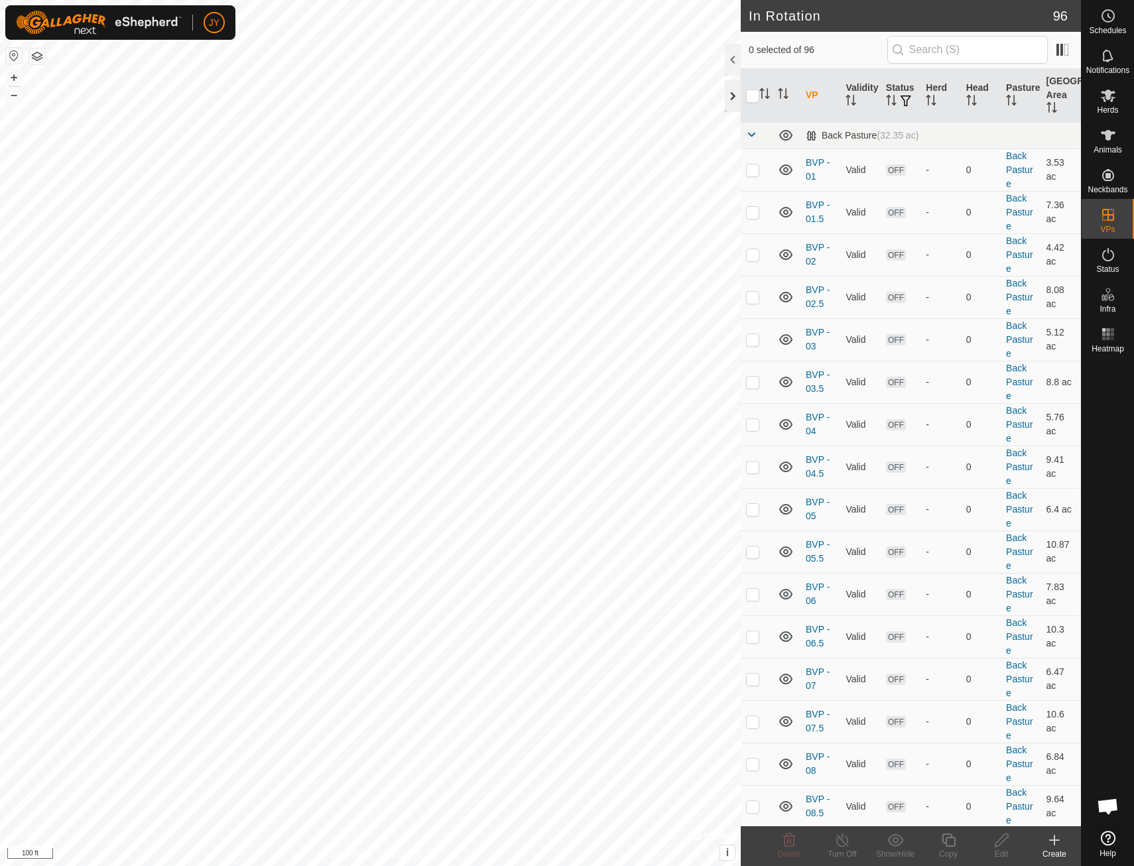
click at [731, 91] on div at bounding box center [733, 96] width 16 height 32
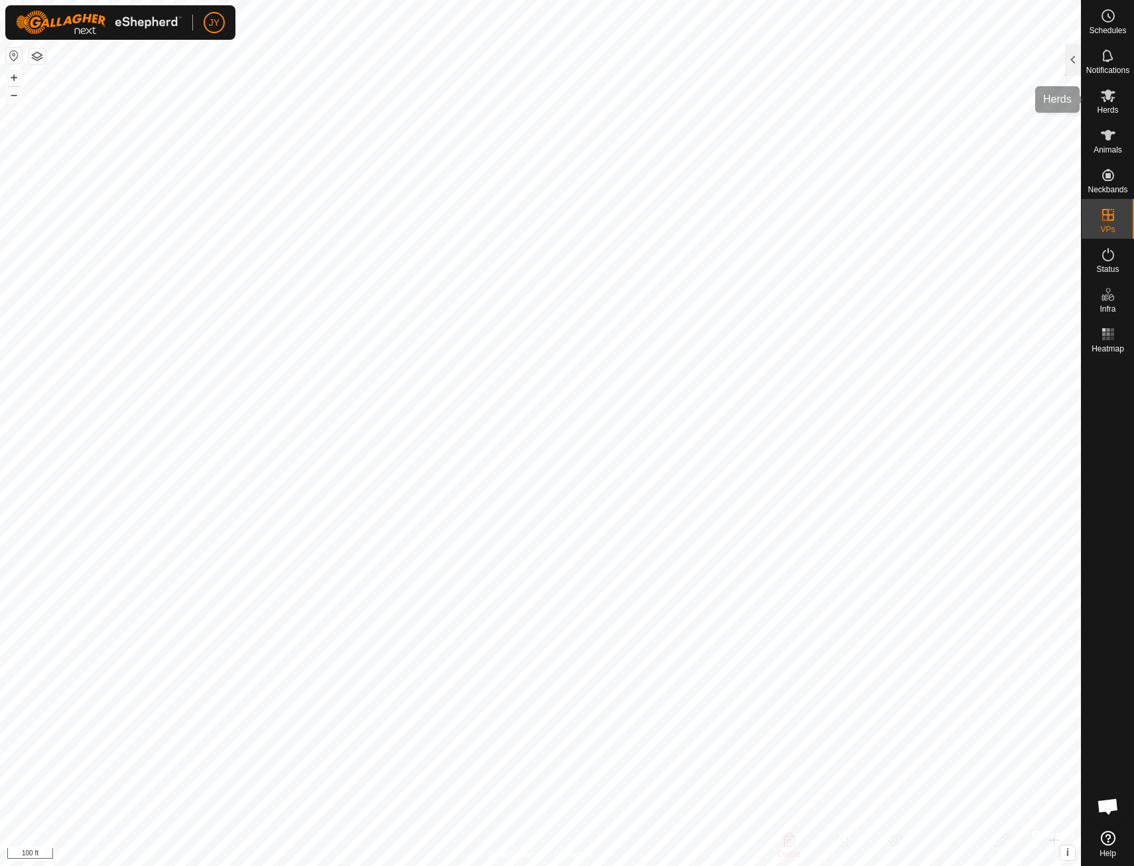
click at [1103, 106] on span "Herds" at bounding box center [1107, 110] width 21 height 8
click at [1075, 57] on div at bounding box center [1073, 60] width 16 height 32
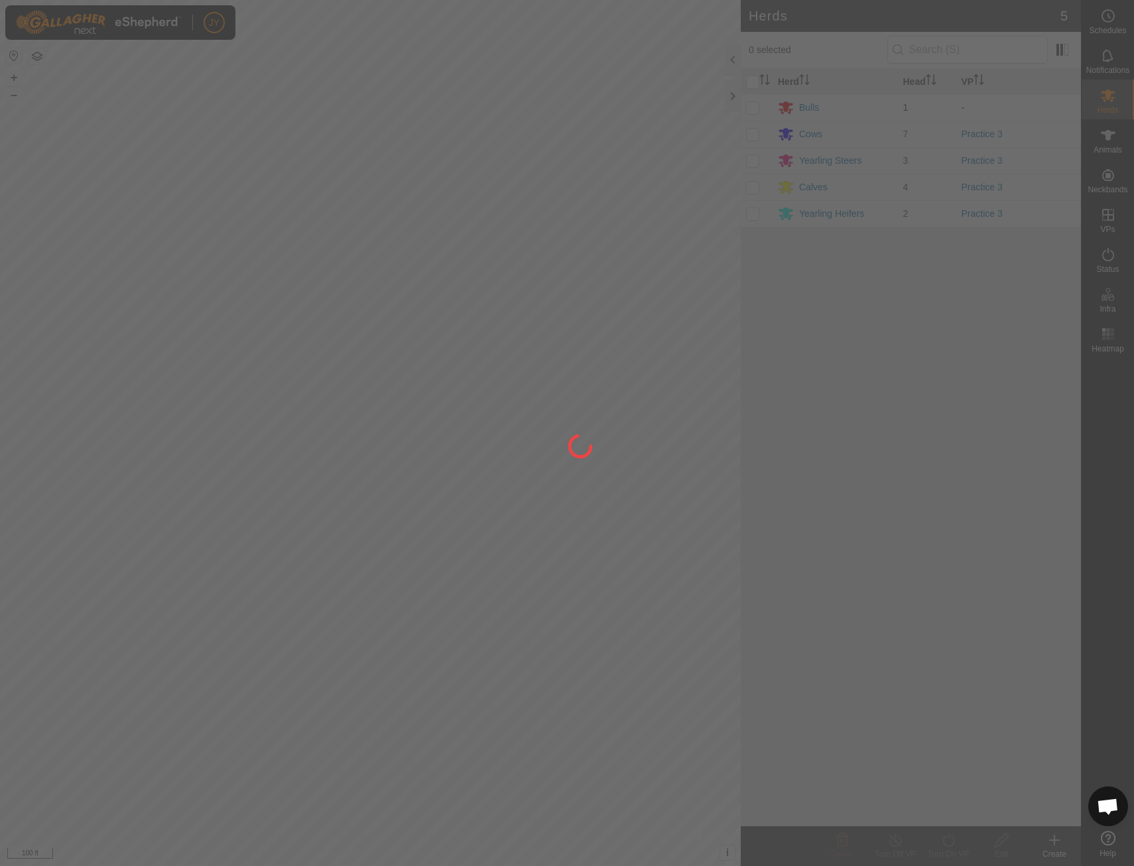
click at [751, 105] on div at bounding box center [567, 433] width 1134 height 866
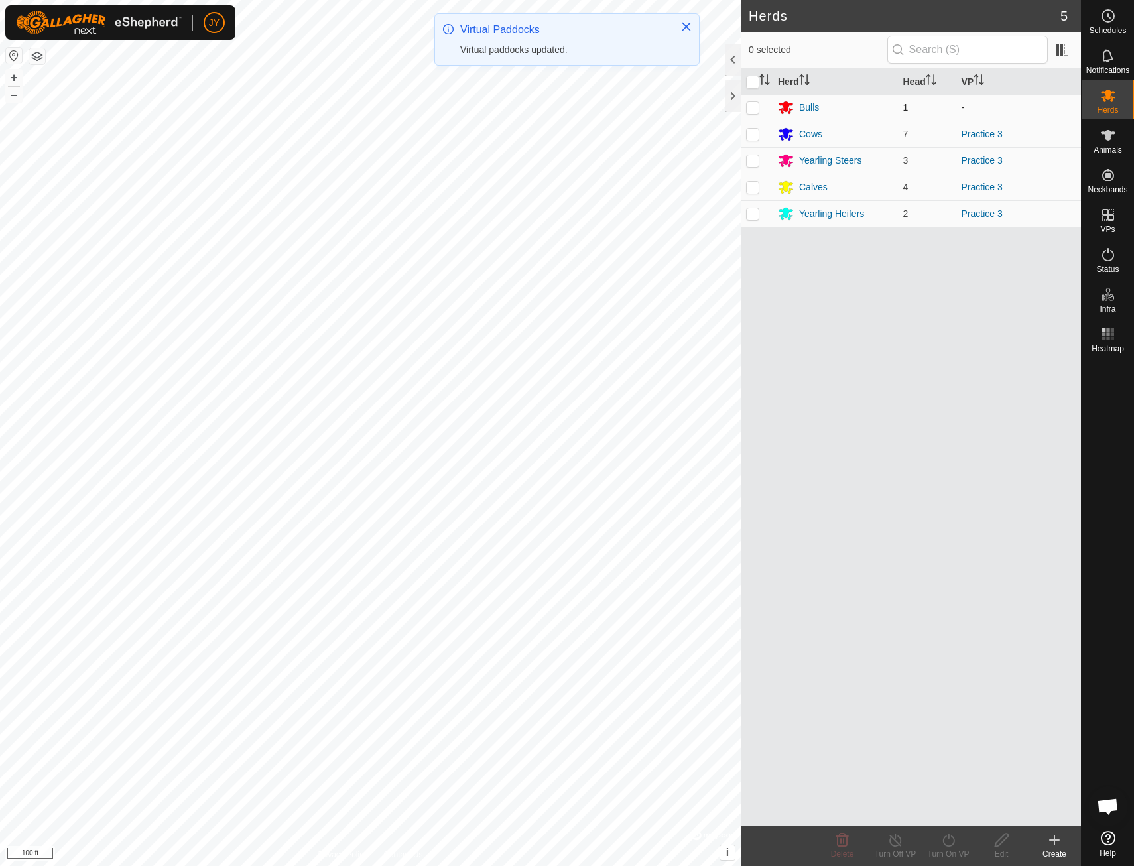
click at [752, 105] on p-checkbox at bounding box center [752, 107] width 13 height 11
checkbox input "true"
click at [750, 140] on td at bounding box center [757, 134] width 32 height 27
checkbox input "true"
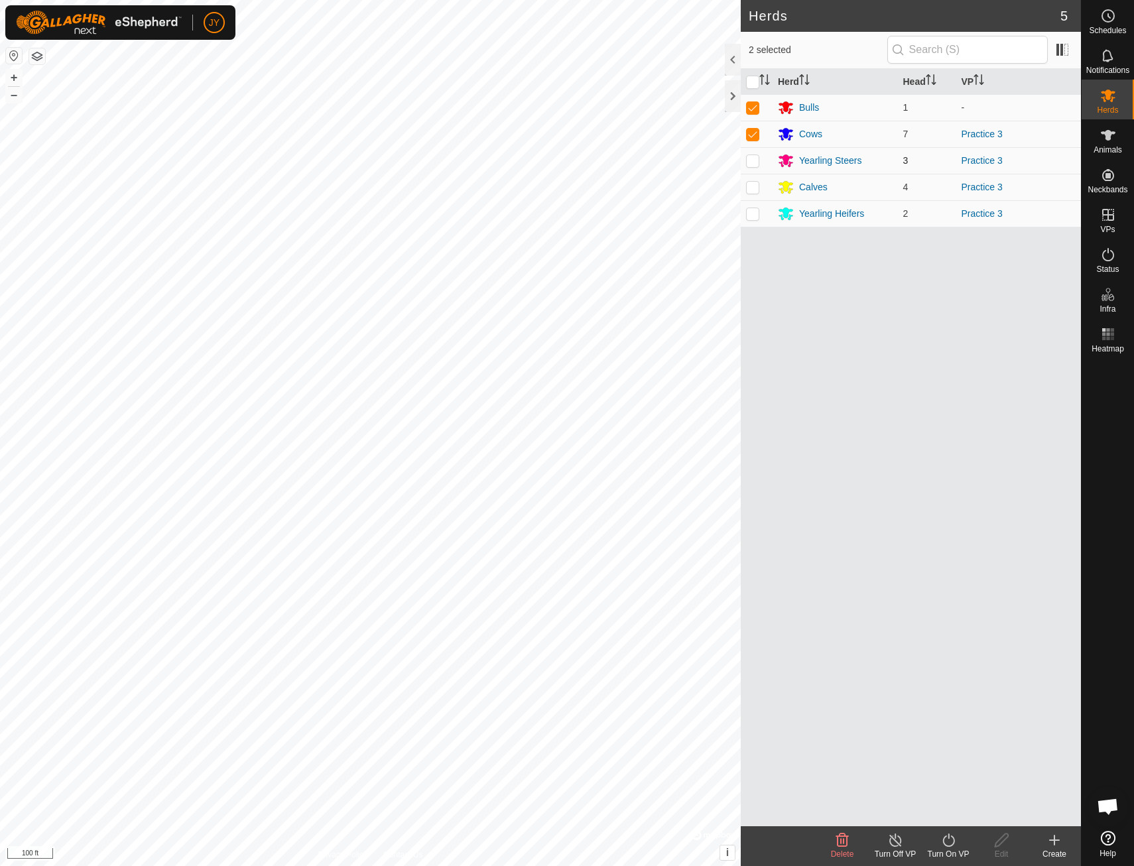
click at [755, 165] on p-checkbox at bounding box center [752, 160] width 13 height 11
checkbox input "true"
click at [755, 187] on p-checkbox at bounding box center [752, 187] width 13 height 11
checkbox input "true"
click at [755, 216] on p-checkbox at bounding box center [752, 213] width 13 height 11
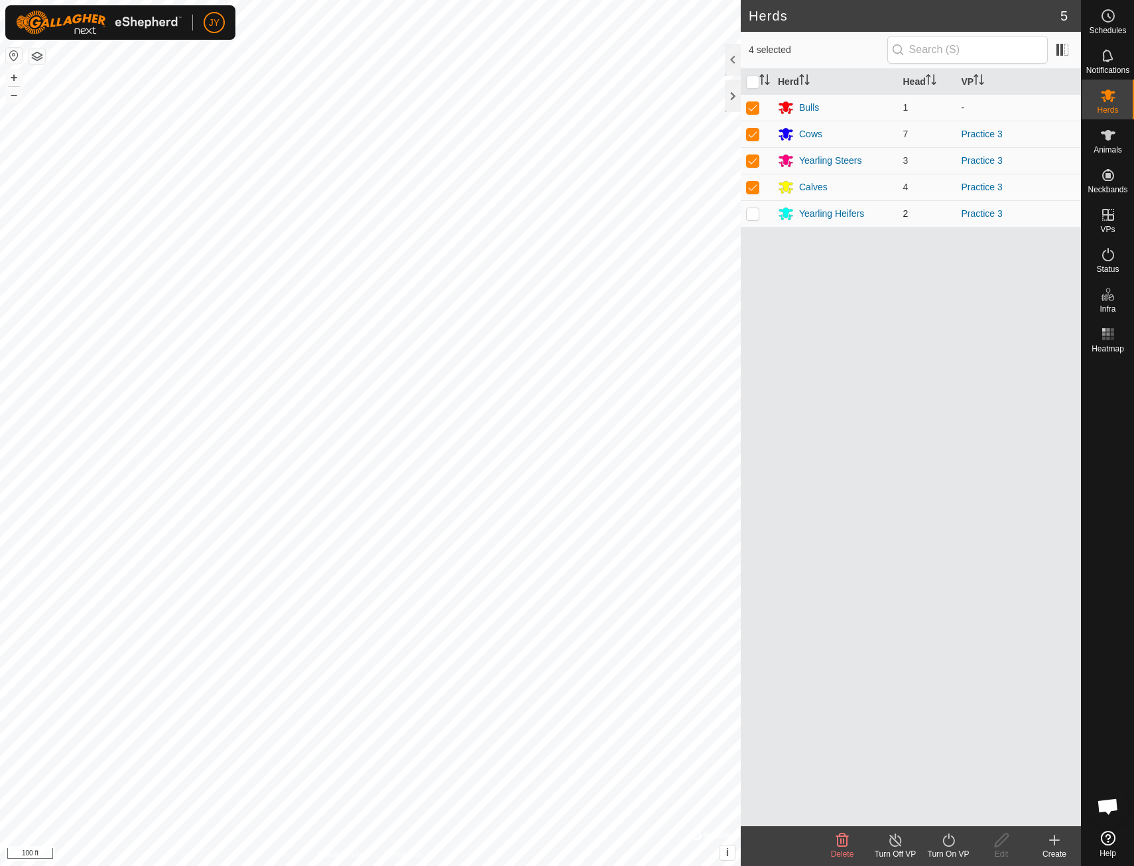
checkbox input "true"
click at [807, 107] on div "Bulls" at bounding box center [809, 108] width 20 height 14
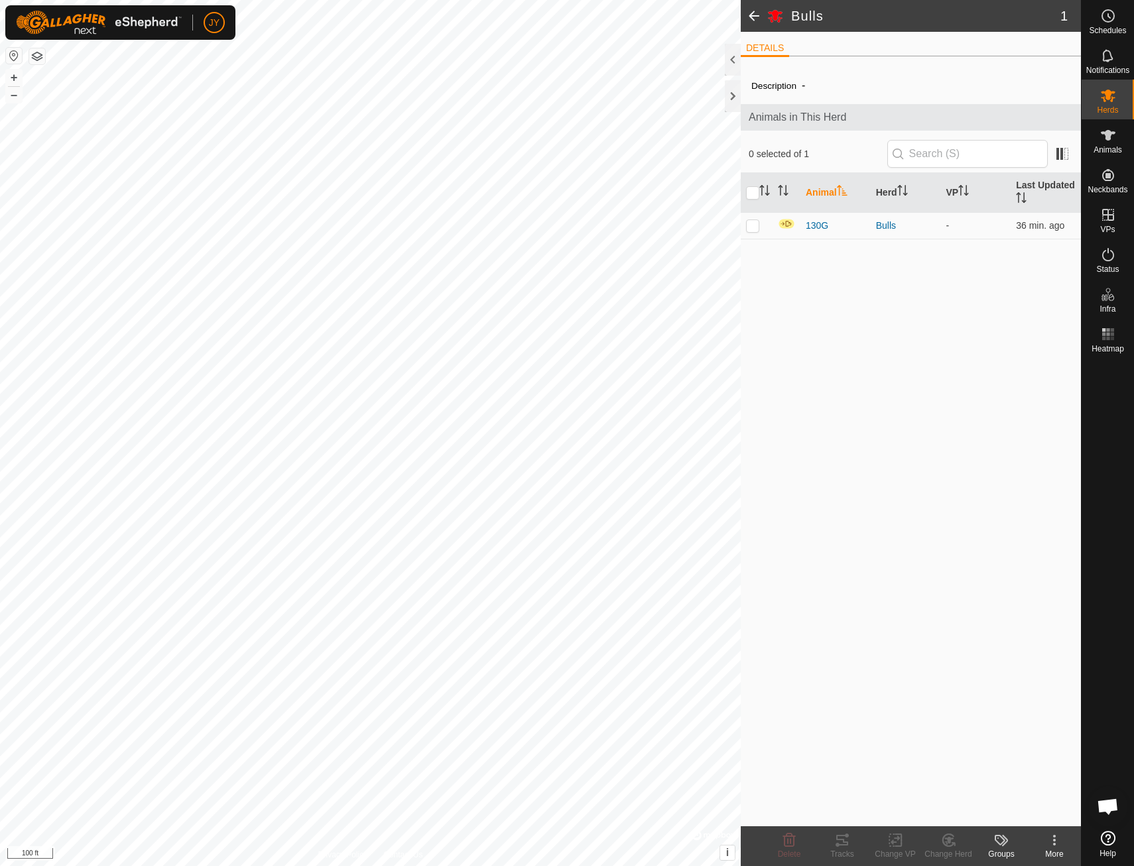
click at [757, 13] on span at bounding box center [754, 16] width 27 height 32
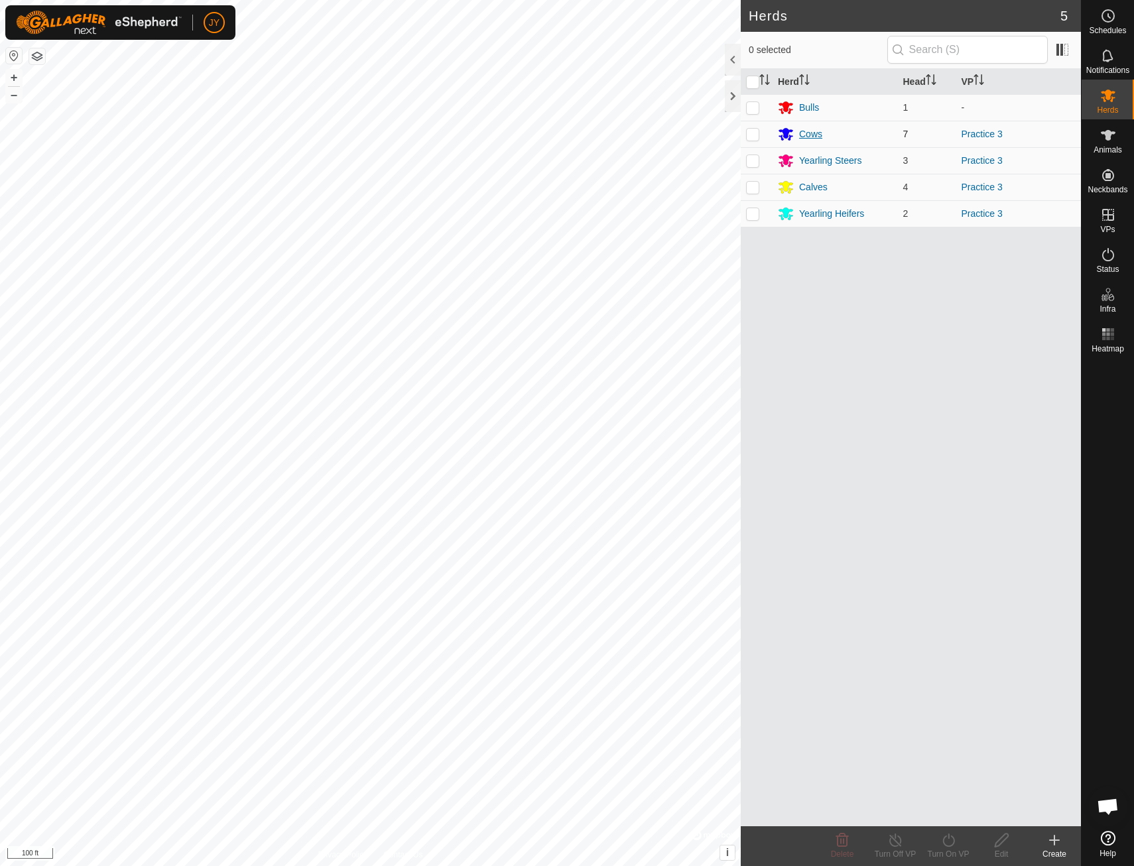
click at [804, 134] on div "Cows" at bounding box center [810, 134] width 23 height 14
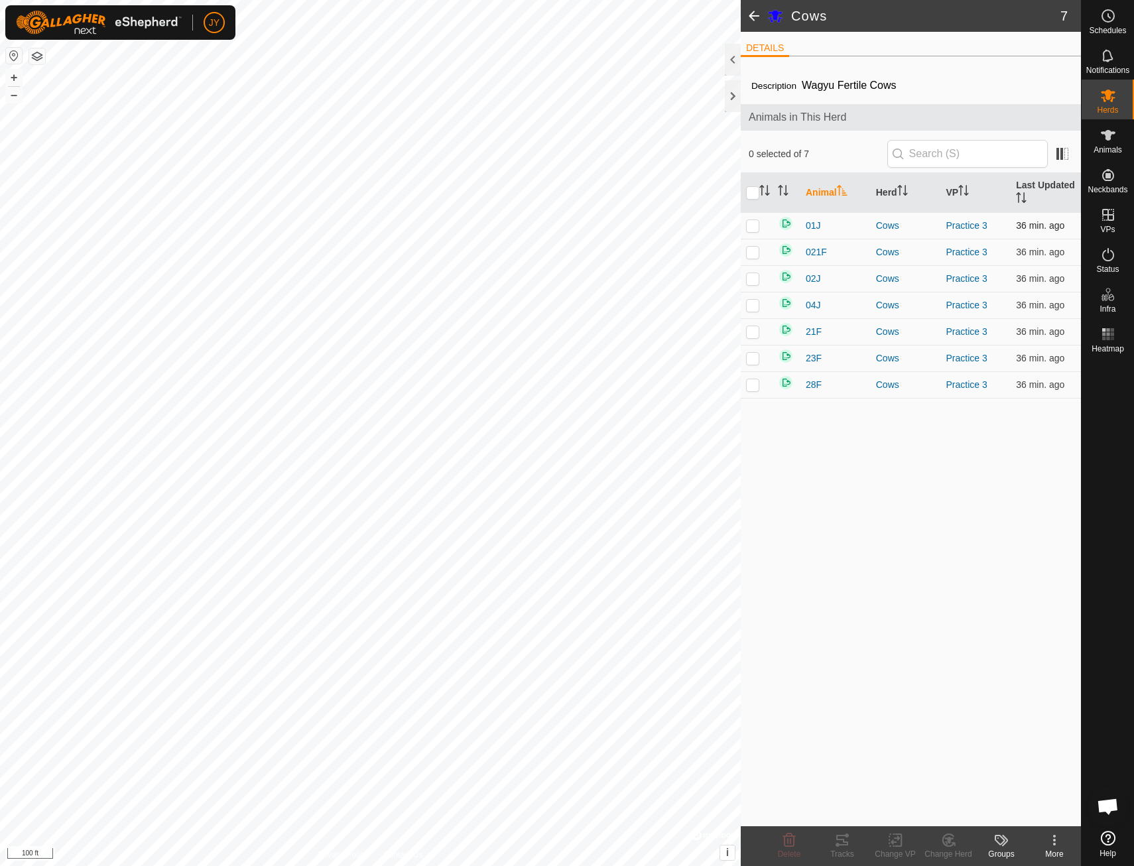
click at [757, 223] on p-checkbox at bounding box center [752, 225] width 13 height 11
checkbox input "true"
click at [753, 249] on p-checkbox at bounding box center [752, 252] width 13 height 11
checkbox input "true"
click at [755, 280] on p-checkbox at bounding box center [752, 278] width 13 height 11
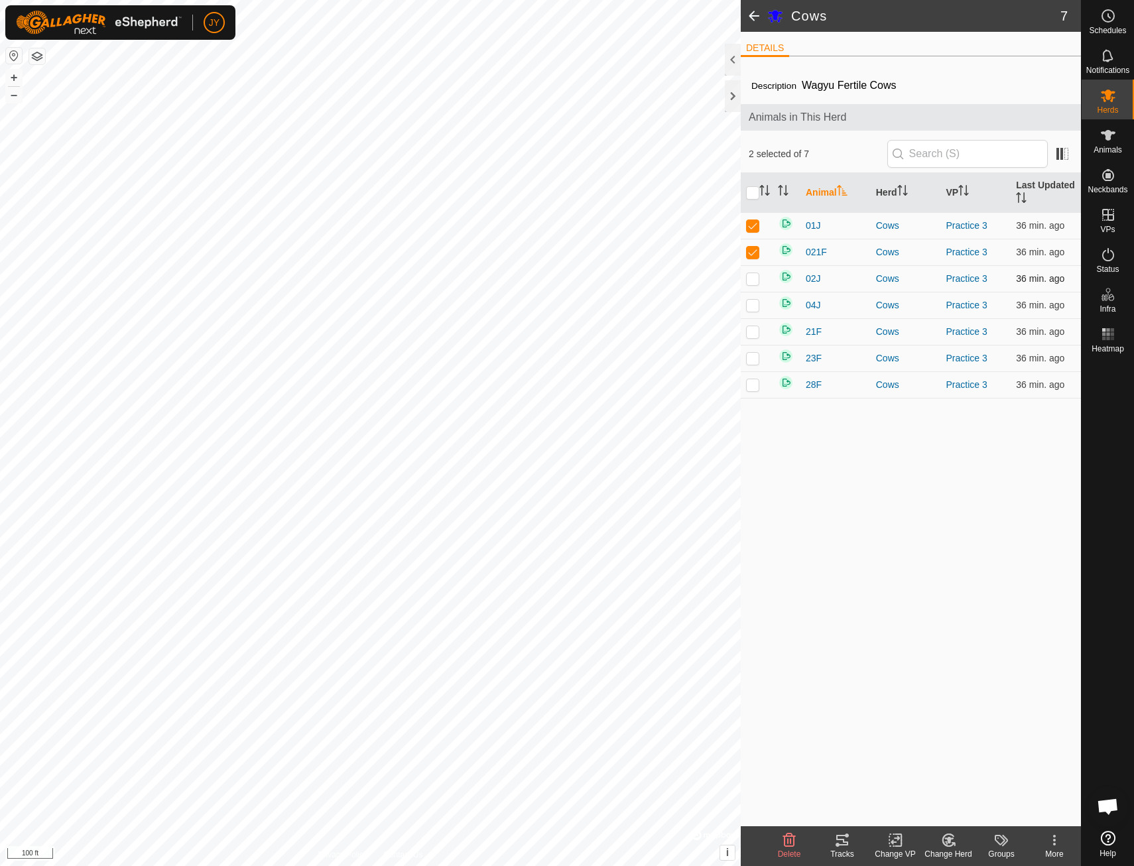
checkbox input "true"
click at [755, 310] on p-checkbox at bounding box center [752, 305] width 13 height 11
checkbox input "true"
click at [753, 328] on p-checkbox at bounding box center [752, 331] width 13 height 11
checkbox input "true"
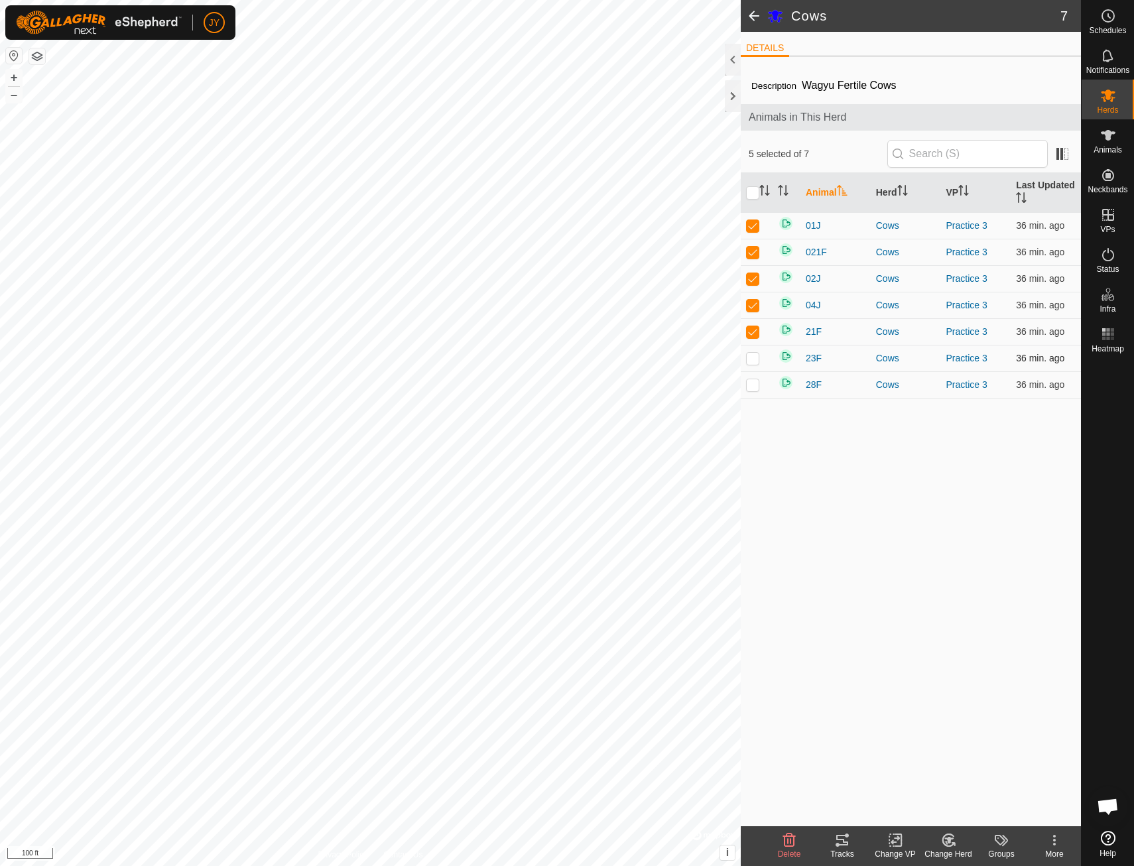
click at [753, 359] on p-checkbox at bounding box center [752, 358] width 13 height 11
checkbox input "true"
click at [753, 388] on p-checkbox at bounding box center [752, 384] width 13 height 11
checkbox input "true"
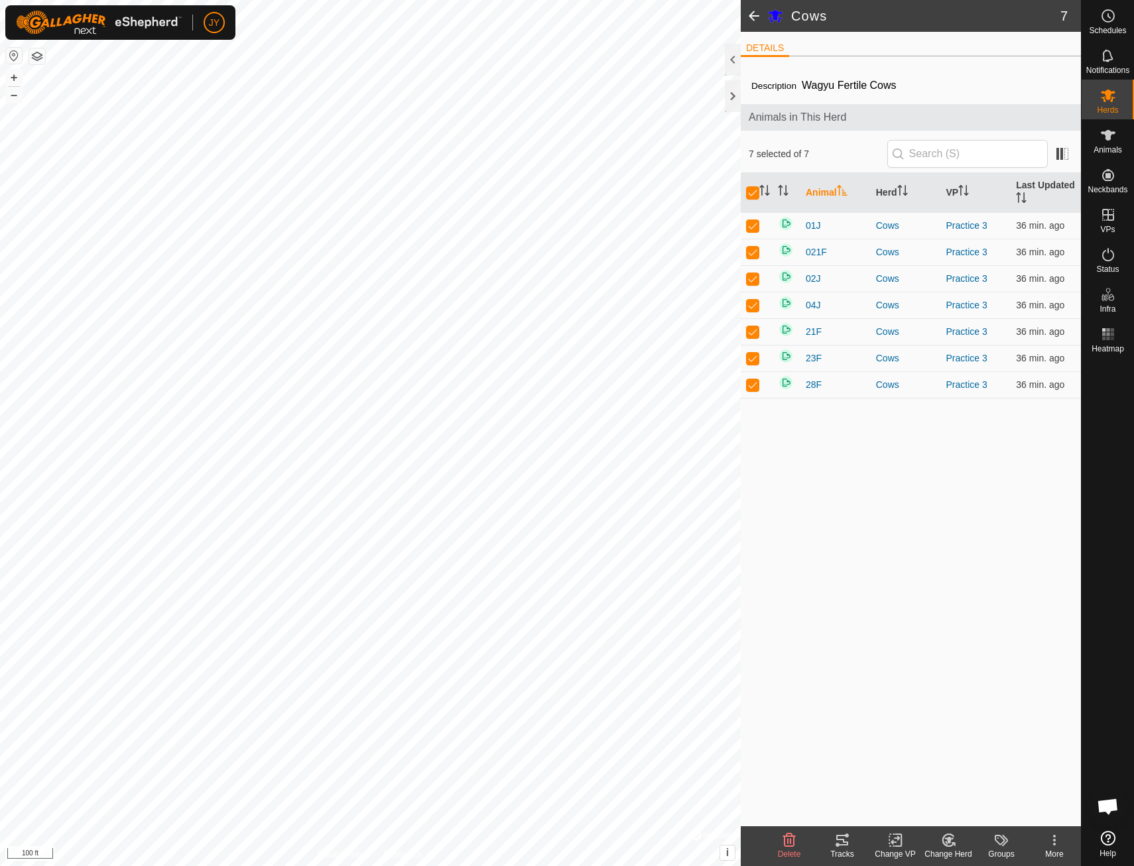
click at [891, 851] on div "Change VP" at bounding box center [895, 854] width 53 height 12
click at [935, 780] on link "Choose VP..." at bounding box center [934, 783] width 131 height 27
click at [961, 788] on icon "dropdown trigger" at bounding box center [957, 789] width 11 height 11
type input "new"
click at [827, 763] on li "new pasture 1 14.06 ac" at bounding box center [867, 764] width 223 height 27
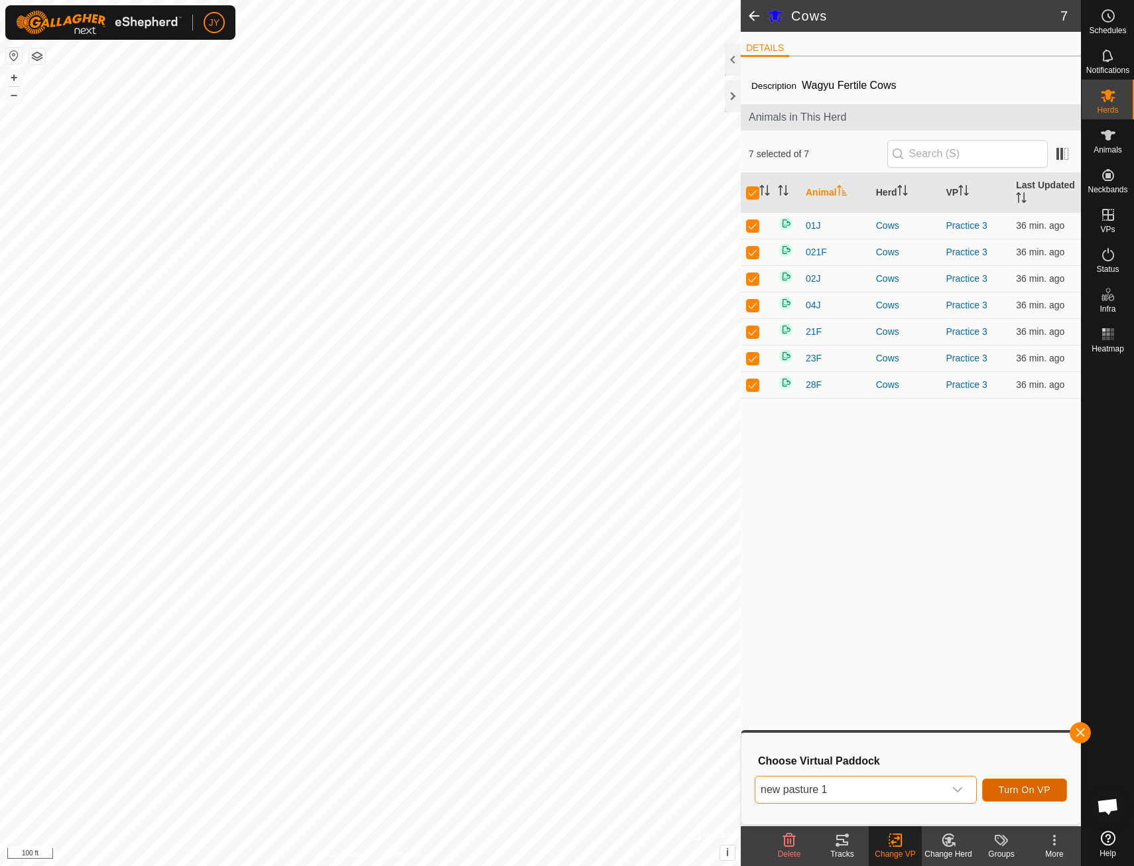
click at [1008, 794] on span "Turn On VP" at bounding box center [1025, 789] width 52 height 11
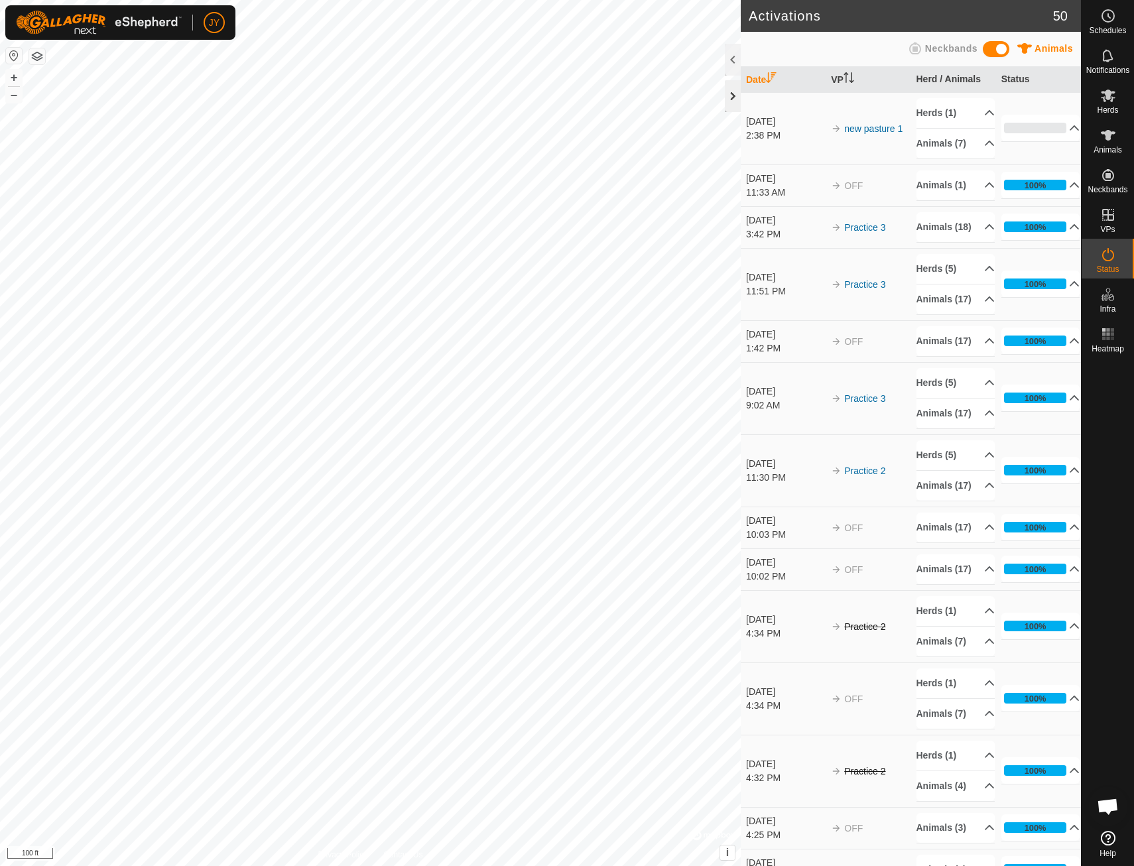
click at [738, 95] on div at bounding box center [733, 96] width 16 height 32
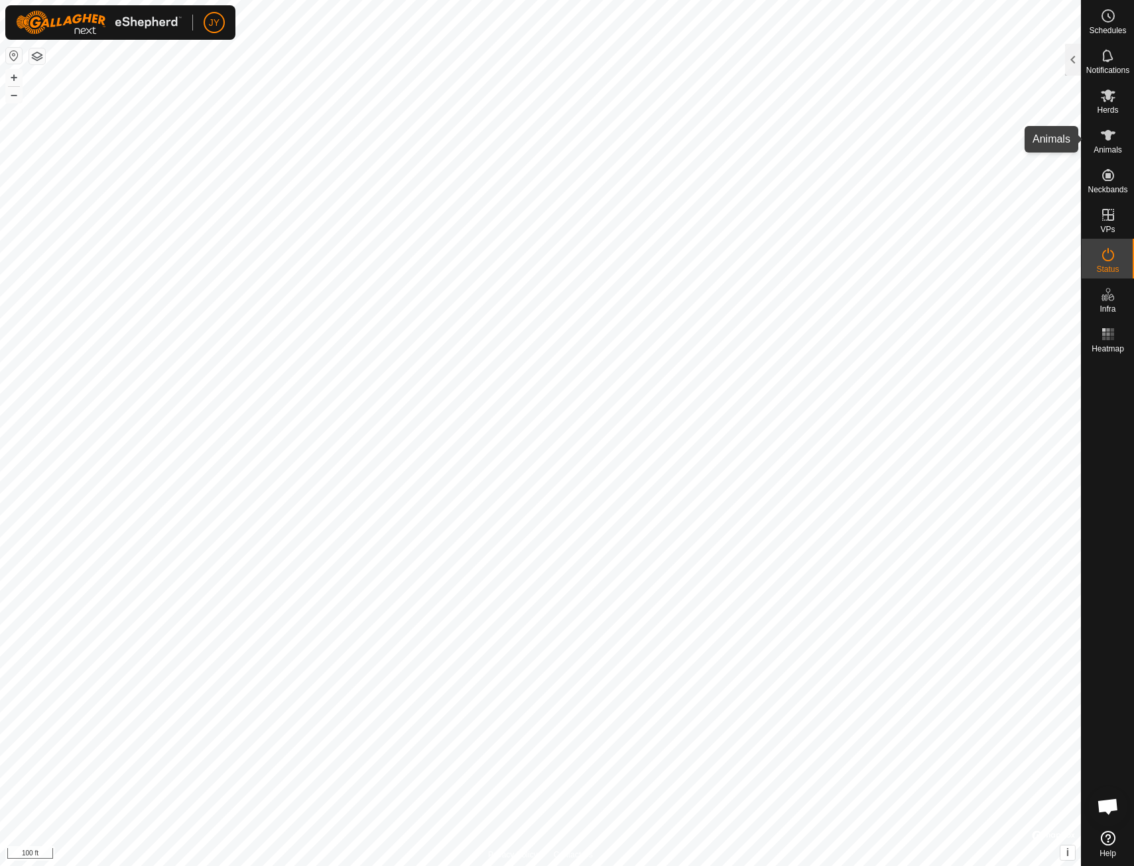
click at [1105, 129] on icon at bounding box center [1108, 135] width 16 height 16
click at [1071, 56] on div at bounding box center [1073, 60] width 16 height 32
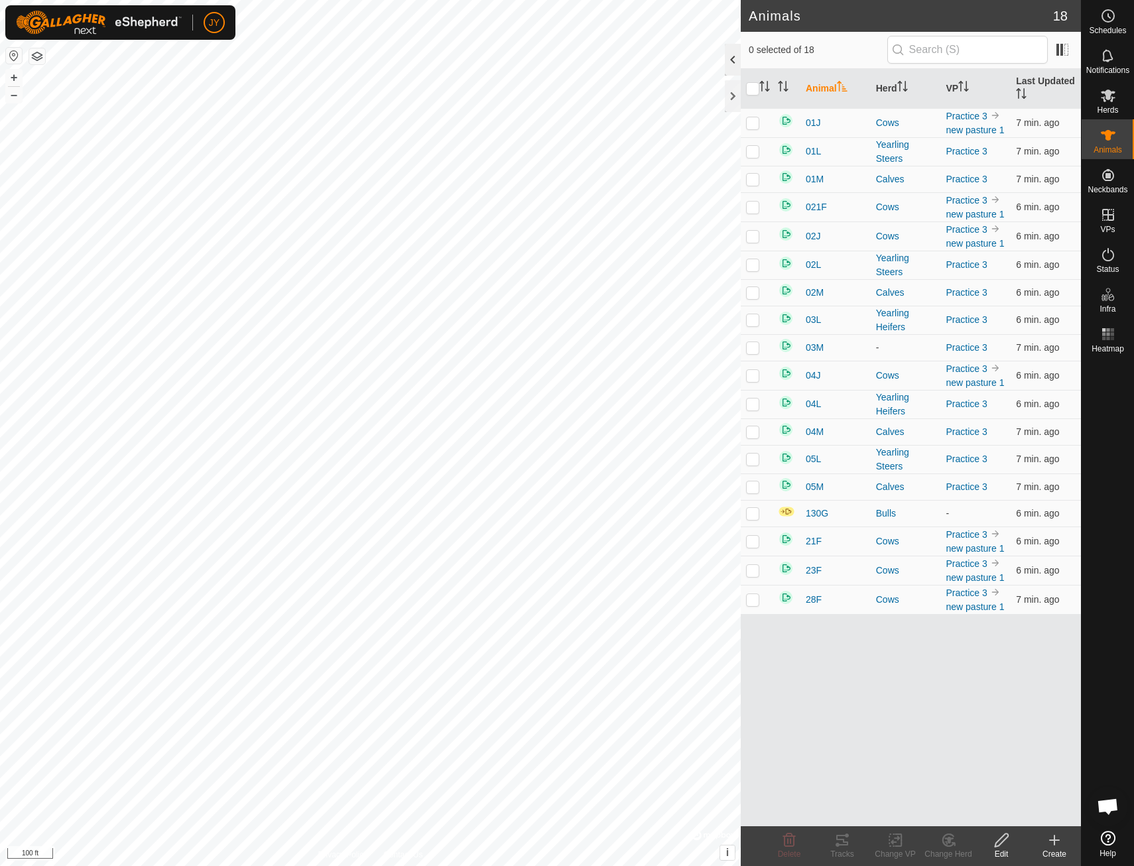
click at [734, 54] on div at bounding box center [733, 60] width 16 height 32
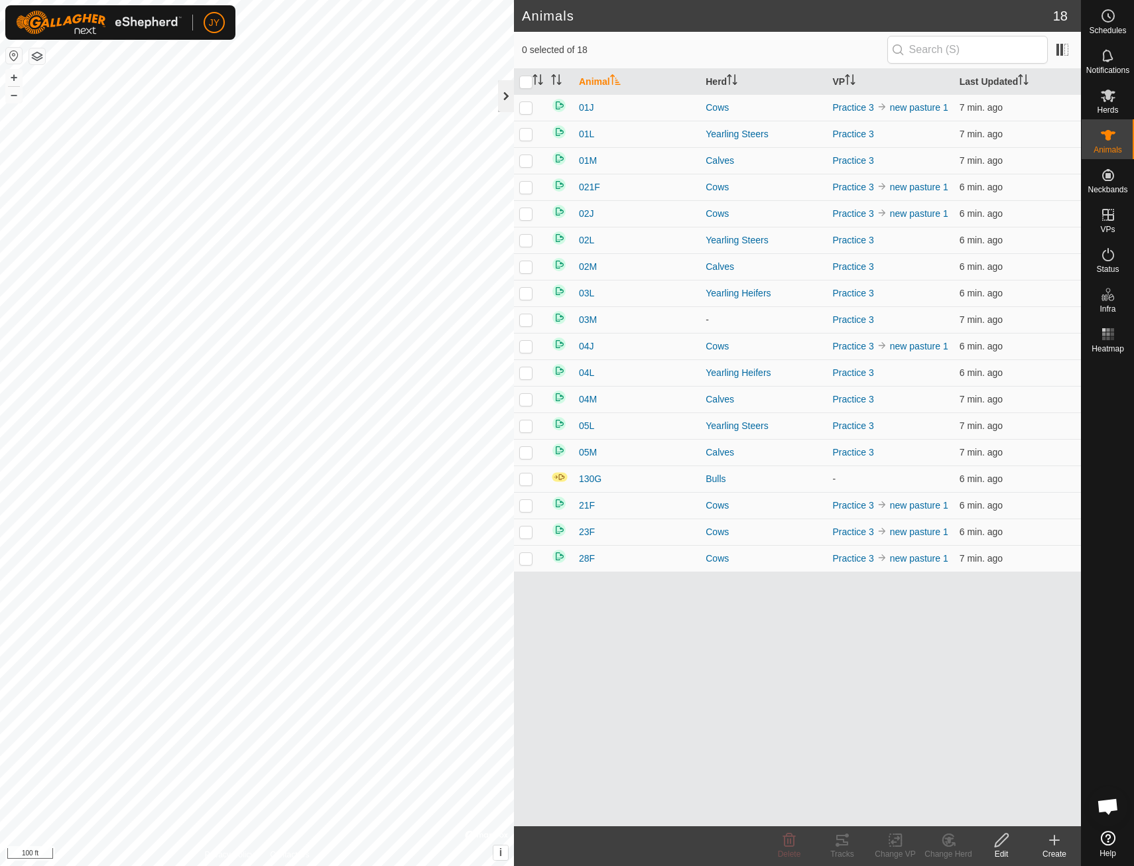
click at [506, 99] on div at bounding box center [506, 96] width 16 height 32
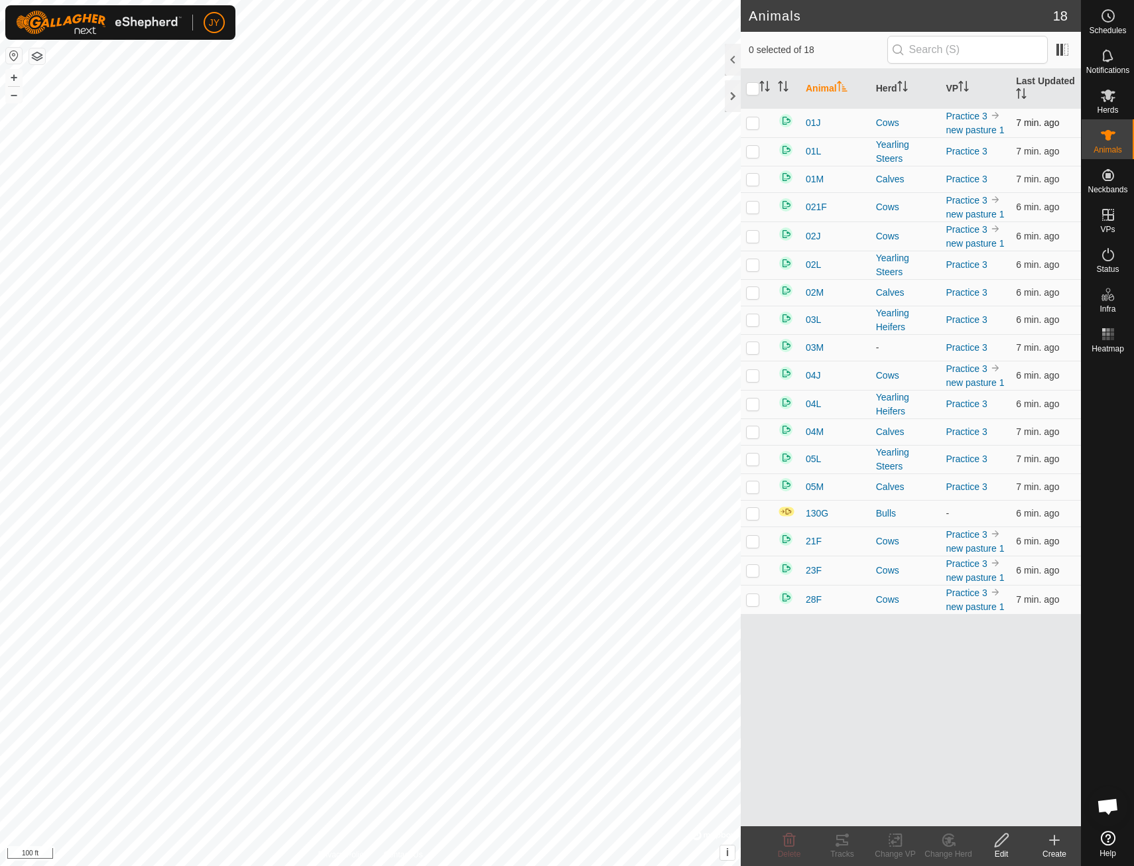
click at [751, 123] on p-checkbox at bounding box center [752, 122] width 13 height 11
checkbox input "true"
click at [749, 150] on p-checkbox at bounding box center [752, 151] width 13 height 11
checkbox input "true"
click at [757, 178] on p-checkbox at bounding box center [752, 179] width 13 height 11
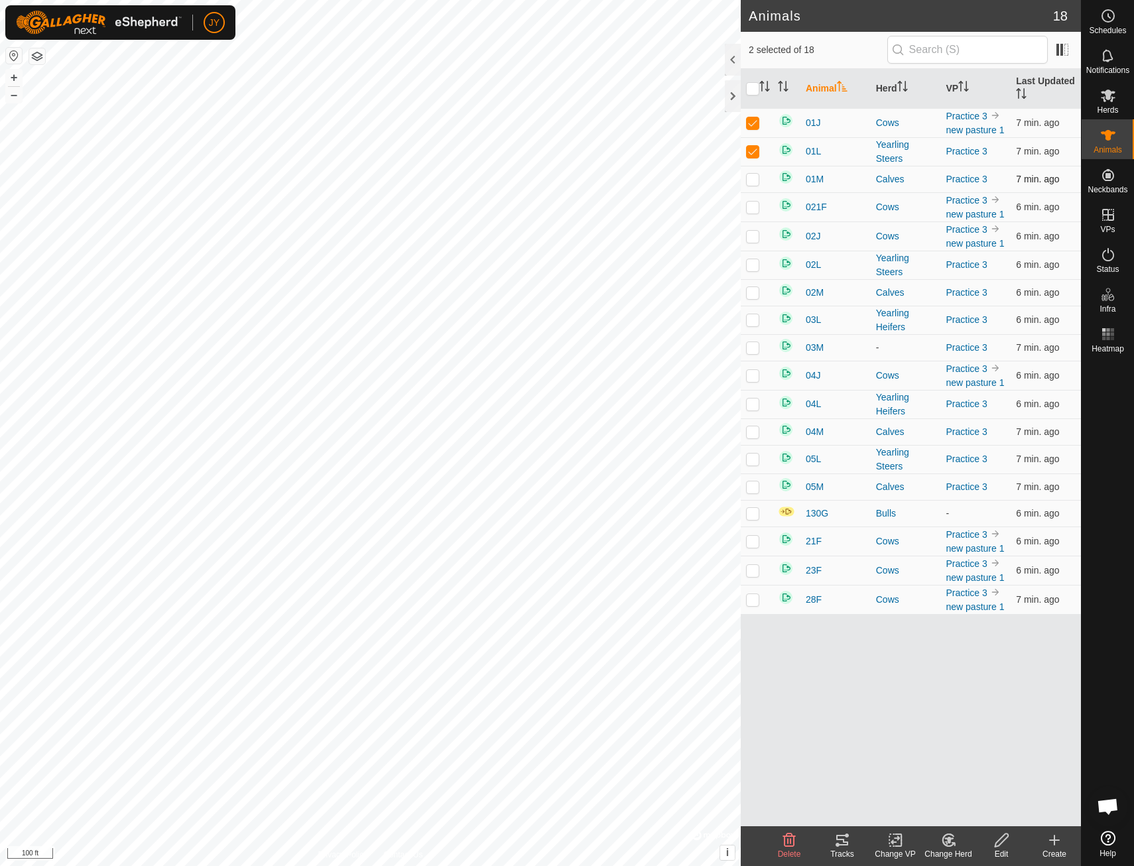
checkbox input "true"
click at [753, 210] on p-checkbox at bounding box center [752, 207] width 13 height 11
checkbox input "true"
click at [753, 241] on p-checkbox at bounding box center [752, 236] width 13 height 11
checkbox input "true"
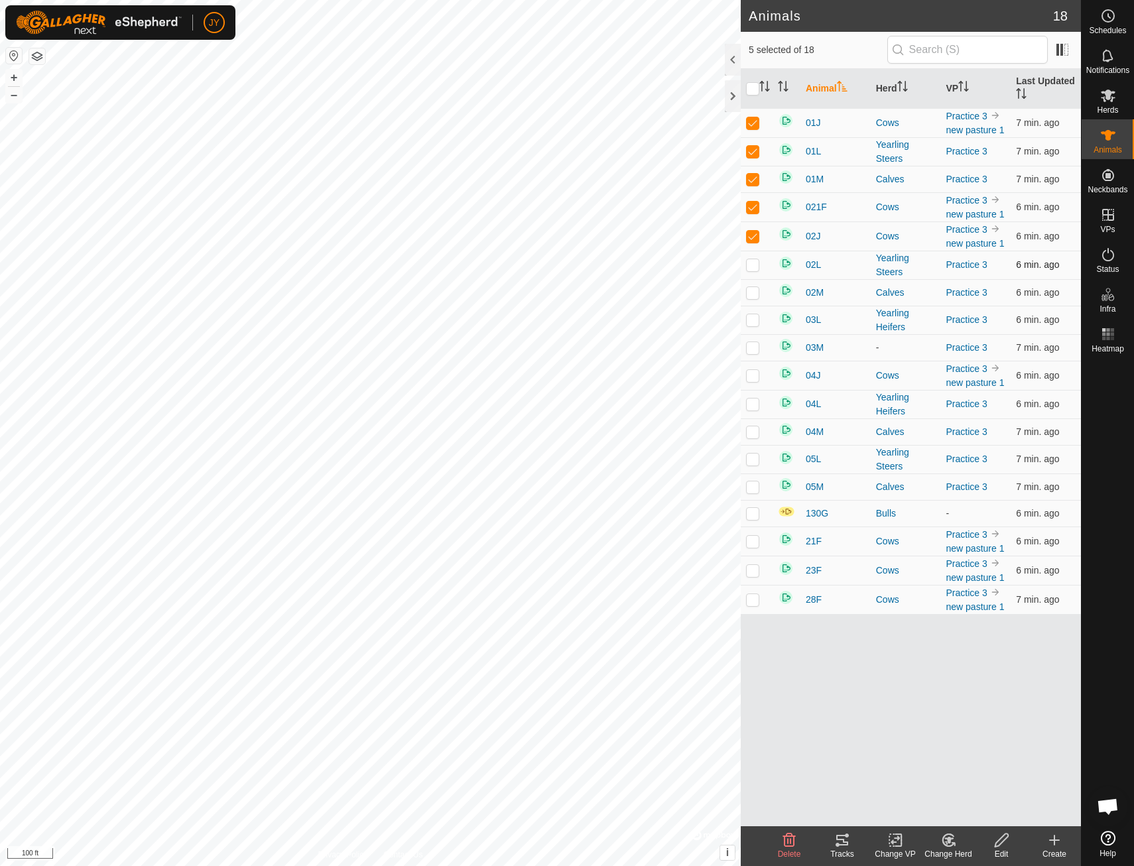
click at [755, 263] on p-checkbox at bounding box center [752, 264] width 13 height 11
checkbox input "true"
click at [757, 290] on p-checkbox at bounding box center [752, 292] width 13 height 11
checkbox input "true"
click at [755, 324] on p-checkbox at bounding box center [752, 319] width 13 height 11
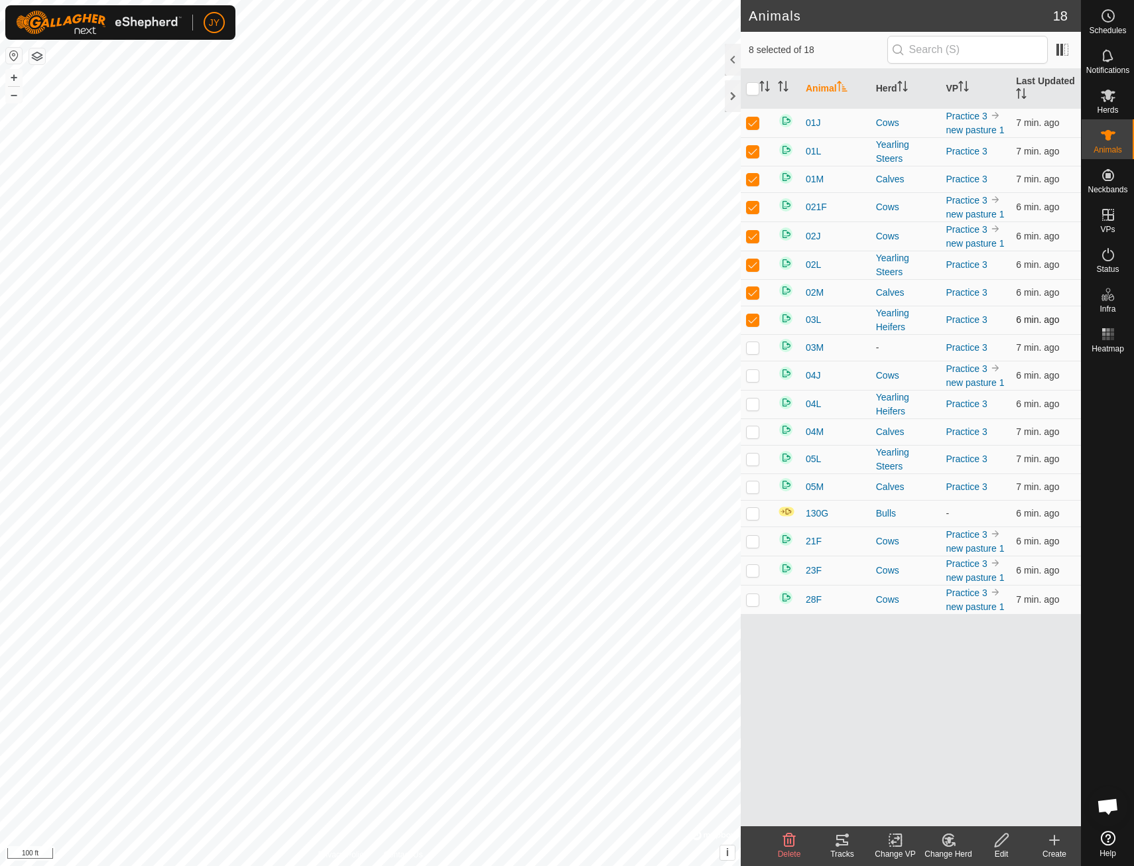
checkbox input "true"
click at [753, 352] on p-checkbox at bounding box center [752, 347] width 13 height 11
checkbox input "true"
click at [755, 373] on p-checkbox at bounding box center [752, 375] width 13 height 11
checkbox input "true"
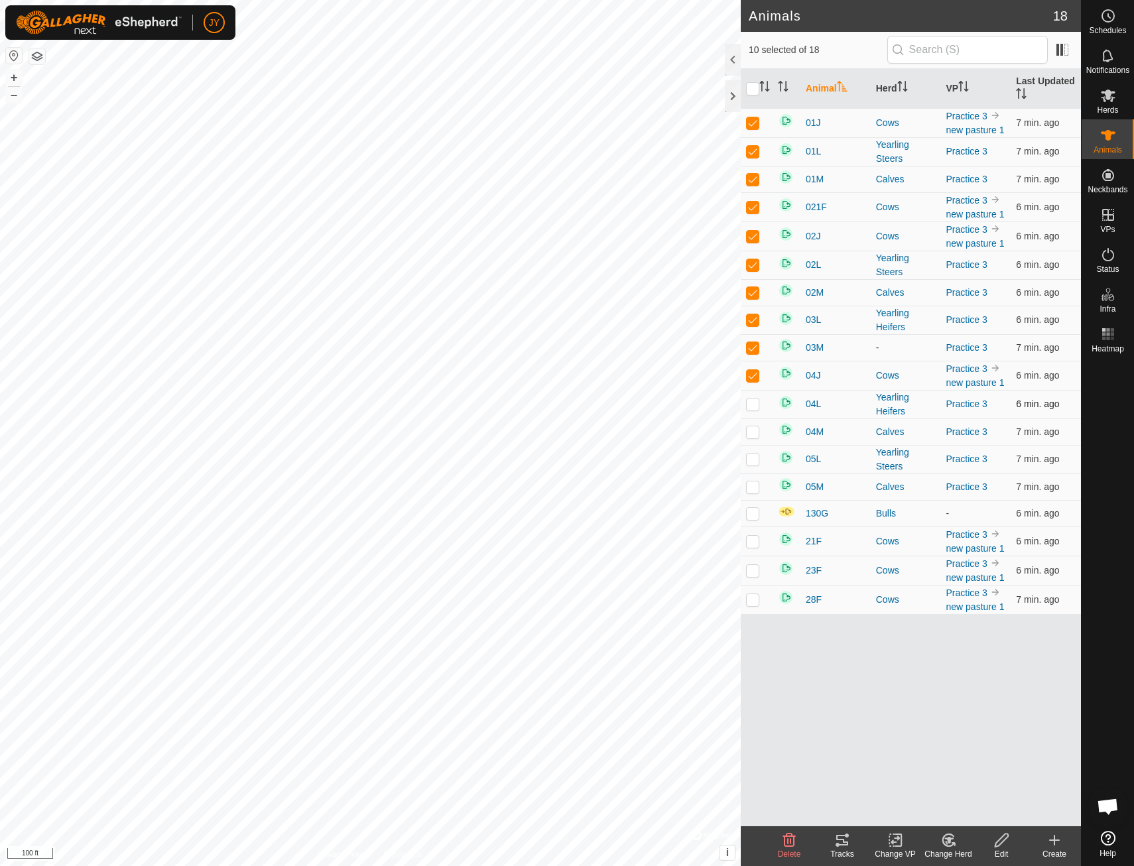
click at [753, 408] on p-checkbox at bounding box center [752, 403] width 13 height 11
checkbox input "true"
click at [756, 434] on p-checkbox at bounding box center [752, 431] width 13 height 11
checkbox input "true"
click at [757, 459] on p-checkbox at bounding box center [752, 459] width 13 height 11
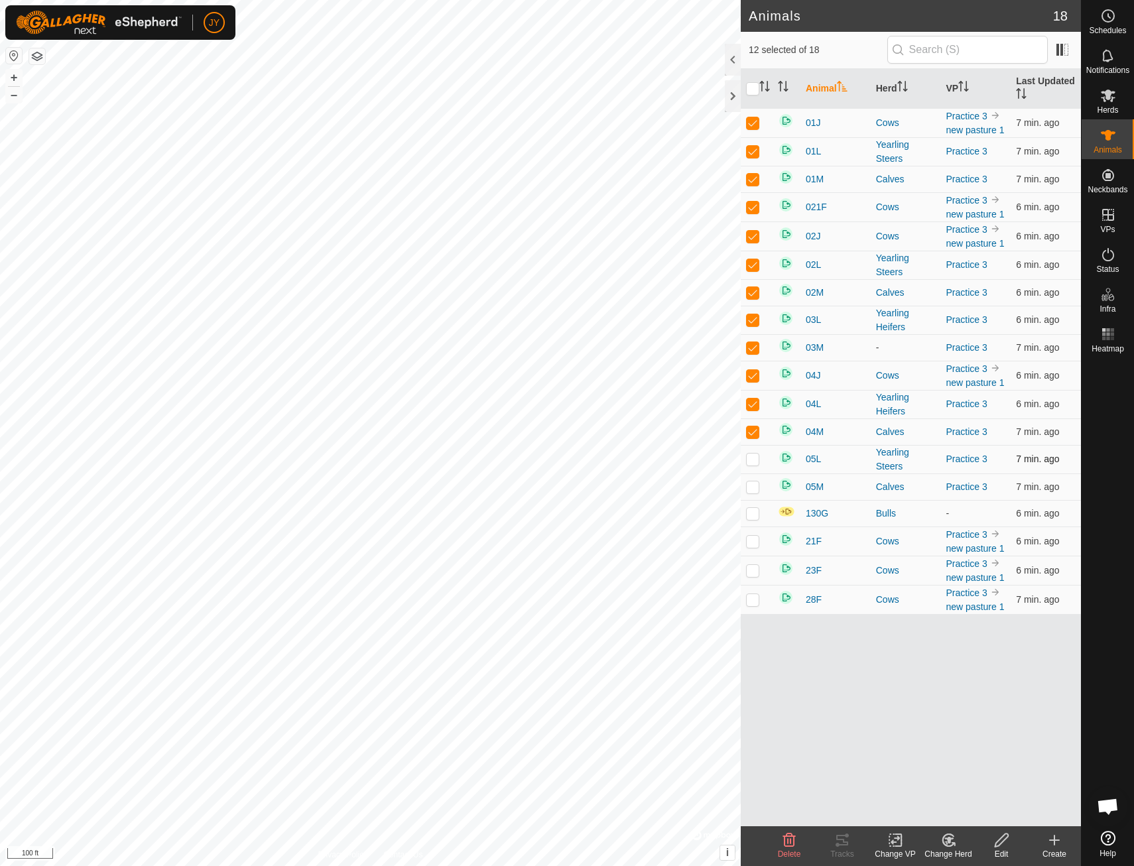
checkbox input "true"
click at [756, 483] on p-checkbox at bounding box center [752, 486] width 13 height 11
checkbox input "true"
click at [756, 544] on p-checkbox at bounding box center [752, 541] width 13 height 11
checkbox input "true"
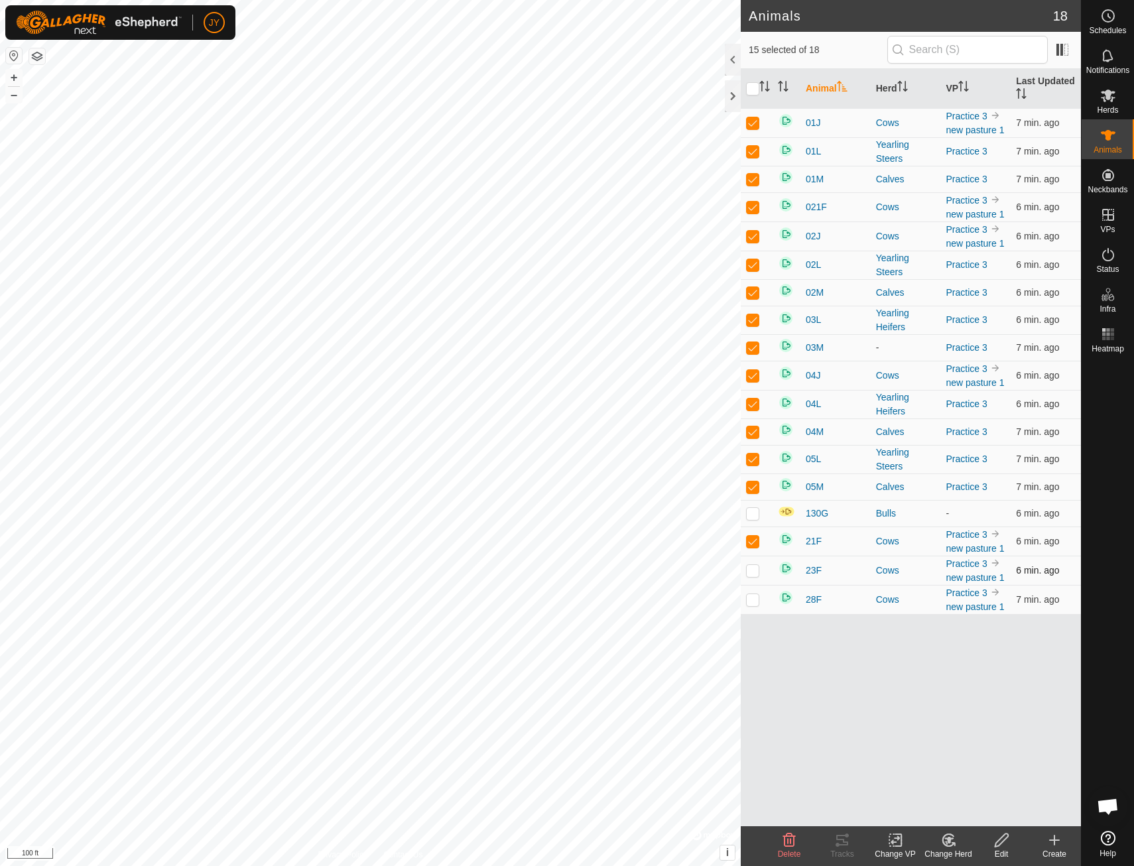
click at [755, 569] on p-checkbox at bounding box center [752, 570] width 13 height 11
checkbox input "true"
click at [755, 597] on p-checkbox at bounding box center [752, 599] width 13 height 11
checkbox input "true"
click at [904, 850] on div "Change VP" at bounding box center [895, 854] width 53 height 12
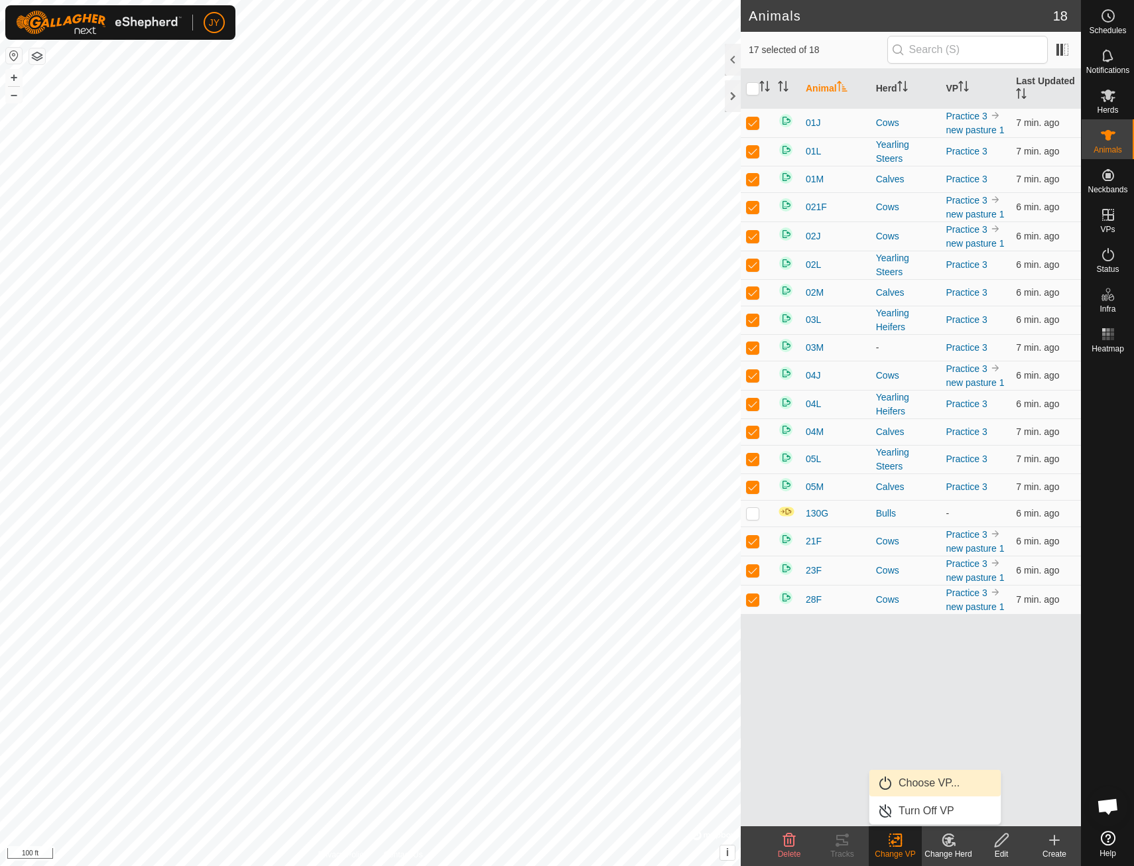
click at [924, 780] on link "Choose VP..." at bounding box center [934, 783] width 131 height 27
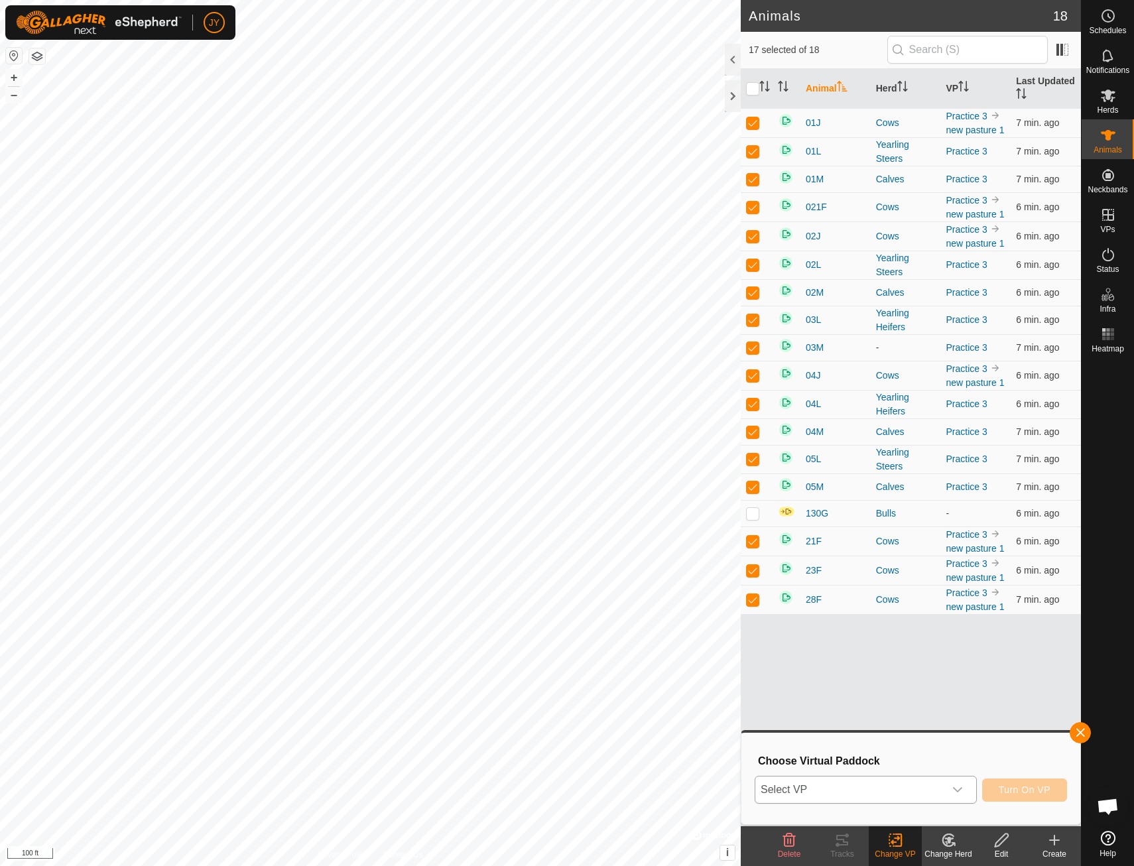
click at [963, 788] on icon "dropdown trigger" at bounding box center [957, 789] width 11 height 11
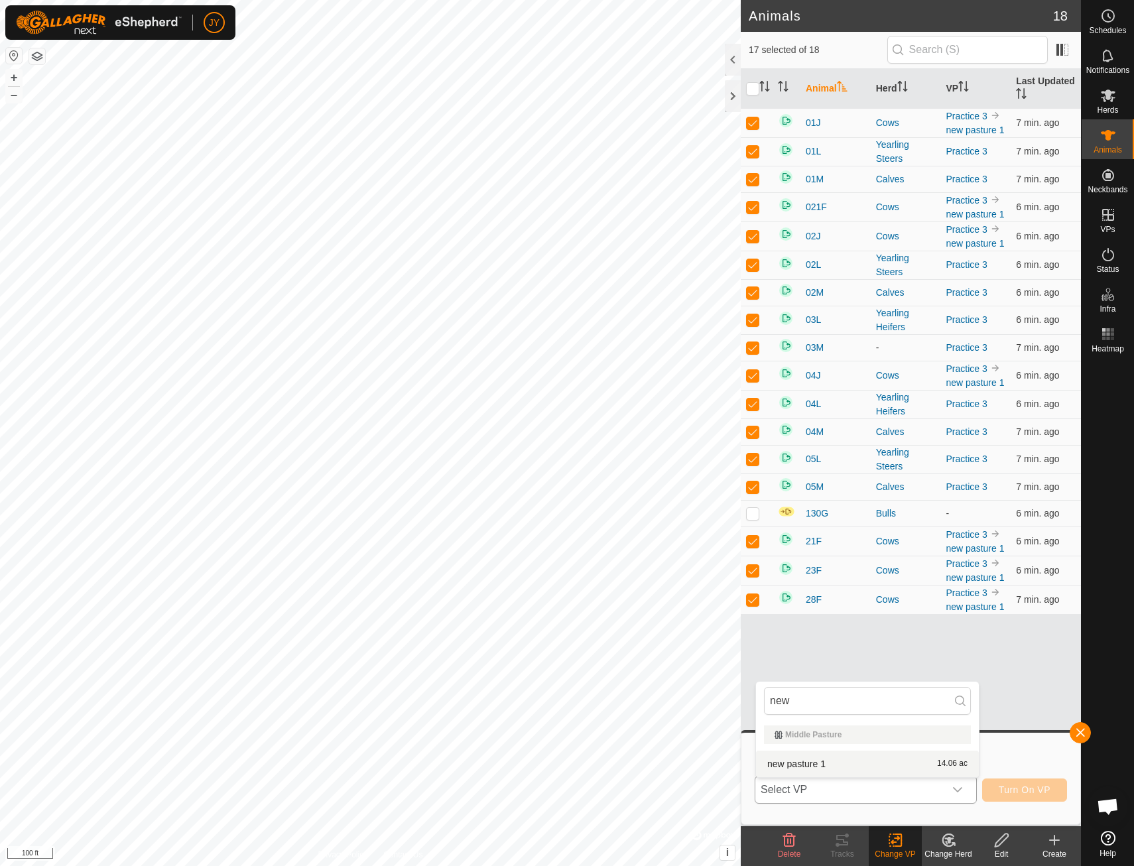
type input "new"
click at [815, 758] on li "new pasture 1 14.06 ac" at bounding box center [867, 764] width 223 height 27
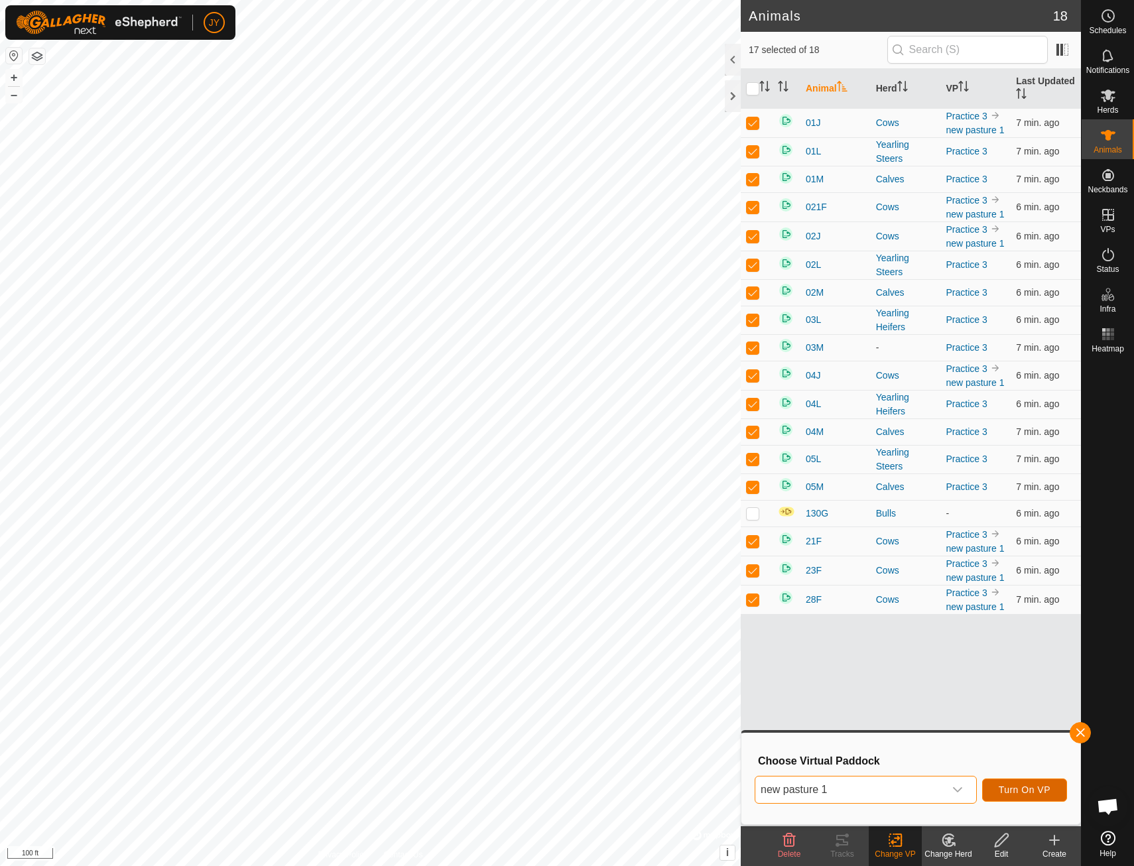
click at [1010, 792] on span "Turn On VP" at bounding box center [1025, 789] width 52 height 11
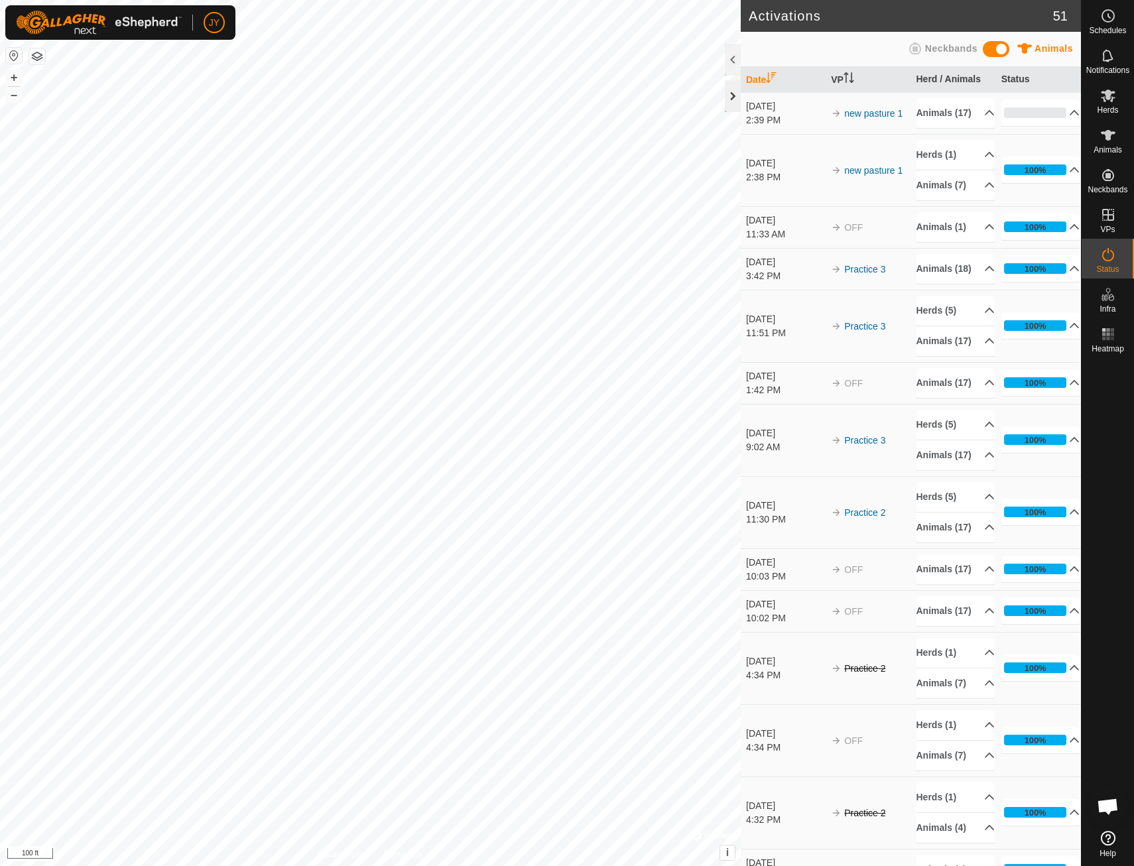
click at [729, 102] on div at bounding box center [733, 96] width 16 height 32
